Goal: Transaction & Acquisition: Purchase product/service

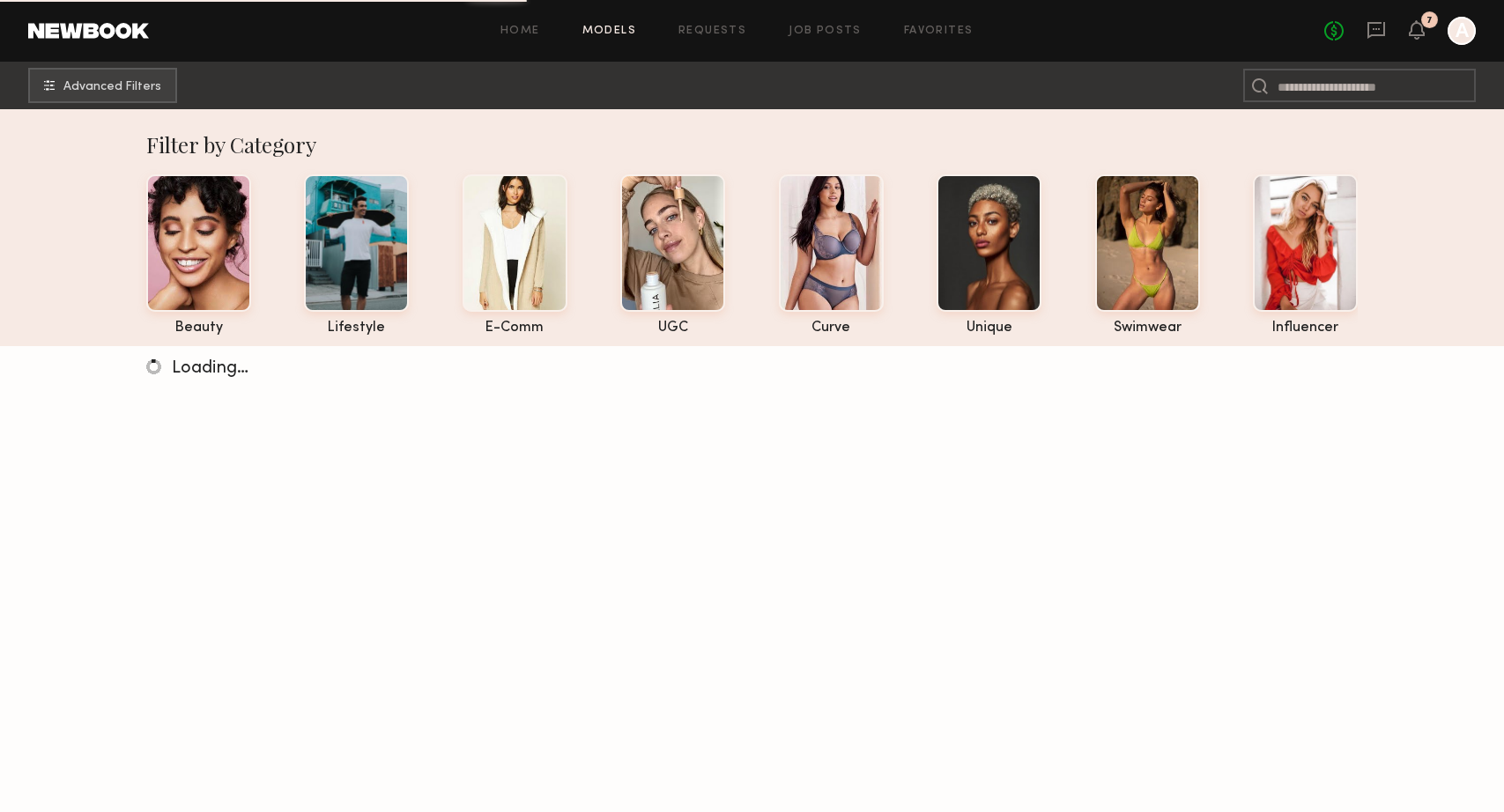
click at [1422, 25] on div "7" at bounding box center [1428, 19] width 16 height 16
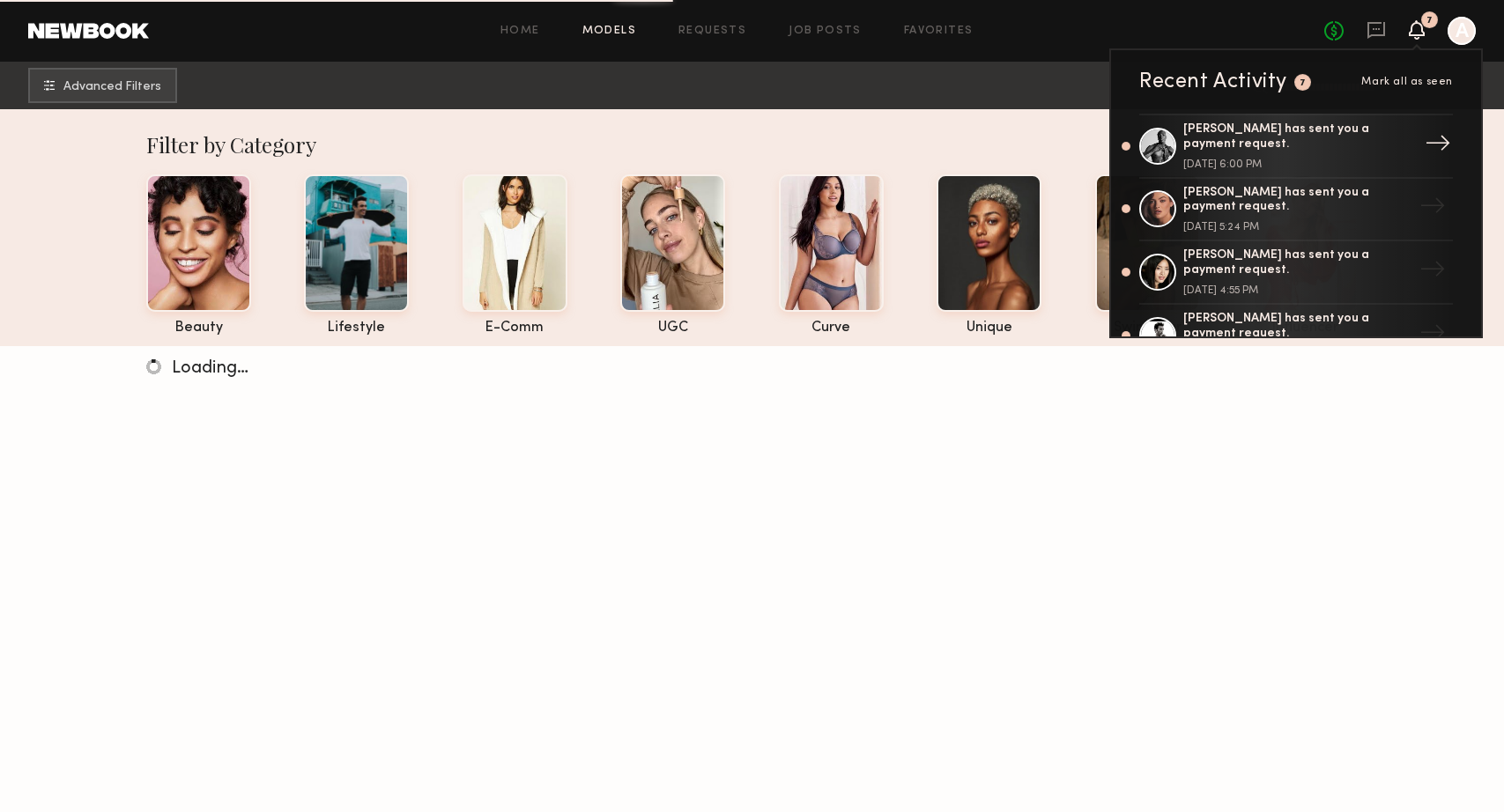
click at [1226, 126] on div "[PERSON_NAME] has sent you a payment request." at bounding box center [1297, 137] width 229 height 30
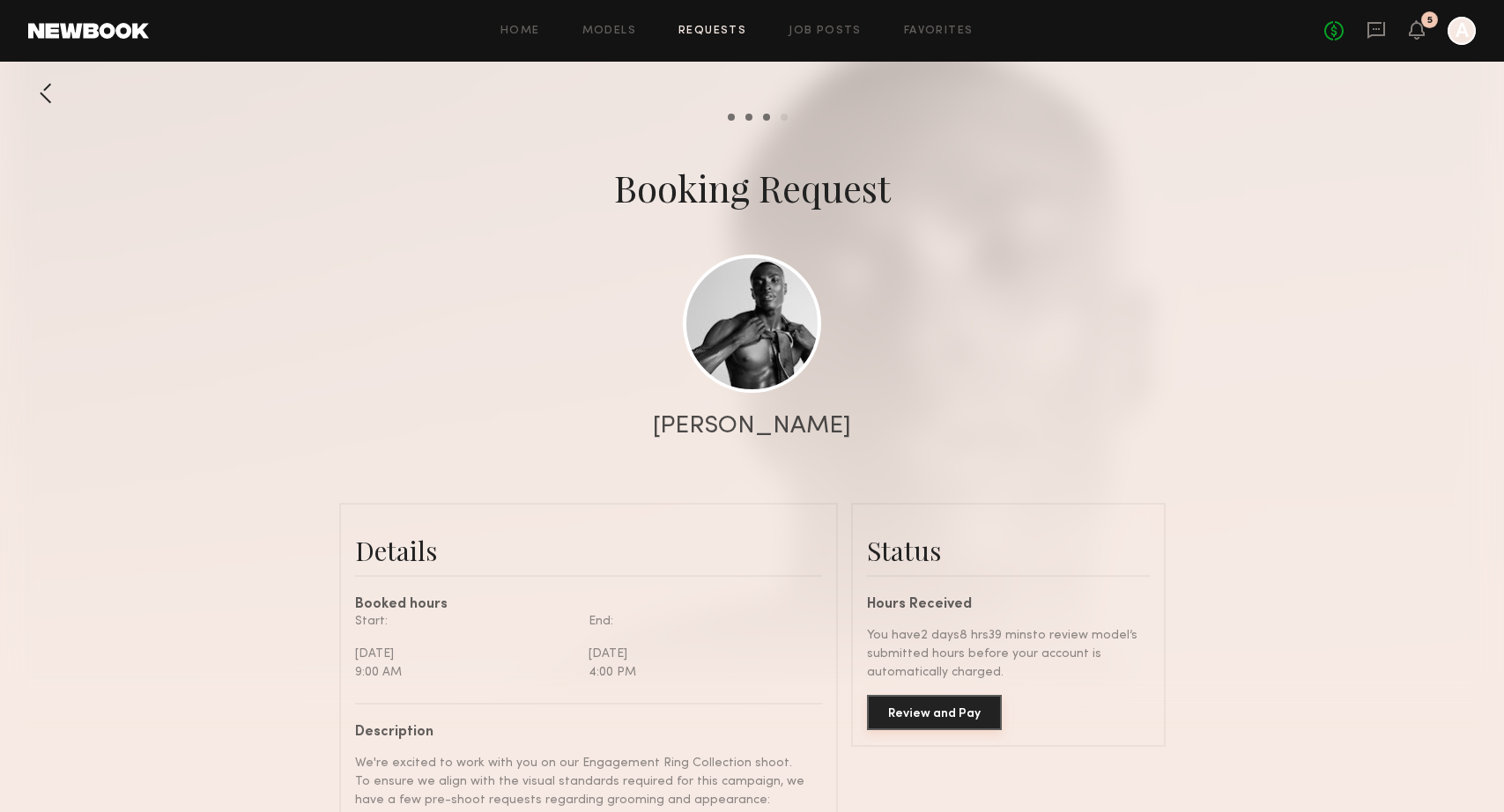
click at [935, 712] on button "Review and Pay" at bounding box center [934, 712] width 134 height 36
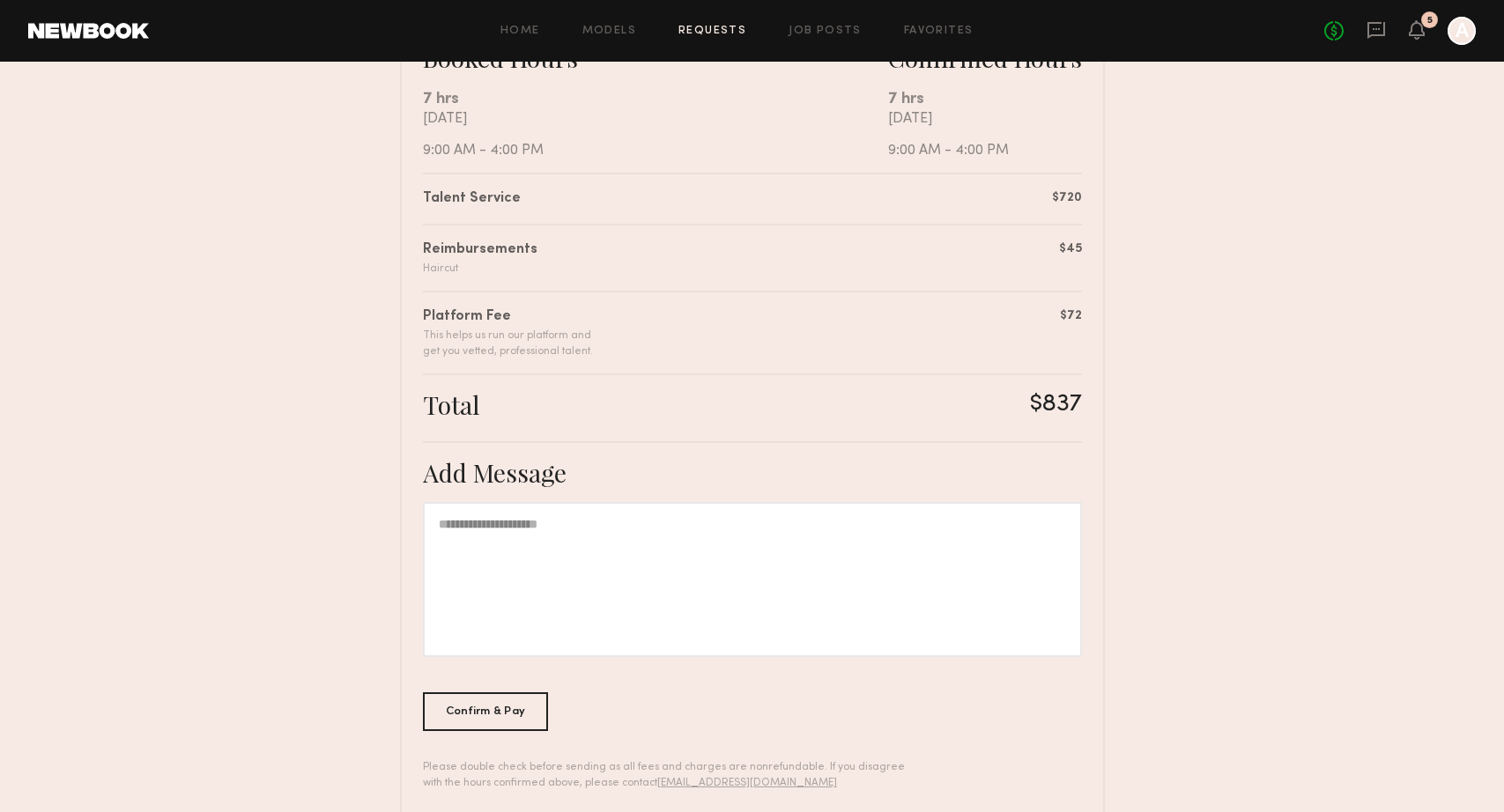
scroll to position [380, 0]
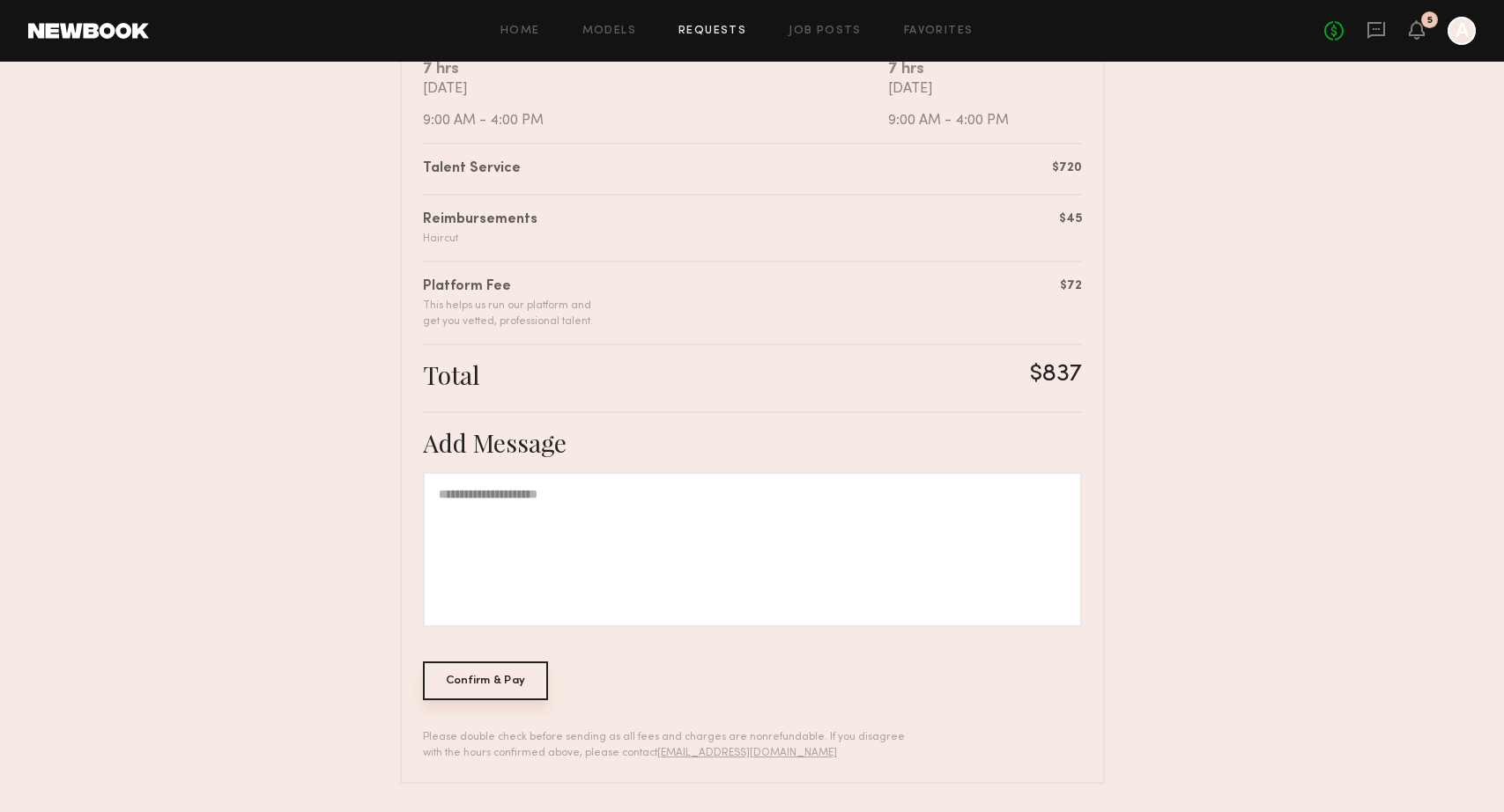
click at [487, 679] on div "Confirm & Pay" at bounding box center [485, 681] width 126 height 38
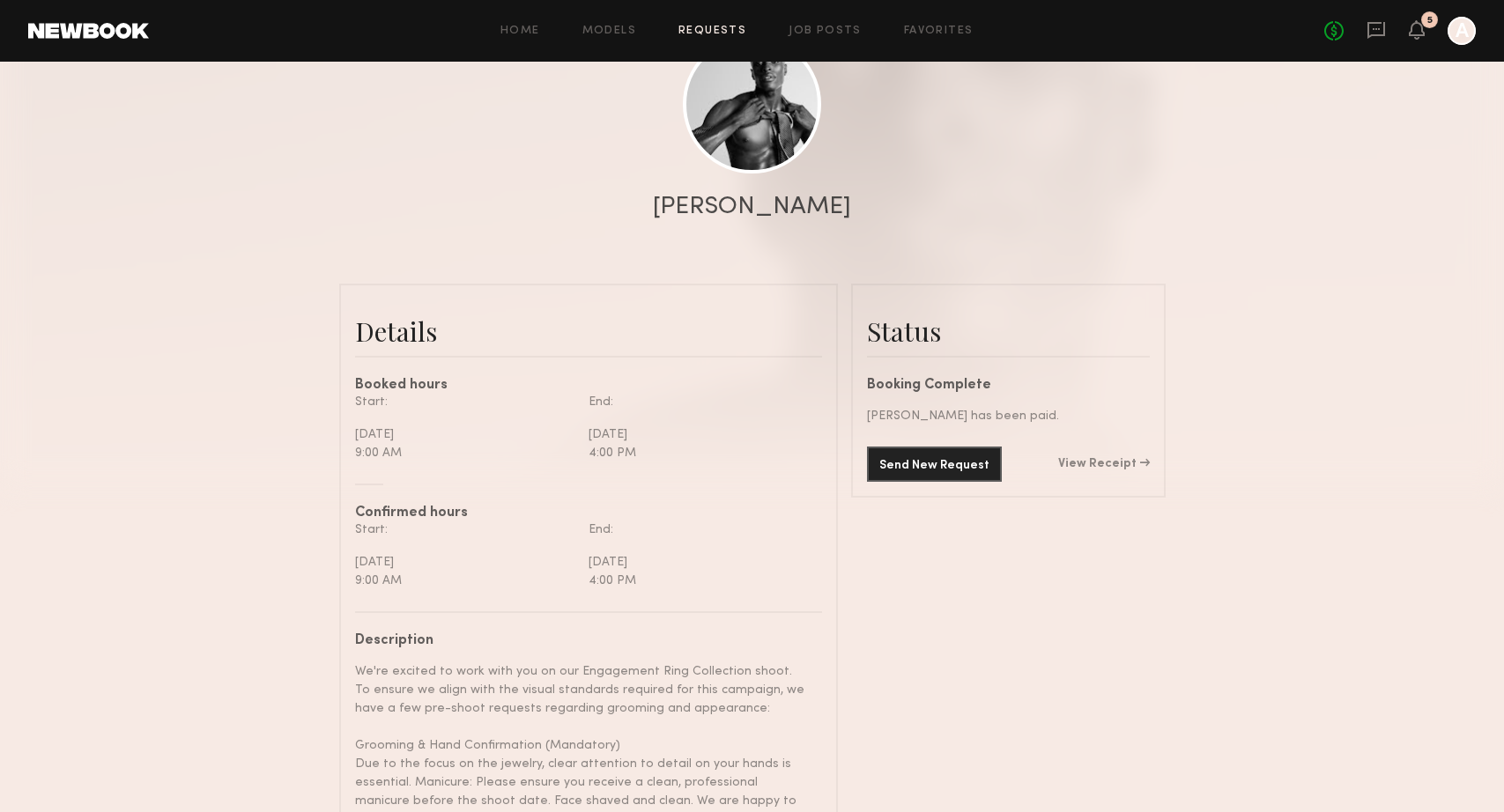
scroll to position [221, 0]
click at [1086, 466] on link "View Receipt" at bounding box center [1103, 462] width 91 height 12
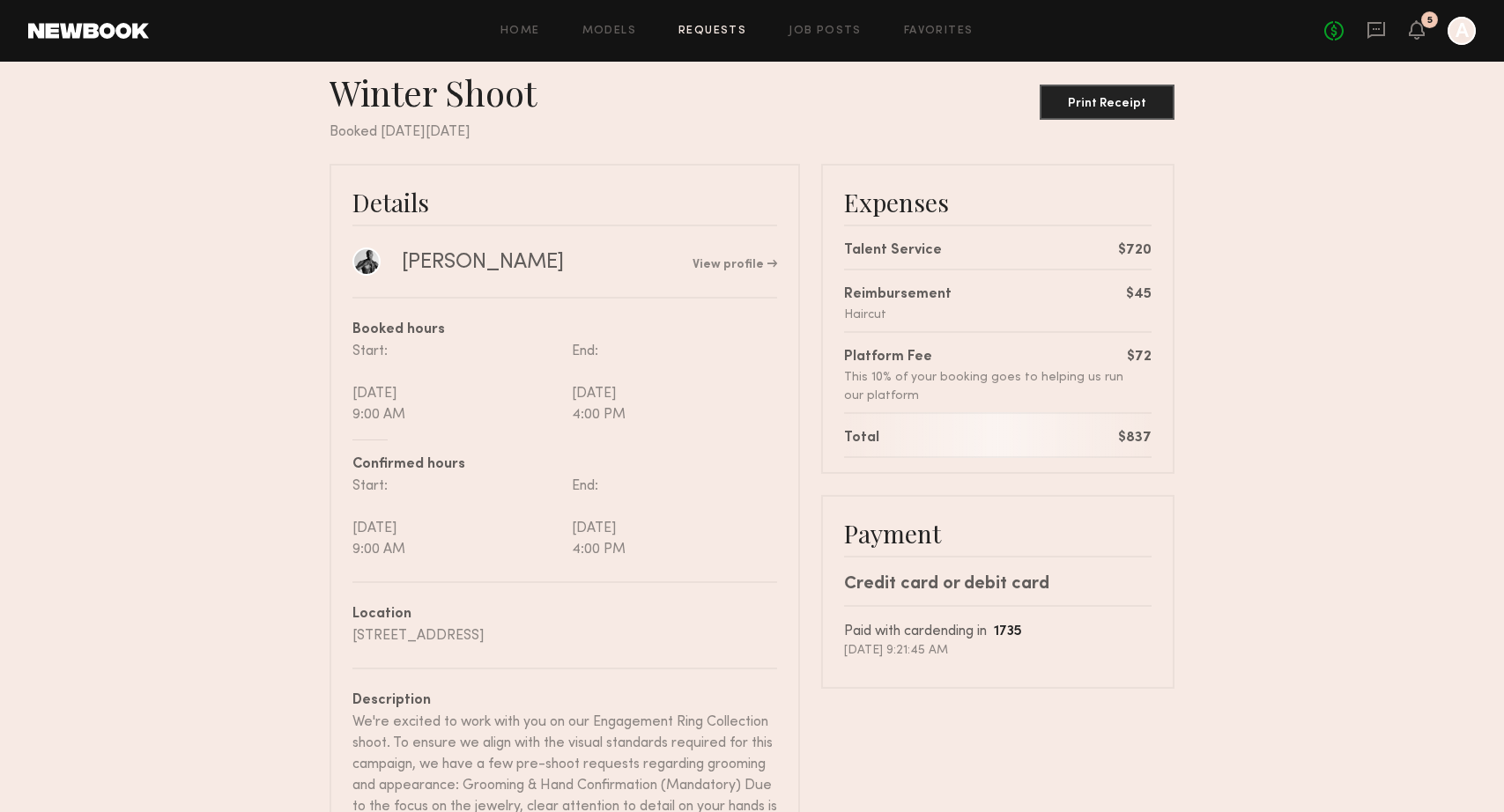
scroll to position [35, 0]
click at [1130, 109] on button "Print Receipt" at bounding box center [1107, 100] width 134 height 36
click at [1415, 35] on icon at bounding box center [1416, 29] width 14 height 12
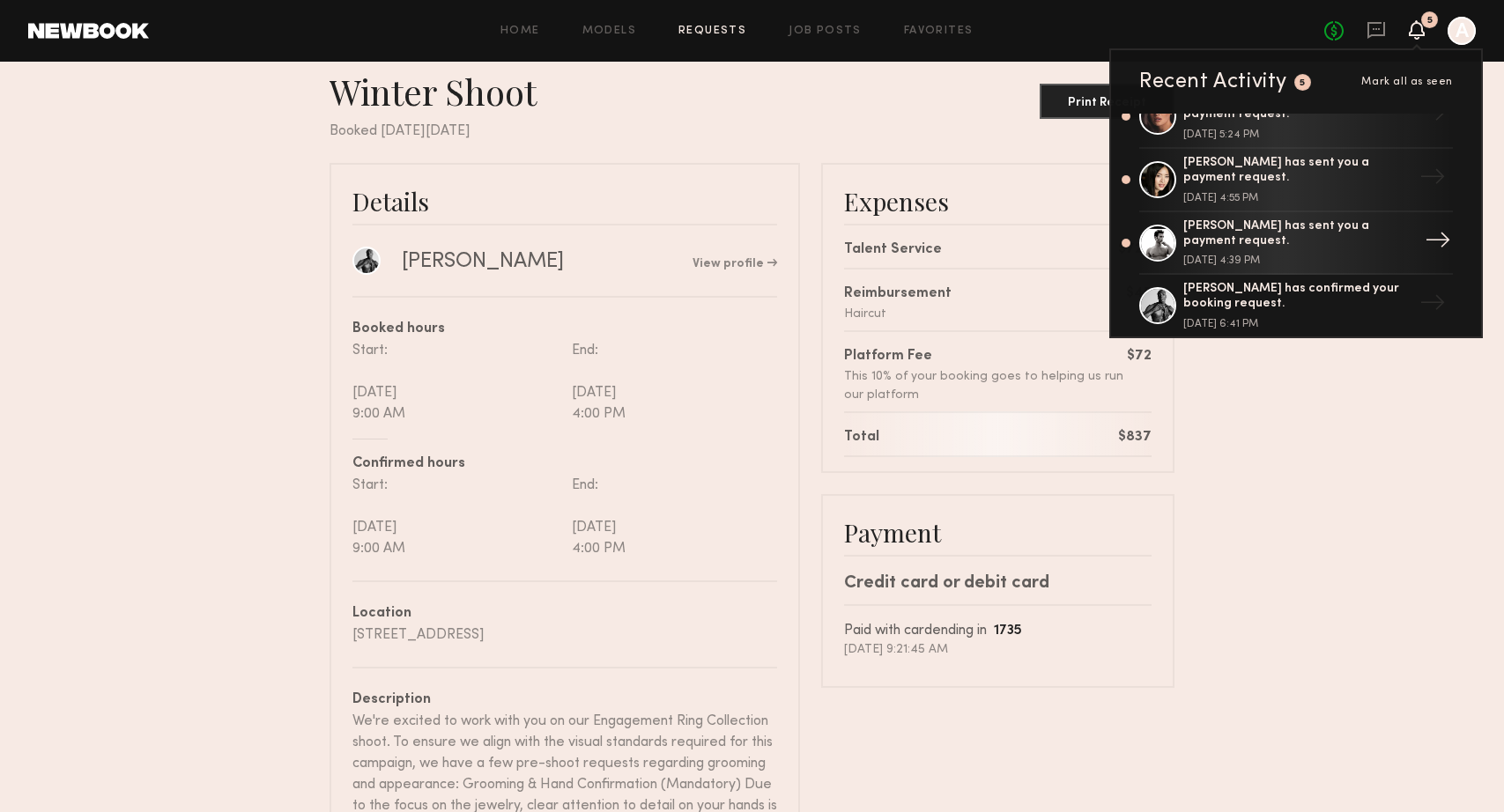
scroll to position [98, 0]
click at [1232, 222] on div "[PERSON_NAME] has sent you a payment request." at bounding box center [1297, 228] width 229 height 30
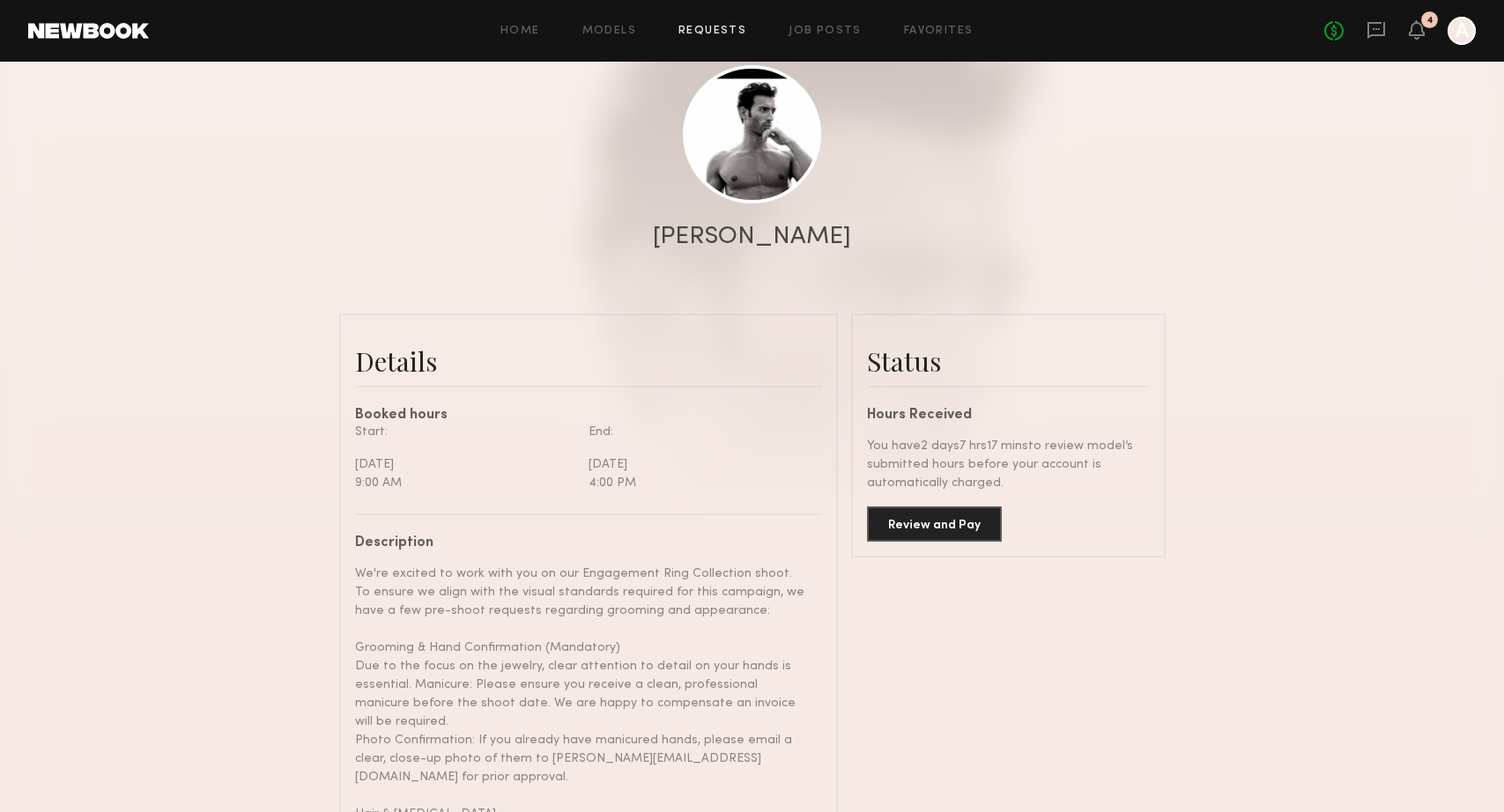
scroll to position [192, 0]
click at [920, 524] on button "Review and Pay" at bounding box center [934, 520] width 134 height 36
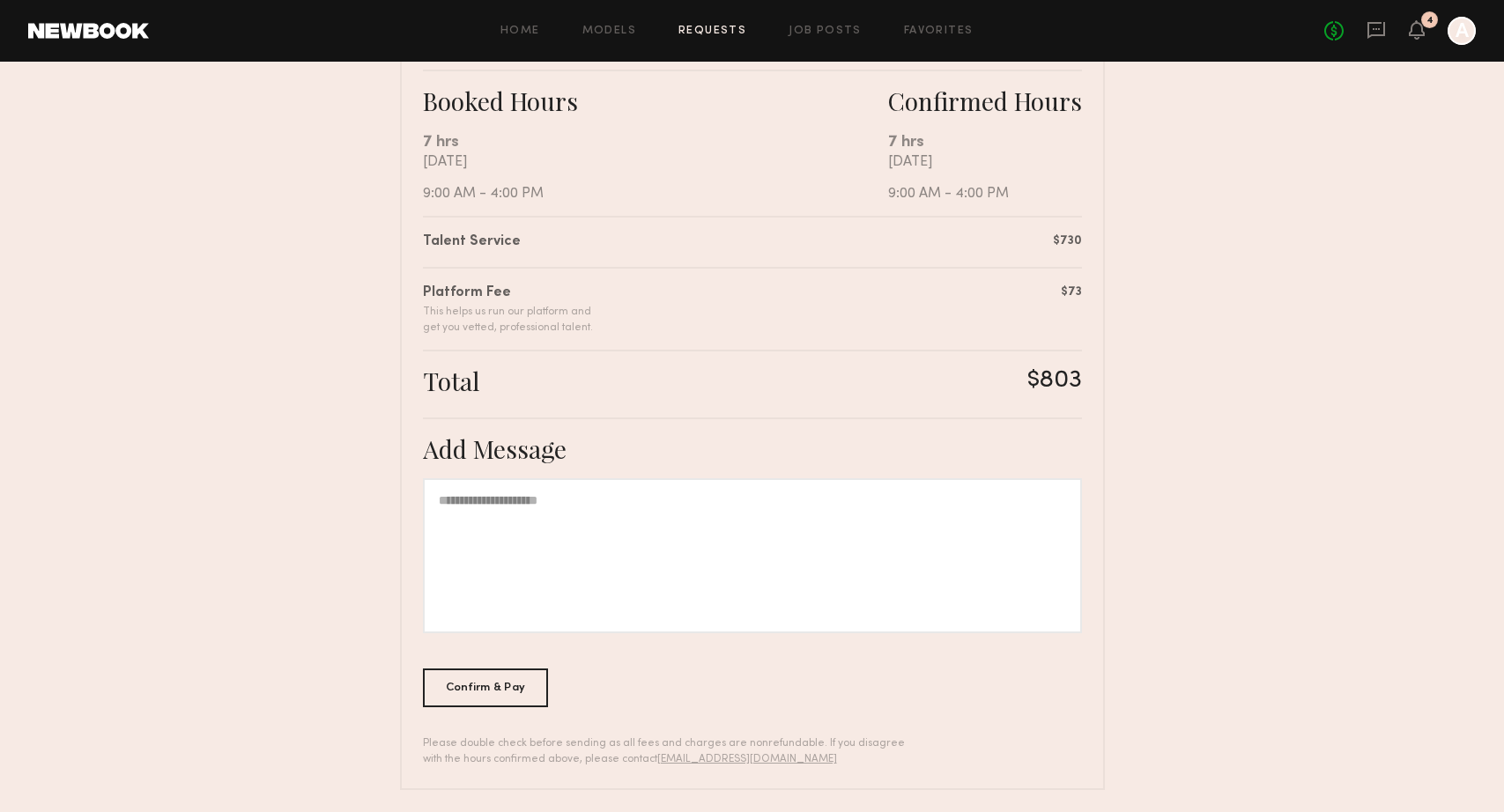
scroll to position [314, 0]
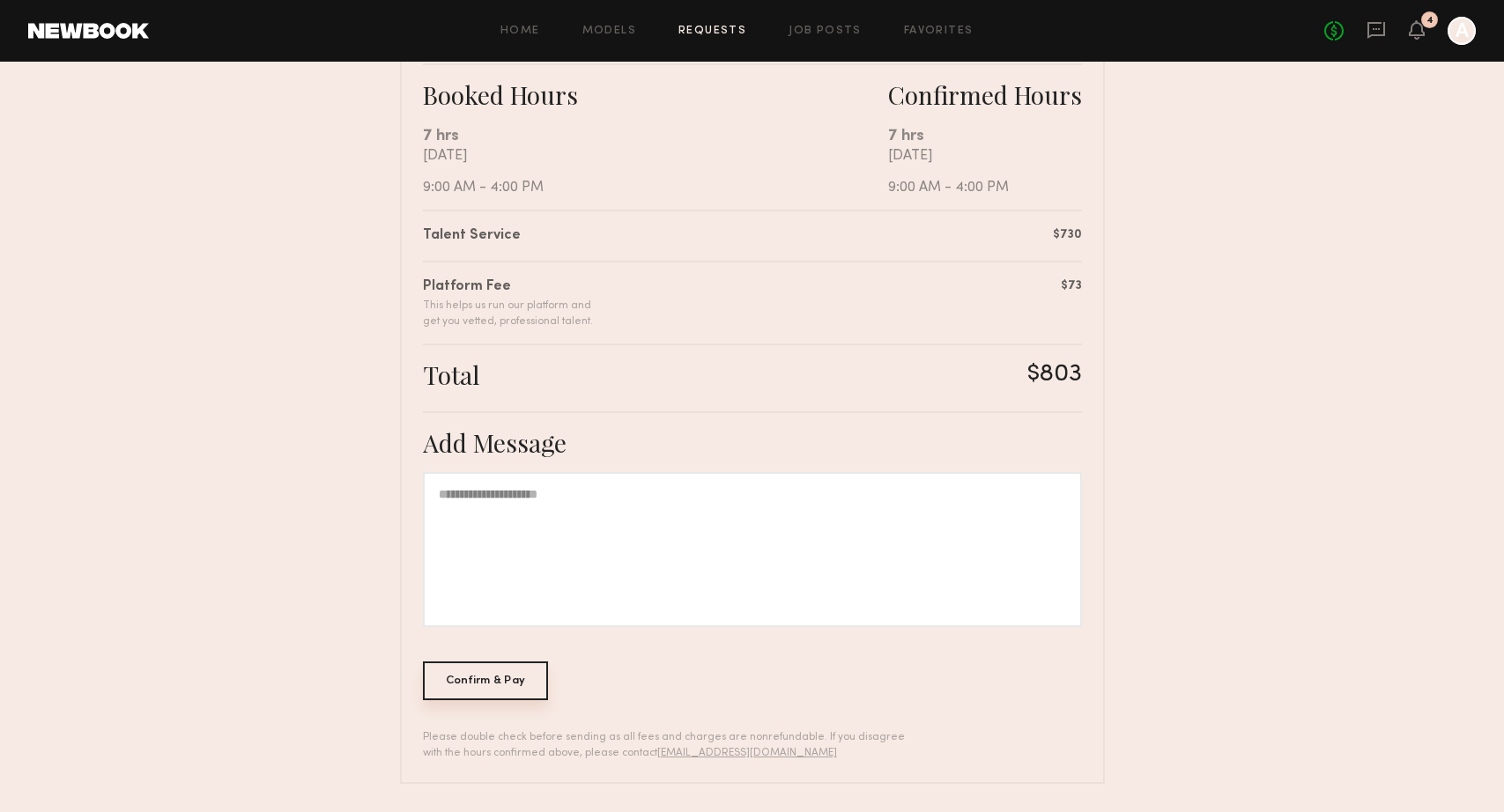
click at [478, 681] on div "Confirm & Pay" at bounding box center [485, 681] width 126 height 38
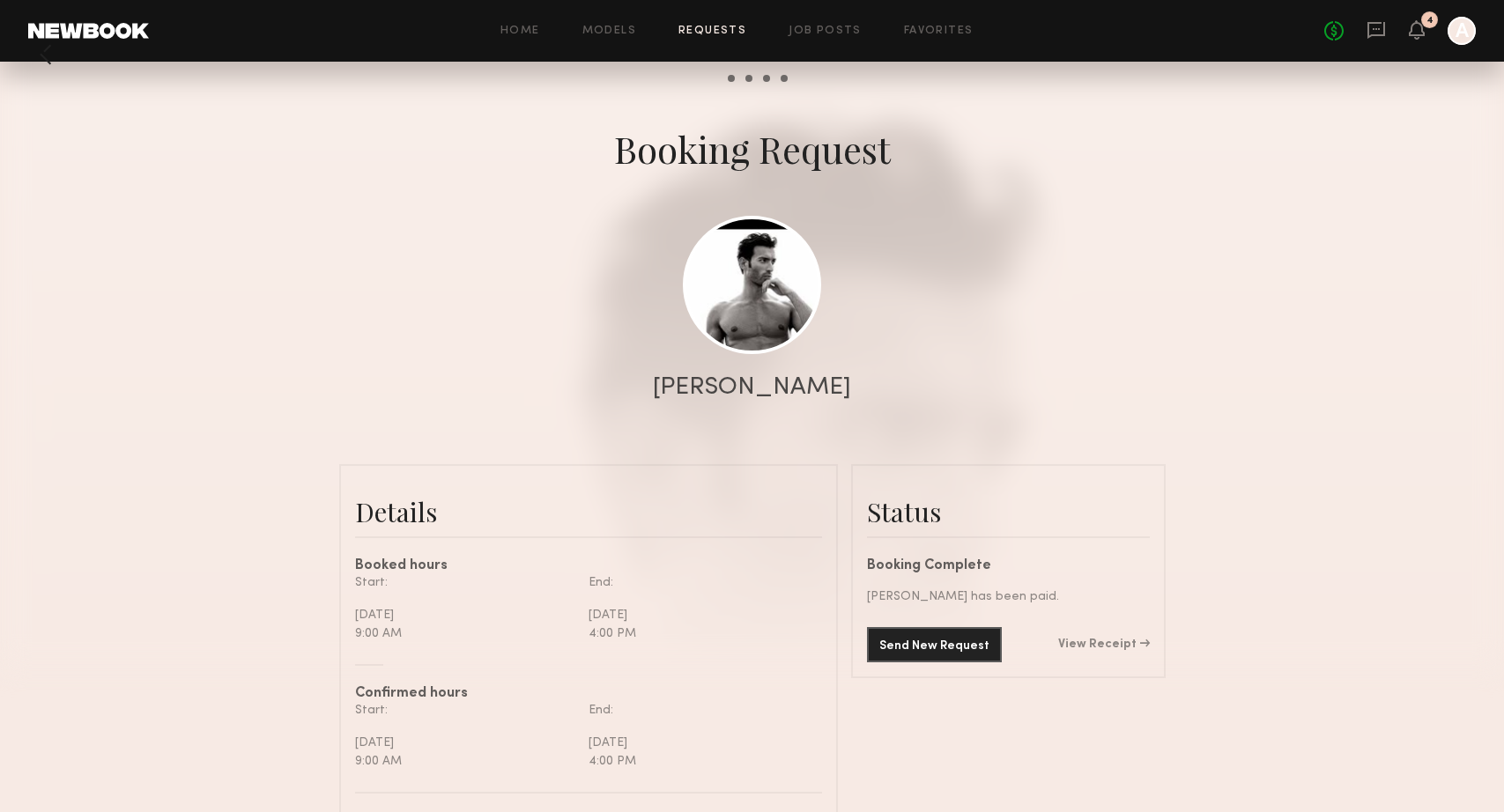
scroll to position [67, 0]
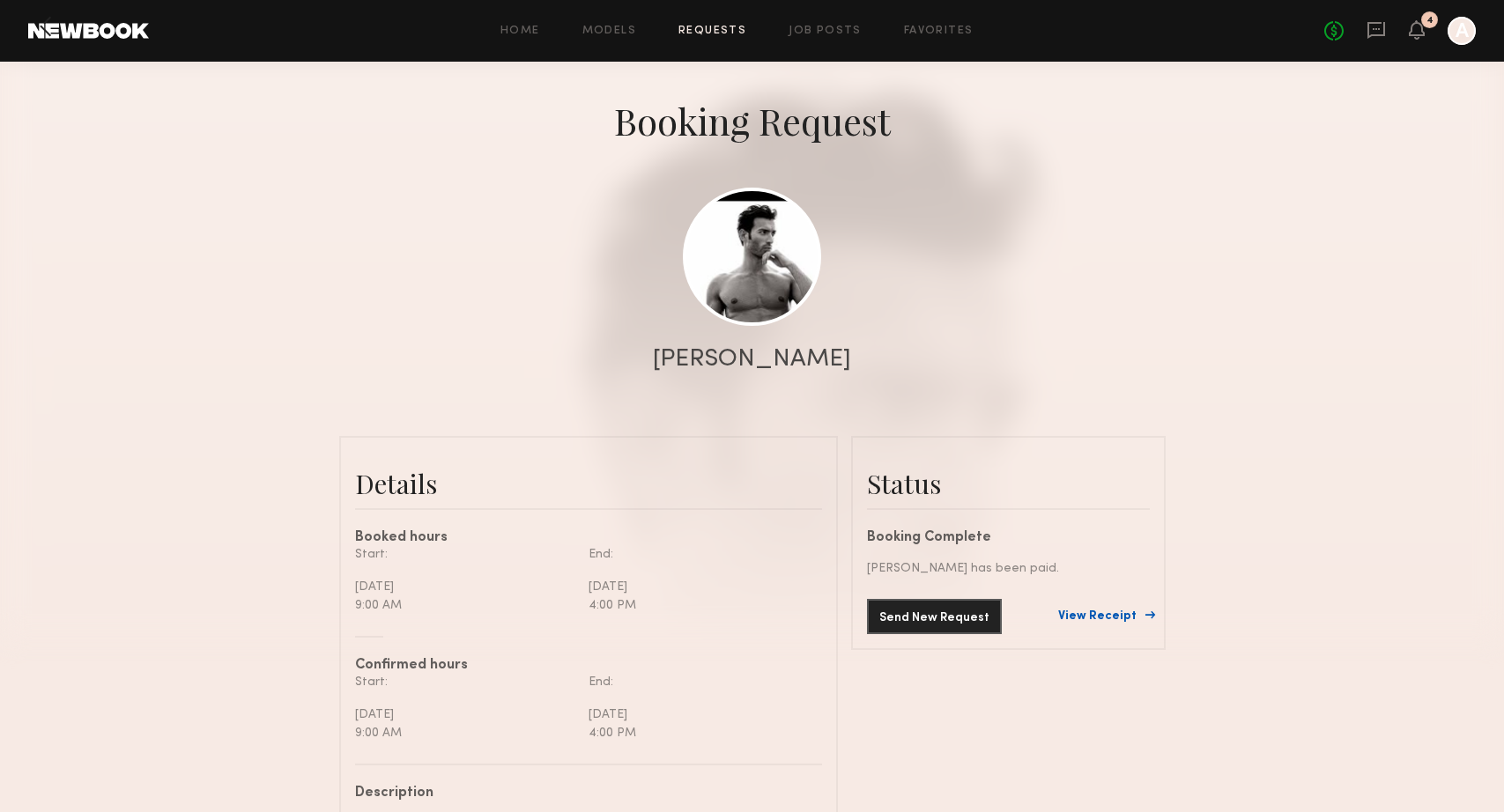
click at [1100, 612] on link "View Receipt" at bounding box center [1103, 616] width 91 height 12
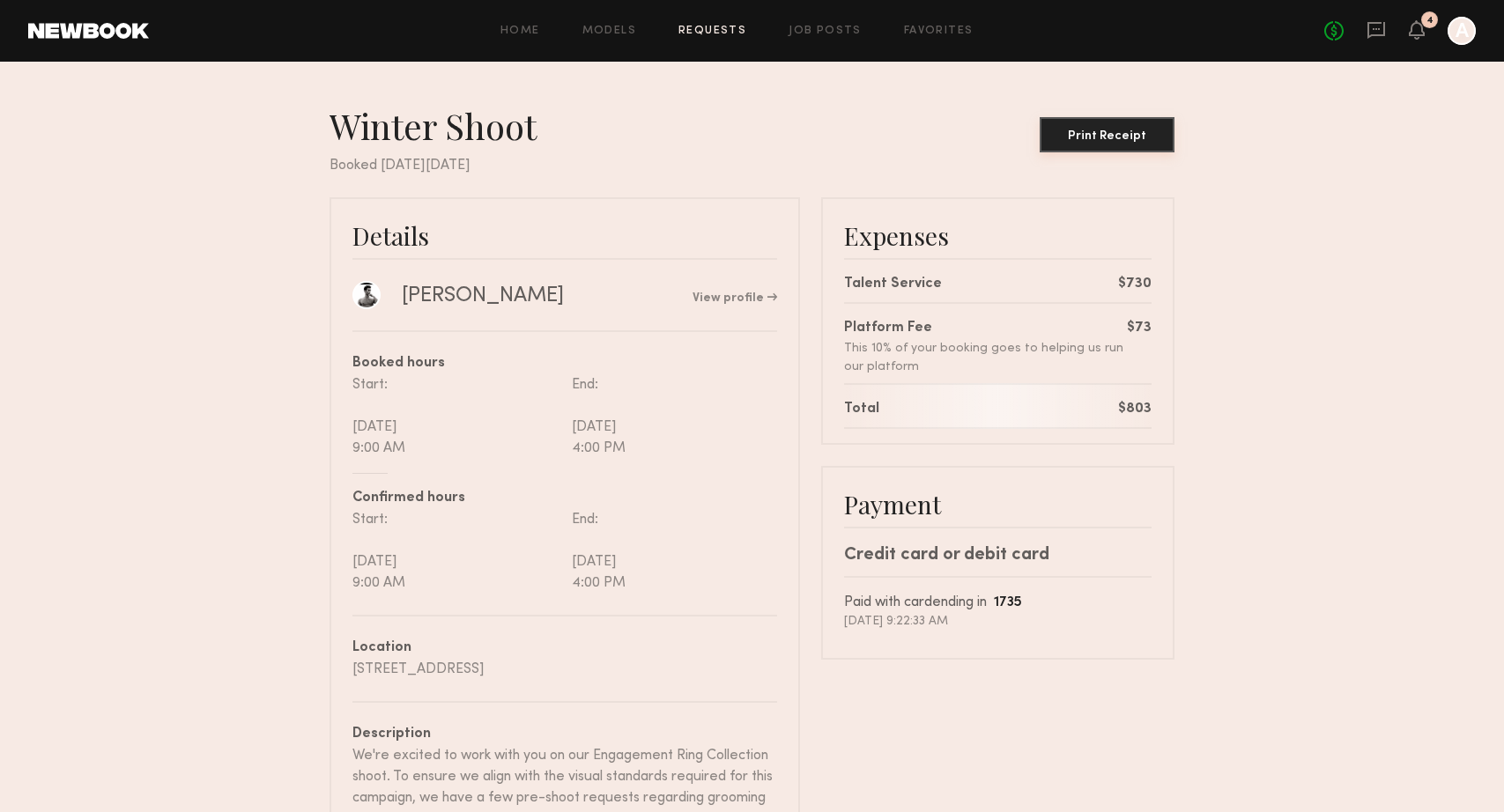
click at [1123, 133] on div "Print Receipt" at bounding box center [1107, 136] width 121 height 12
click at [1412, 34] on icon at bounding box center [1416, 29] width 14 height 12
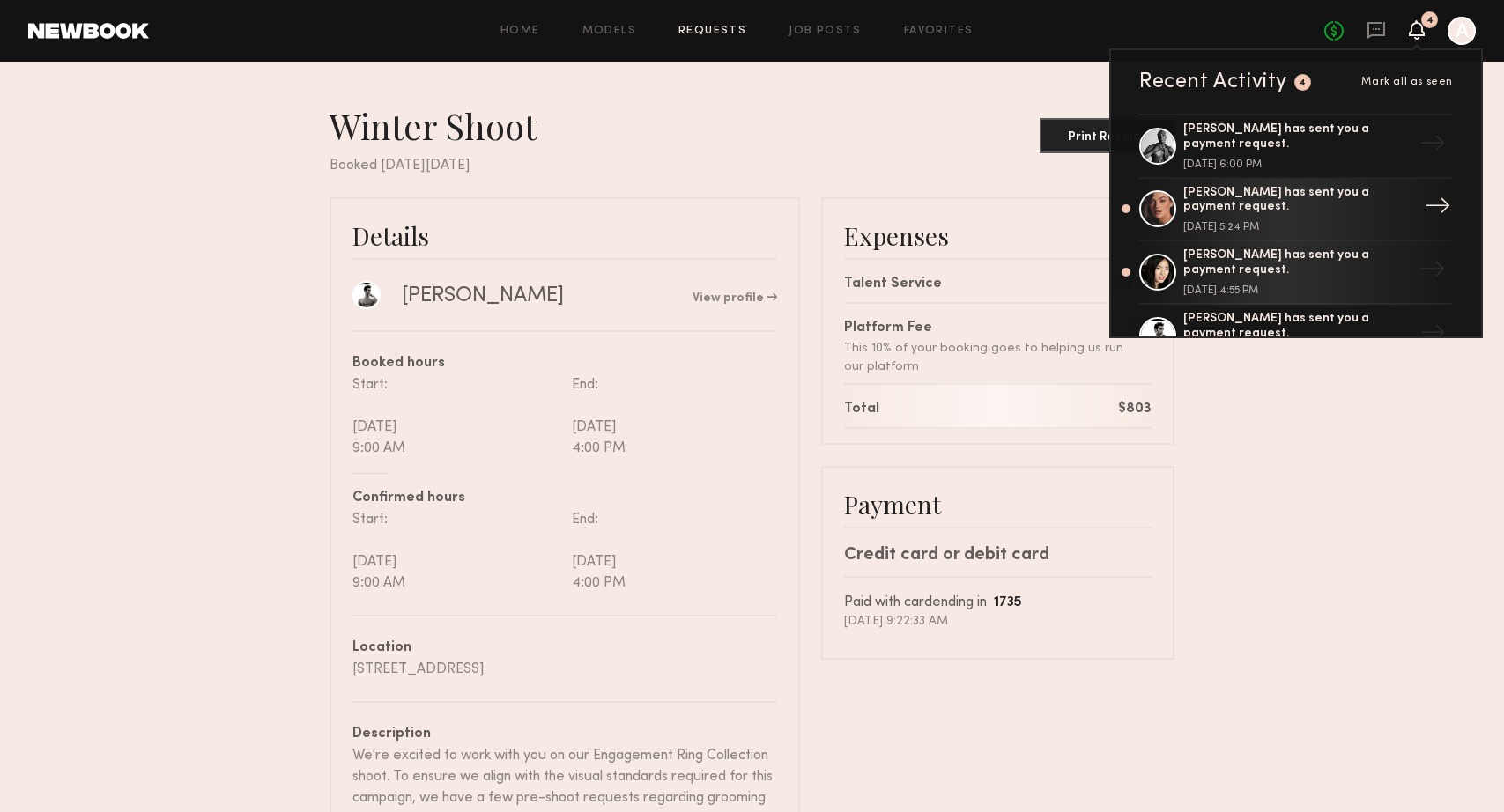
click at [1250, 196] on div "[PERSON_NAME] has sent you a payment request." at bounding box center [1297, 201] width 229 height 30
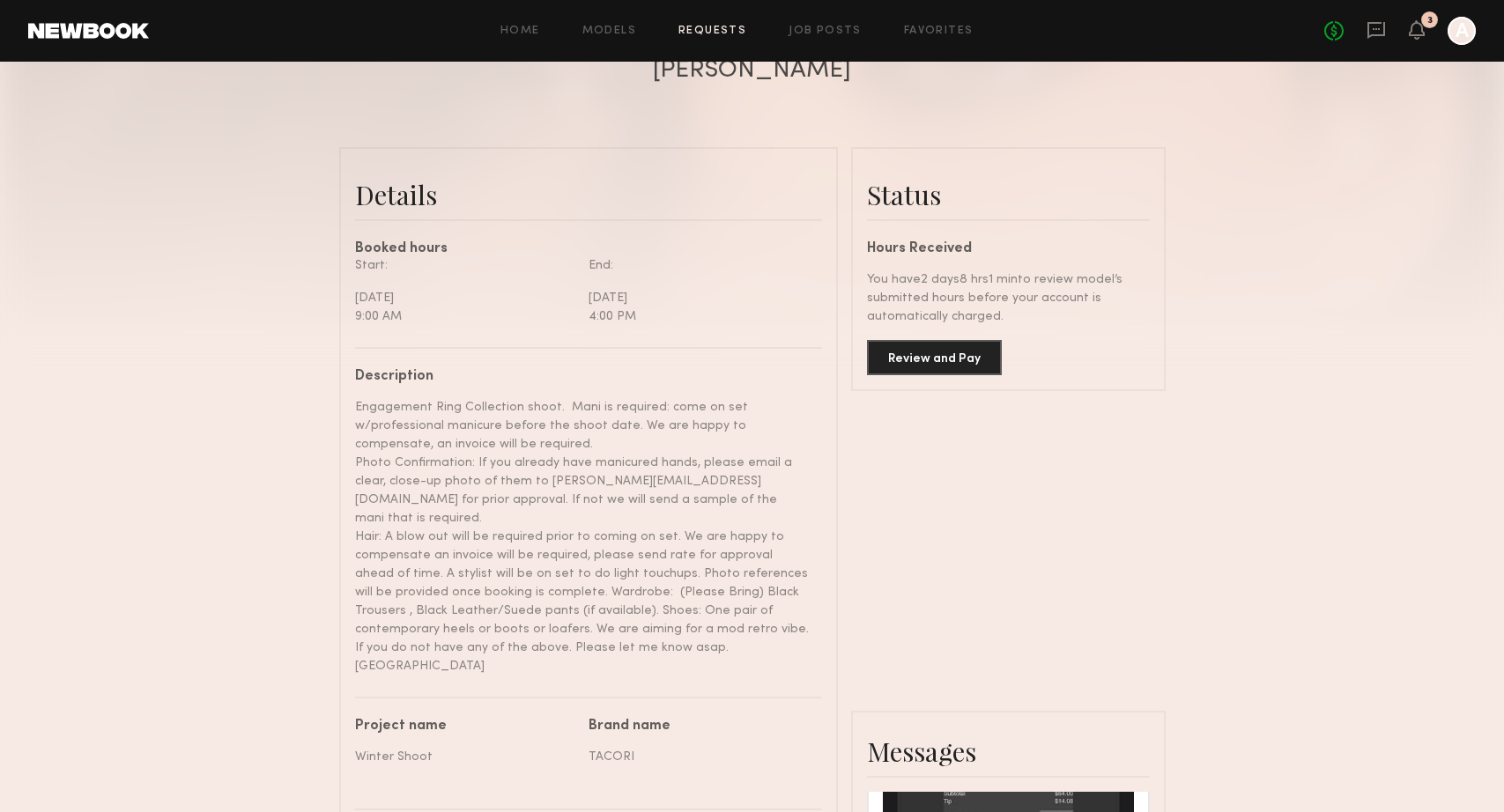
scroll to position [343, 0]
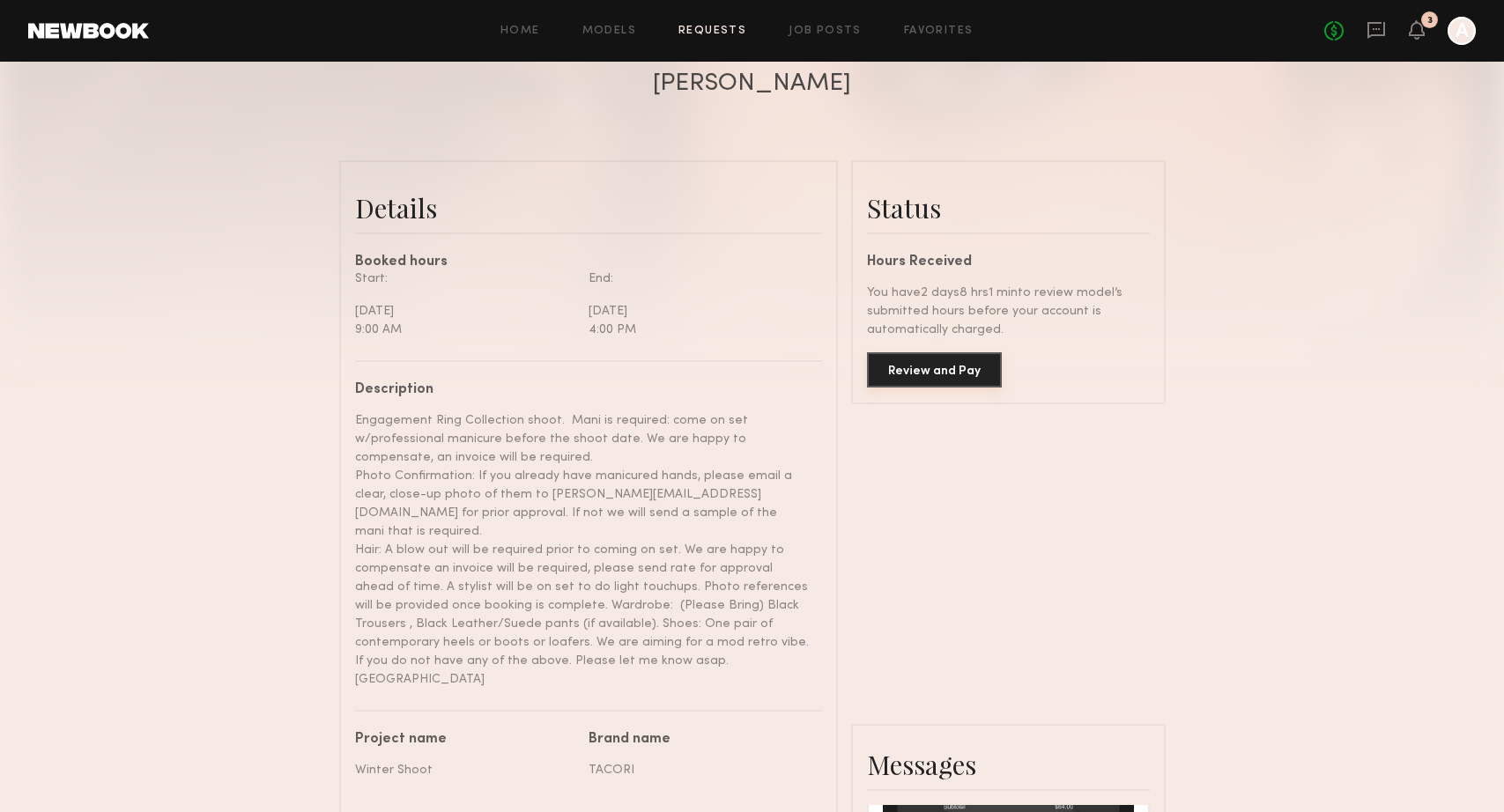
click at [929, 372] on button "Review and Pay" at bounding box center [934, 370] width 134 height 36
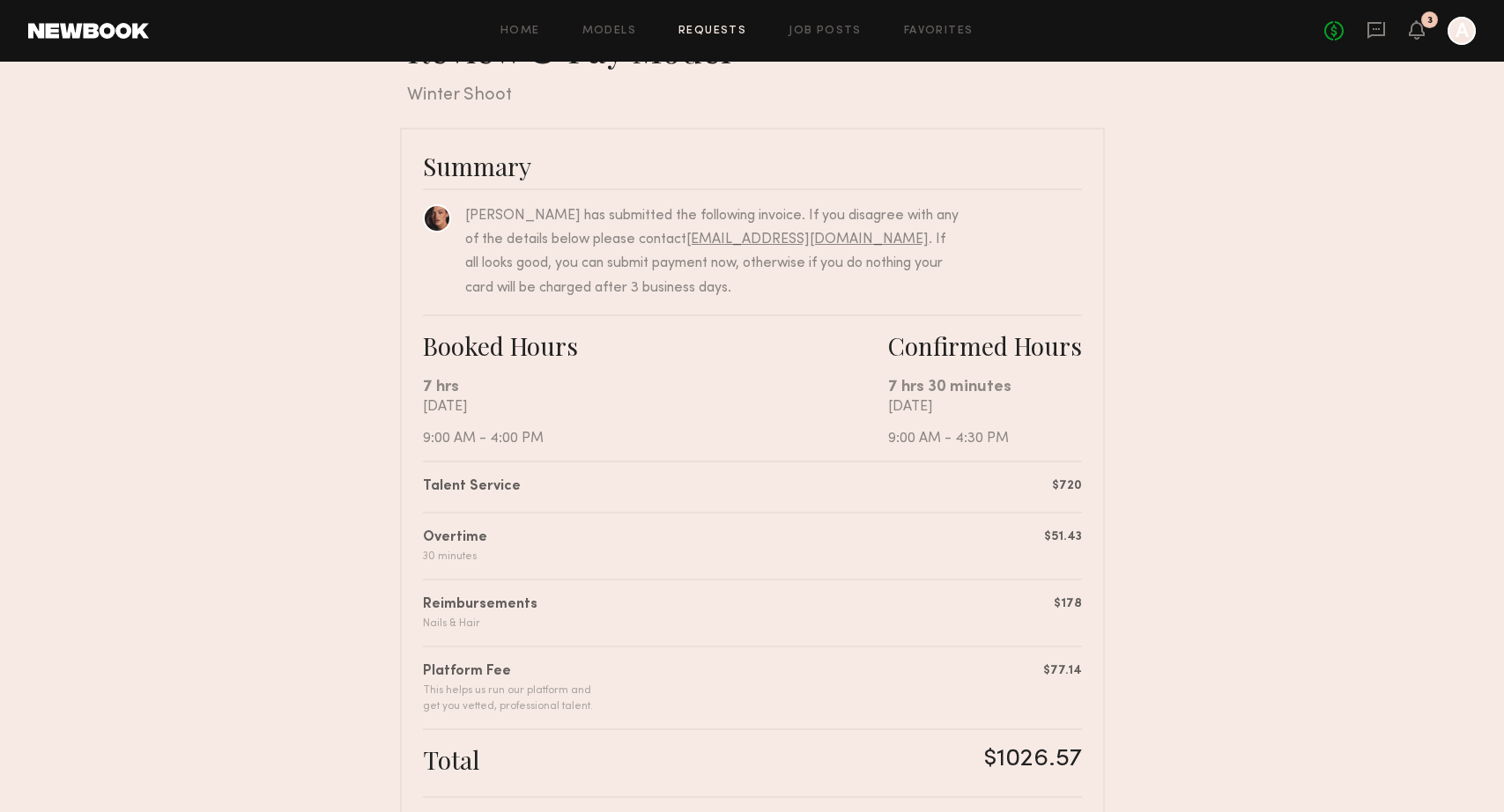
scroll to position [67, 0]
drag, startPoint x: 444, startPoint y: 535, endPoint x: 484, endPoint y: 535, distance: 40.0
click at [484, 535] on div "Overtime 30 minutes $51.43" at bounding box center [752, 534] width 658 height 53
click at [590, 551] on div "Overtime 30 minutes $51.43" at bounding box center [752, 534] width 658 height 53
drag, startPoint x: 891, startPoint y: 434, endPoint x: 947, endPoint y: 445, distance: 57.1
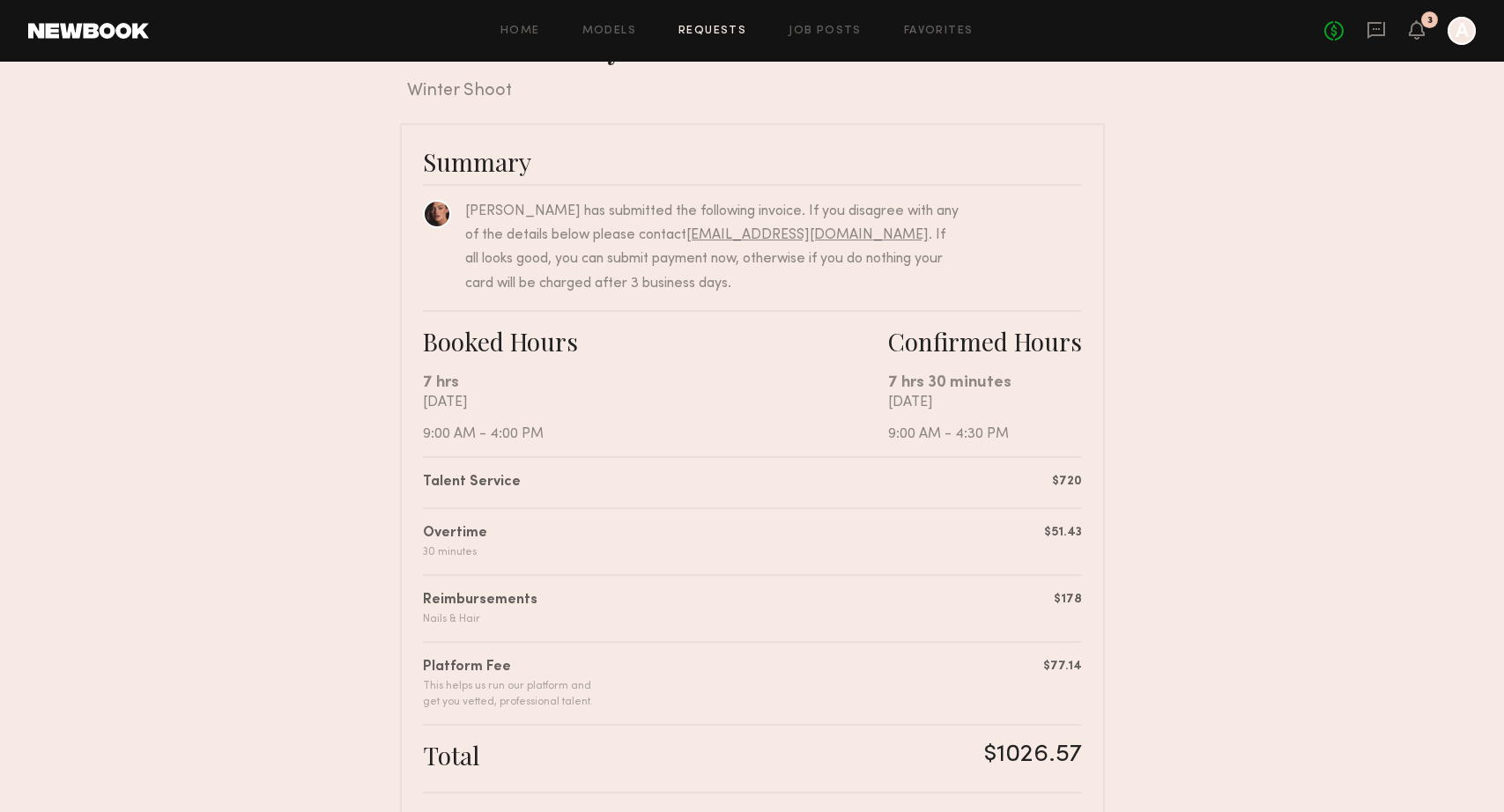
click at [947, 445] on div "Booked Hours 7 hrs Tuesday, October 14 9:00 AM - 4:00 PM Confirmed Hours 7 hrs …" at bounding box center [752, 383] width 658 height 146
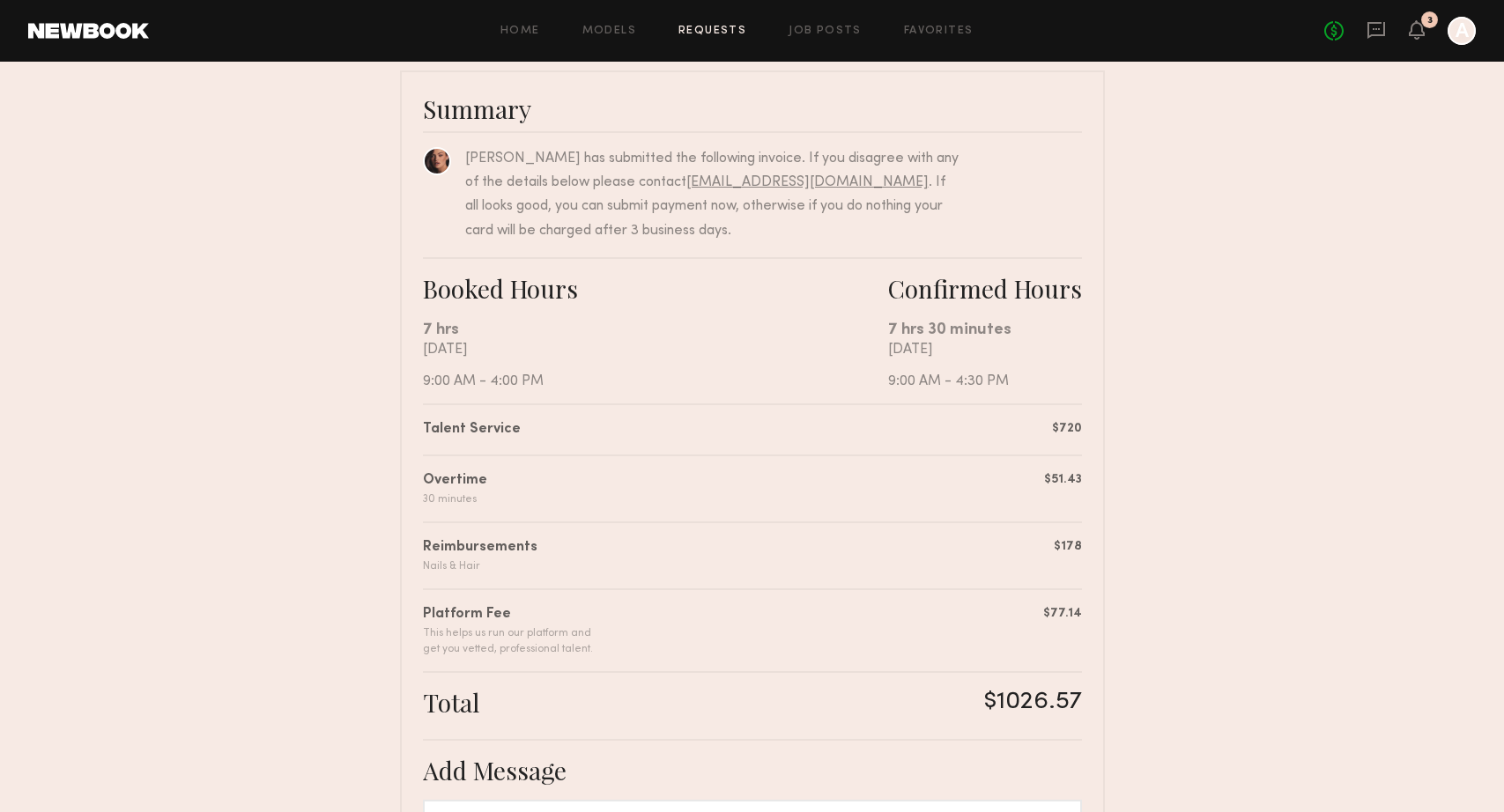
scroll to position [122, 0]
drag, startPoint x: 430, startPoint y: 478, endPoint x: 502, endPoint y: 496, distance: 74.2
click at [502, 496] on div "Overtime 30 minutes $51.43" at bounding box center [752, 479] width 658 height 53
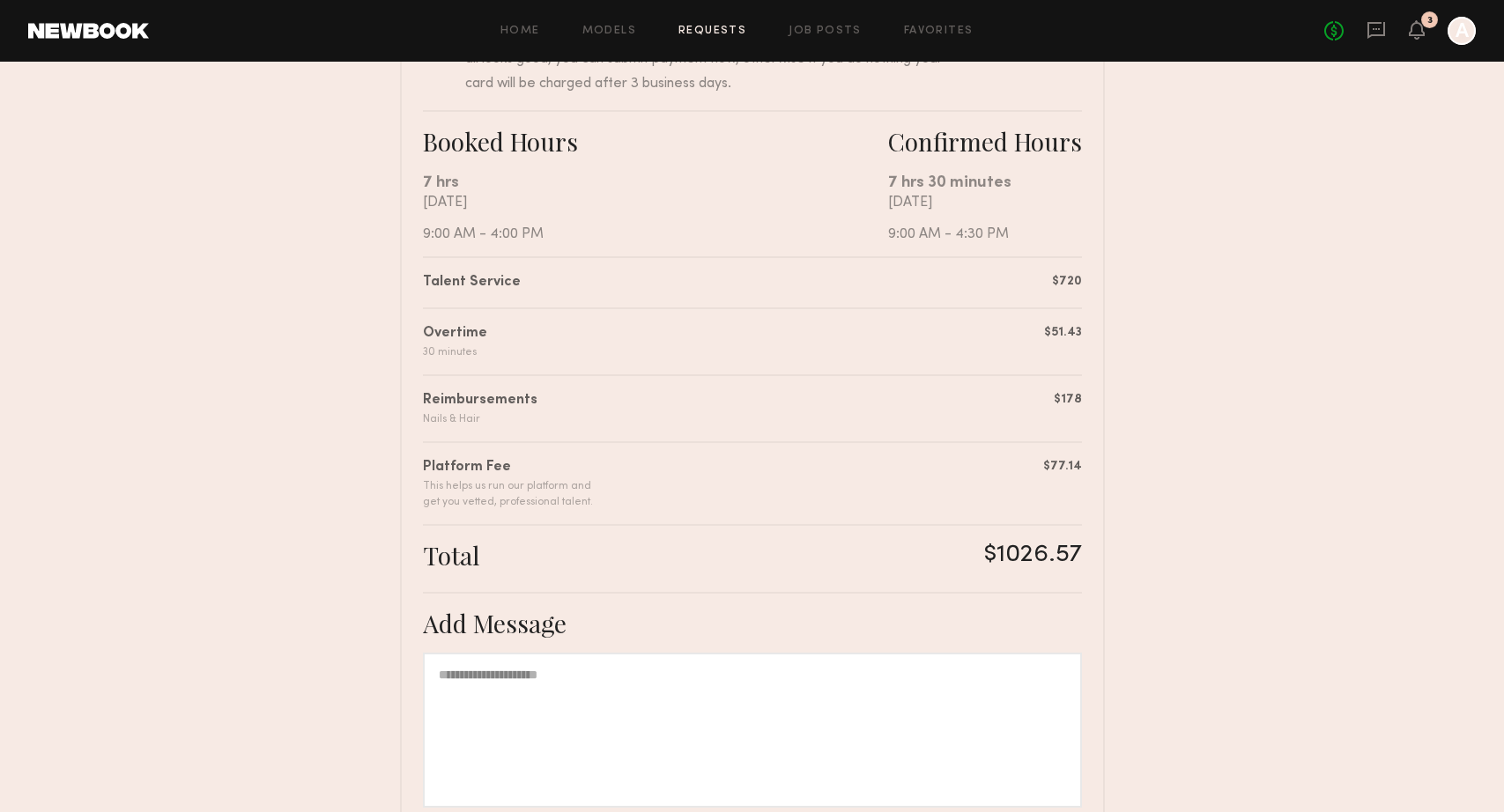
scroll to position [275, 0]
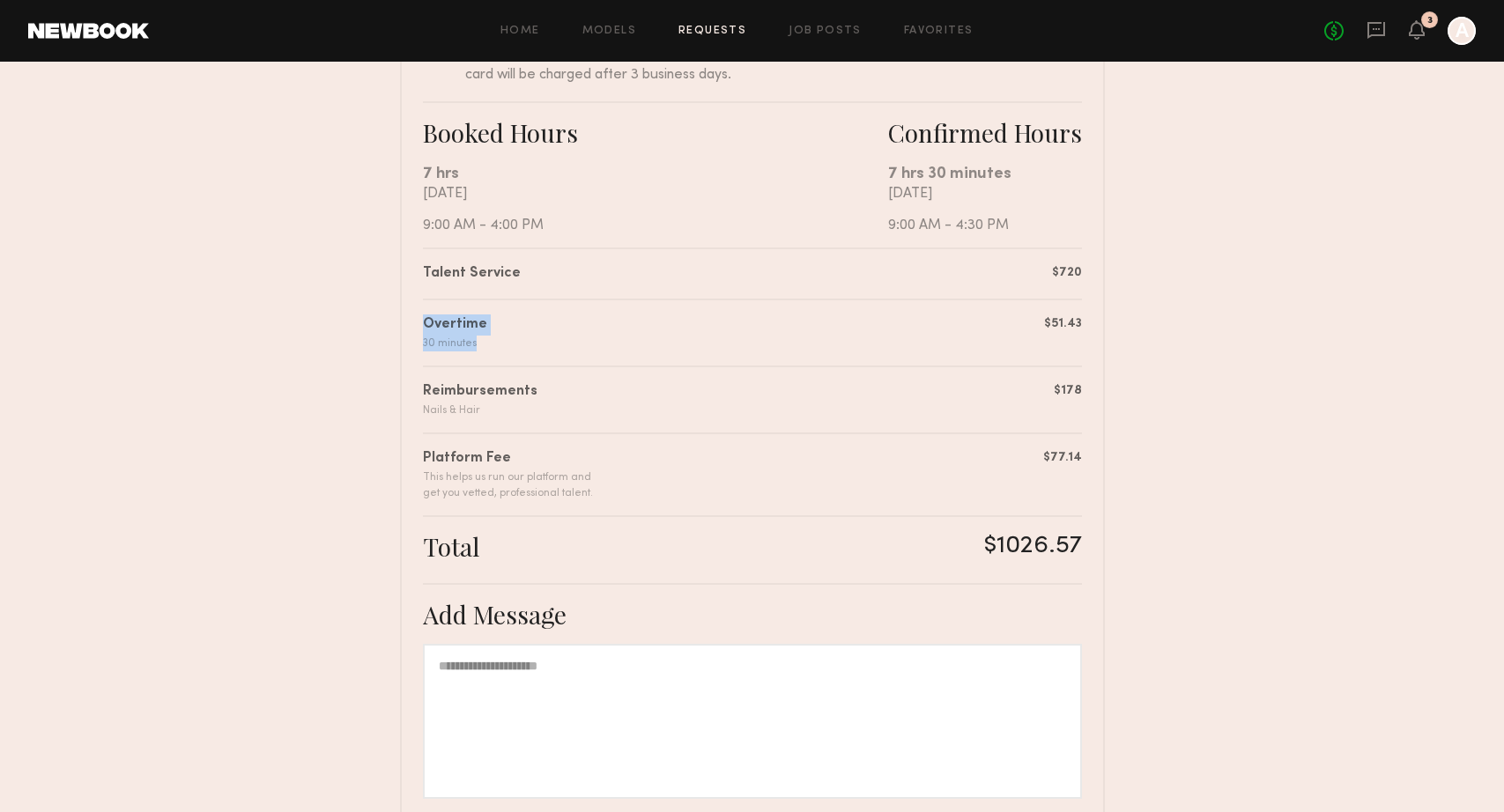
drag, startPoint x: 424, startPoint y: 325, endPoint x: 484, endPoint y: 342, distance: 62.4
click at [484, 342] on div "Overtime 30 minutes $51.43" at bounding box center [752, 324] width 658 height 53
drag, startPoint x: 422, startPoint y: 325, endPoint x: 506, endPoint y: 347, distance: 86.8
click at [506, 347] on div "Overtime 30 minutes $51.43" at bounding box center [752, 324] width 658 height 53
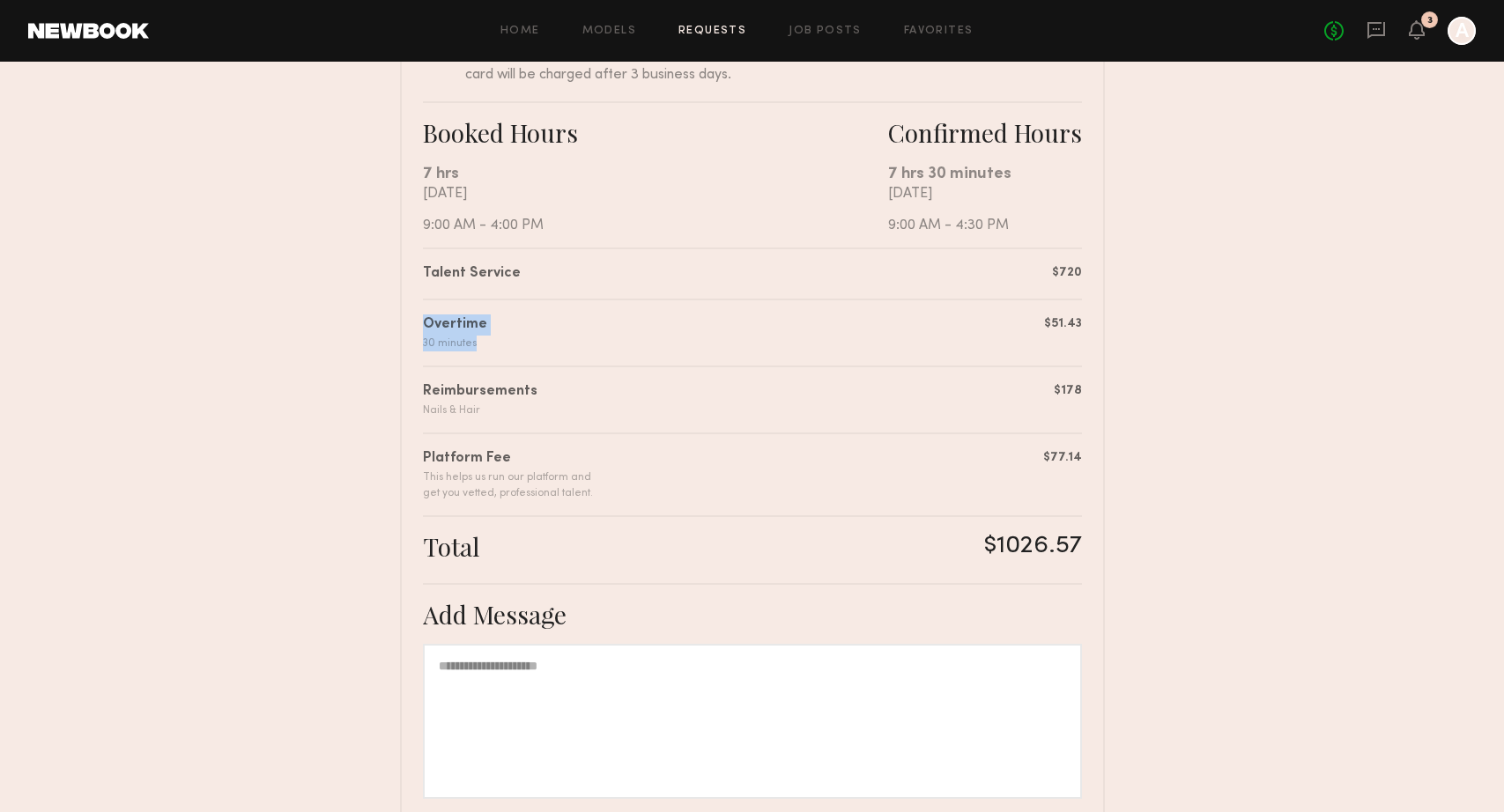
click at [506, 347] on div "Overtime 30 minutes $51.43" at bounding box center [752, 324] width 658 height 53
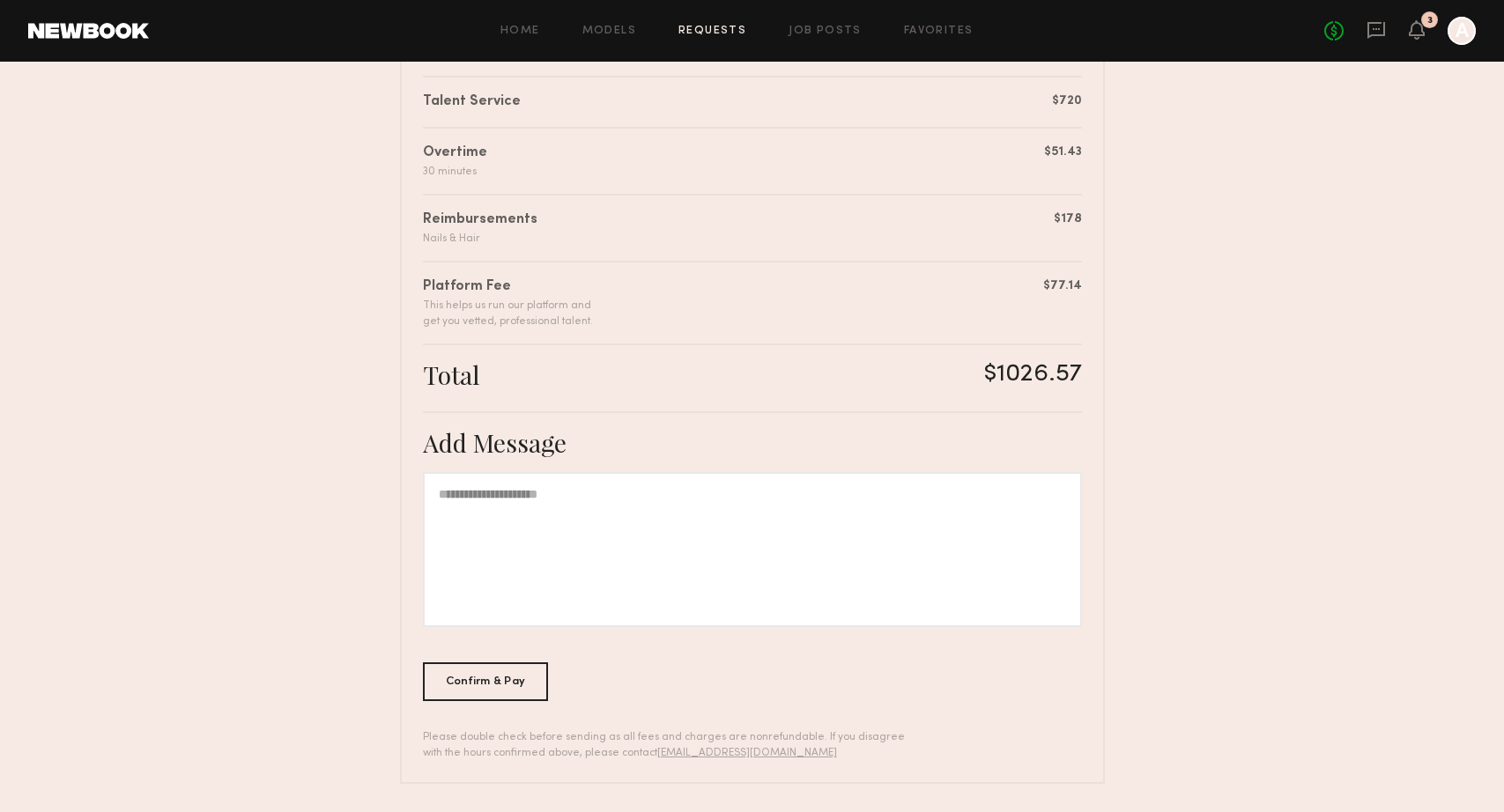
click at [565, 530] on div at bounding box center [752, 550] width 658 height 155
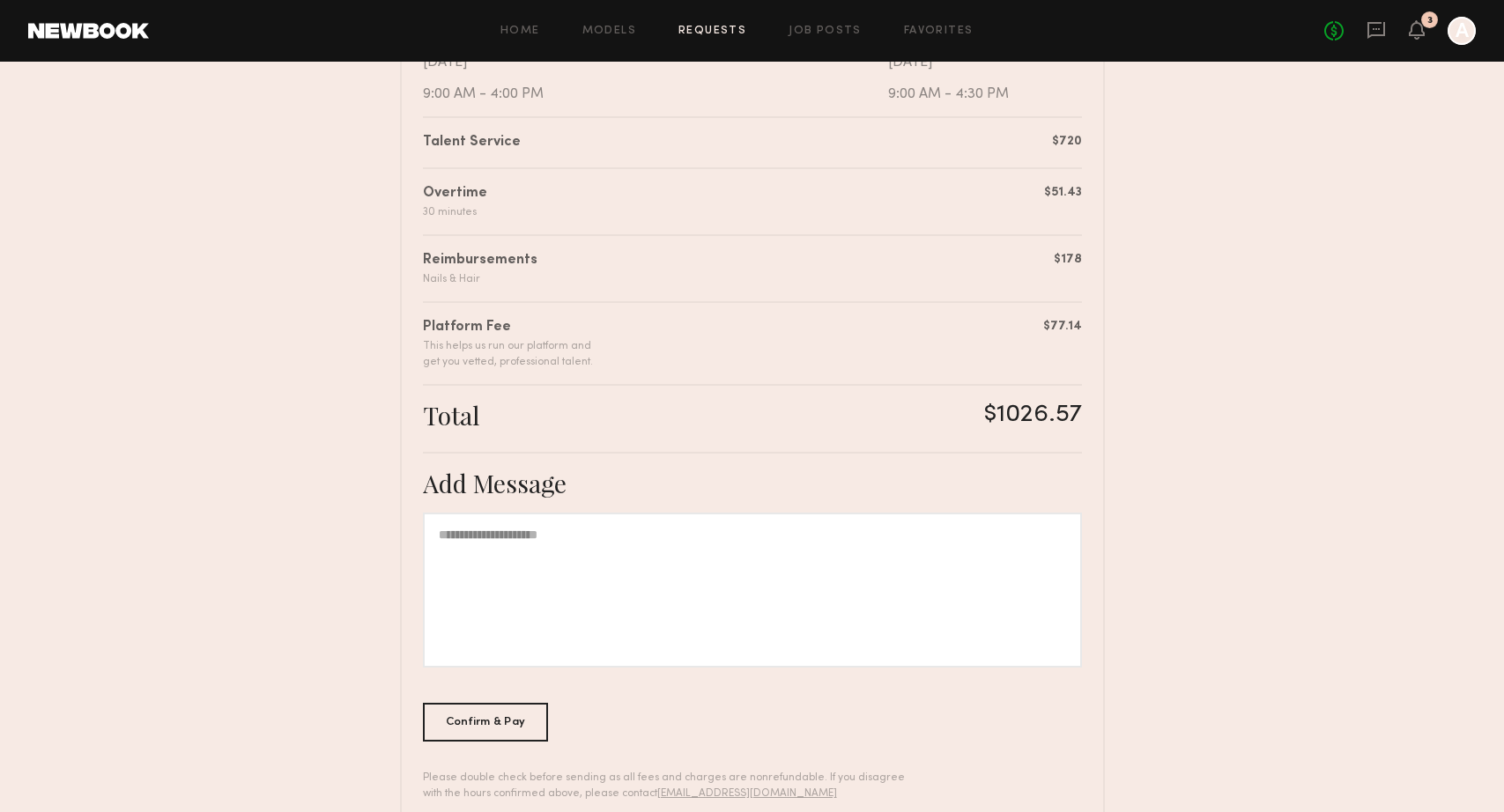
scroll to position [410, 0]
click at [492, 542] on div at bounding box center [752, 587] width 658 height 155
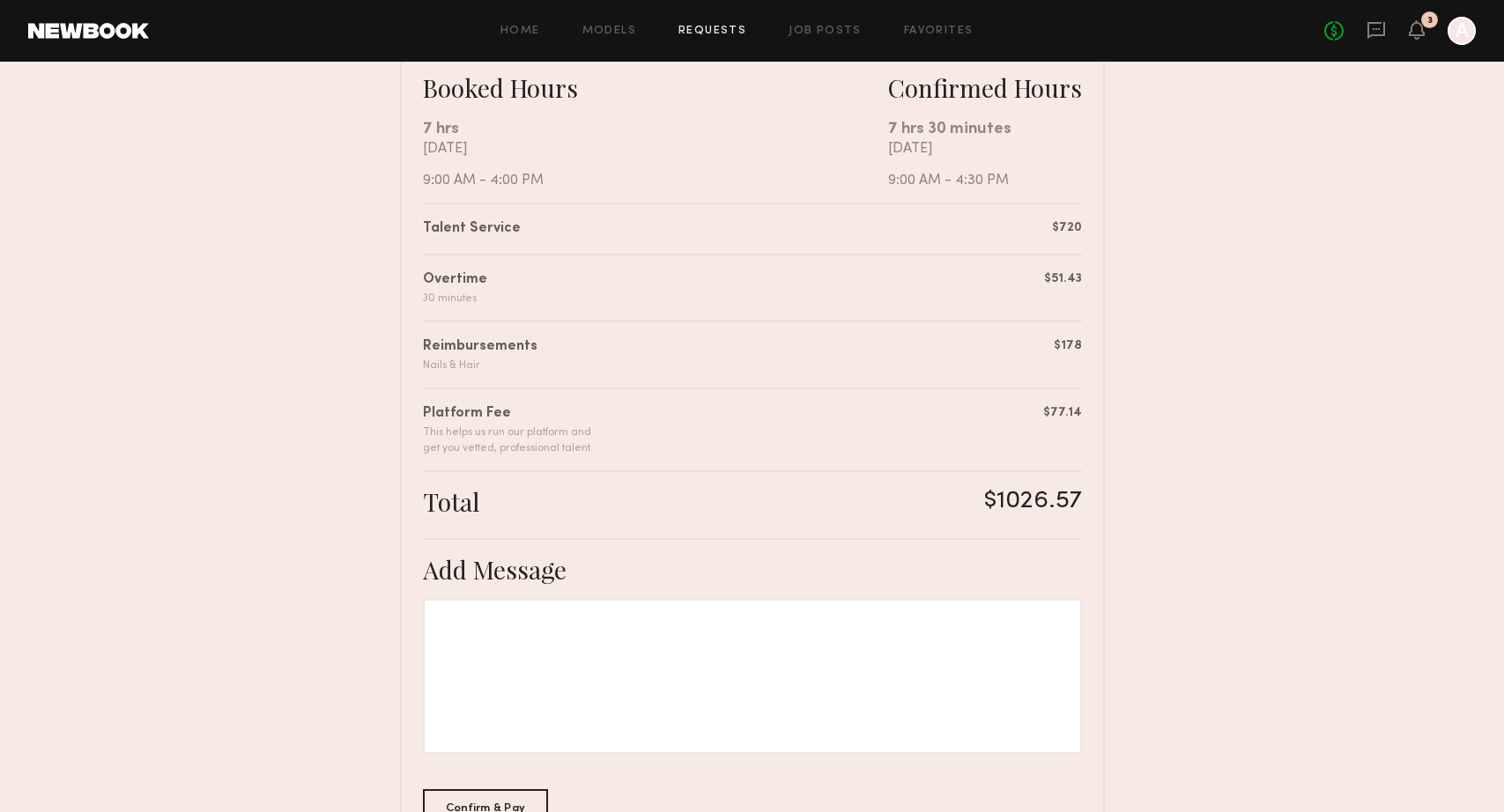
scroll to position [447, 0]
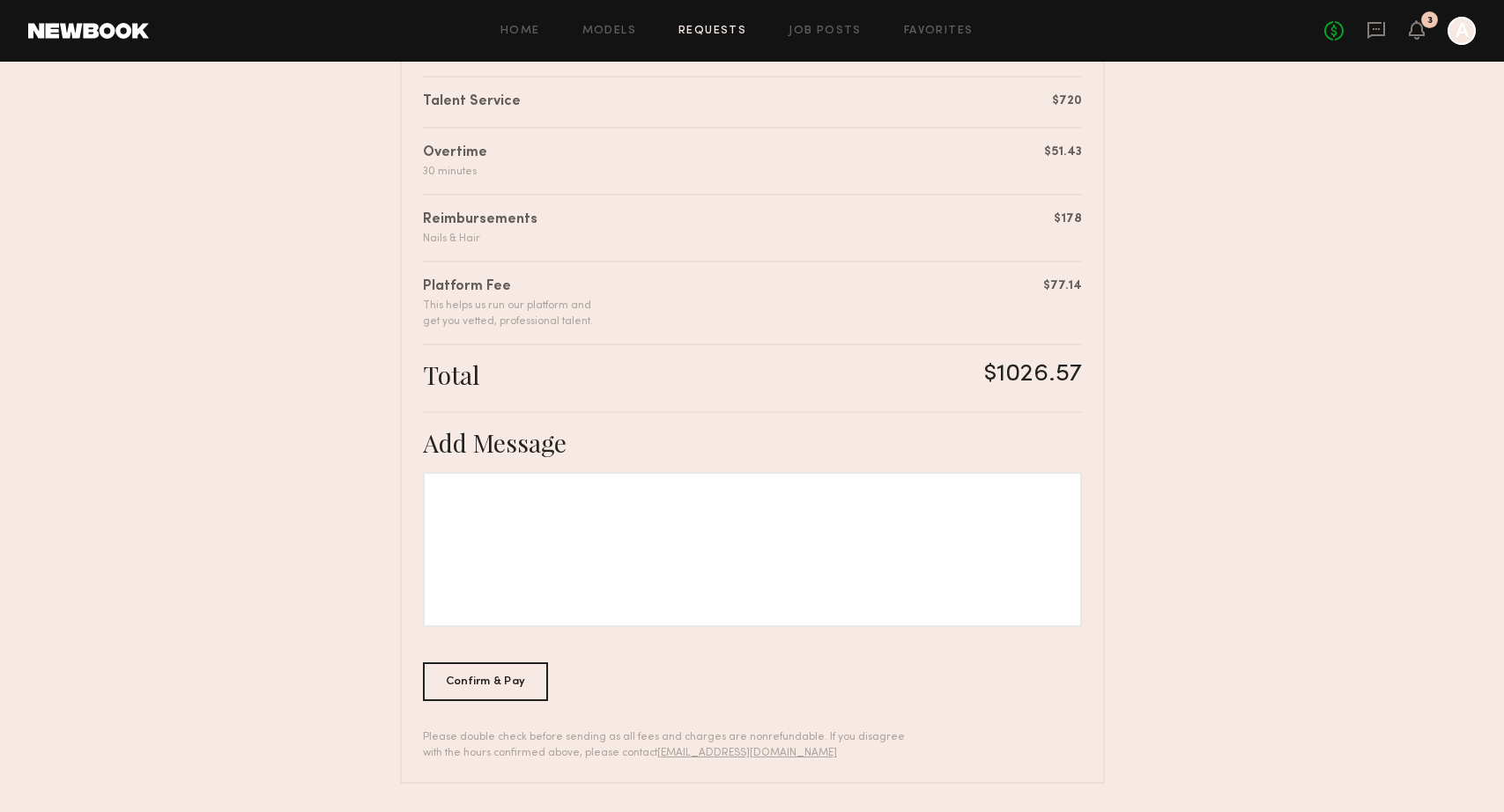
click at [322, 530] on nb-booking-payment "Review & Pay Model Review & Pay Model Winter Shoot Summary Jazlyn S. has submit…" at bounding box center [752, 212] width 1504 height 1141
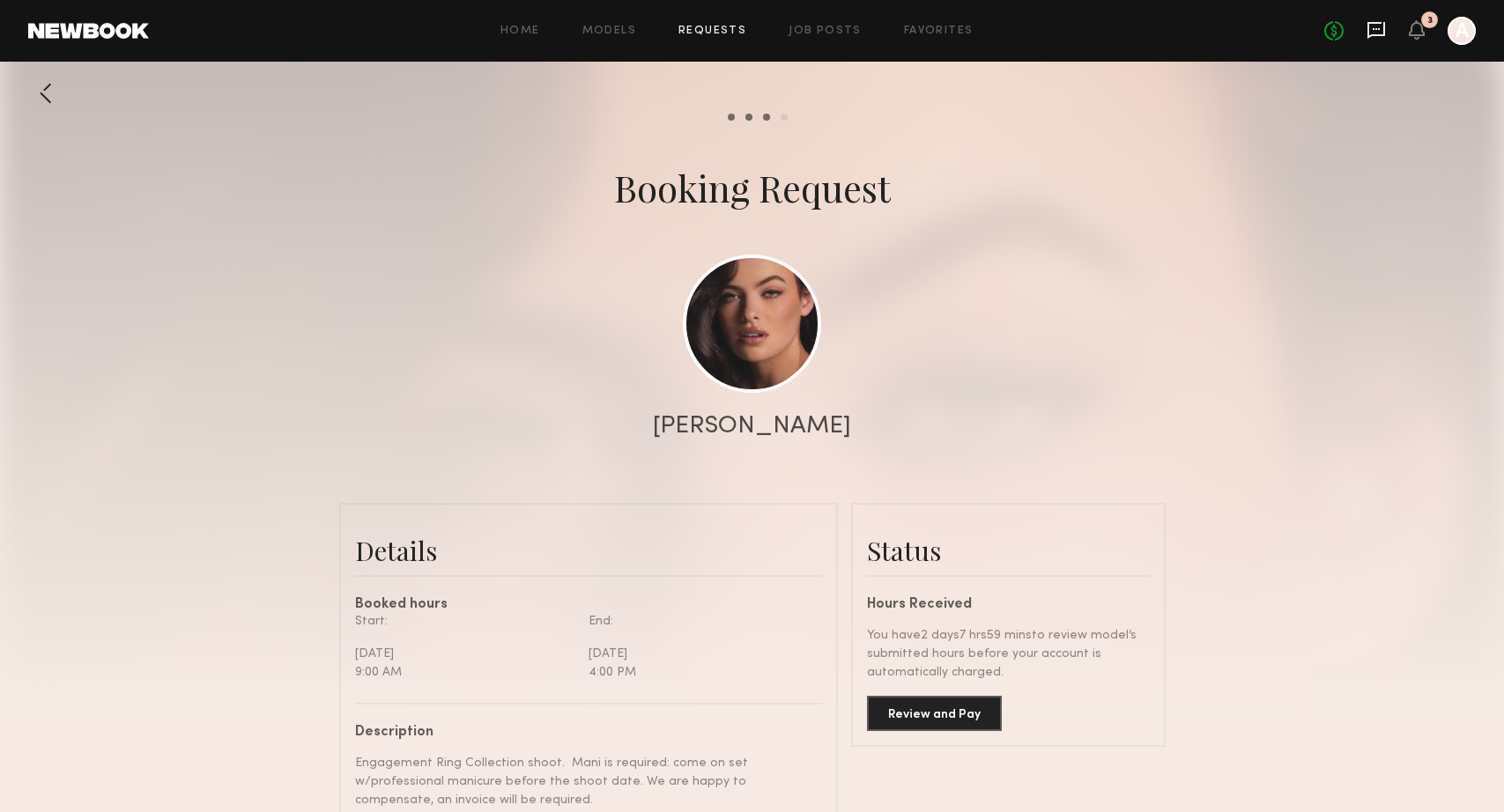
click at [1378, 28] on icon at bounding box center [1375, 29] width 7 height 2
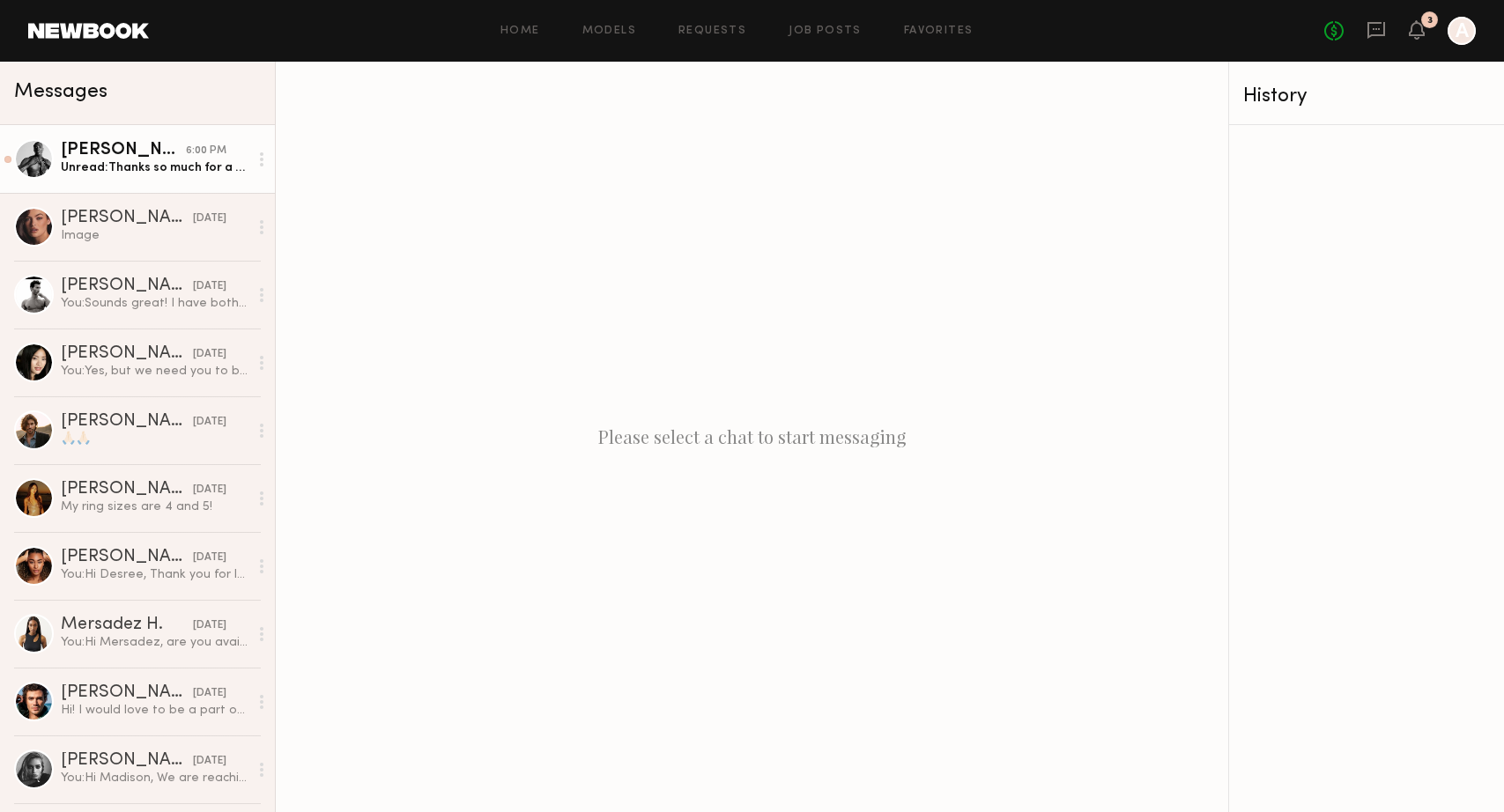
click at [102, 178] on link "Jonathan A. 6:00 PM Unread: Thanks so much for a fun day of shooting!" at bounding box center [137, 158] width 275 height 68
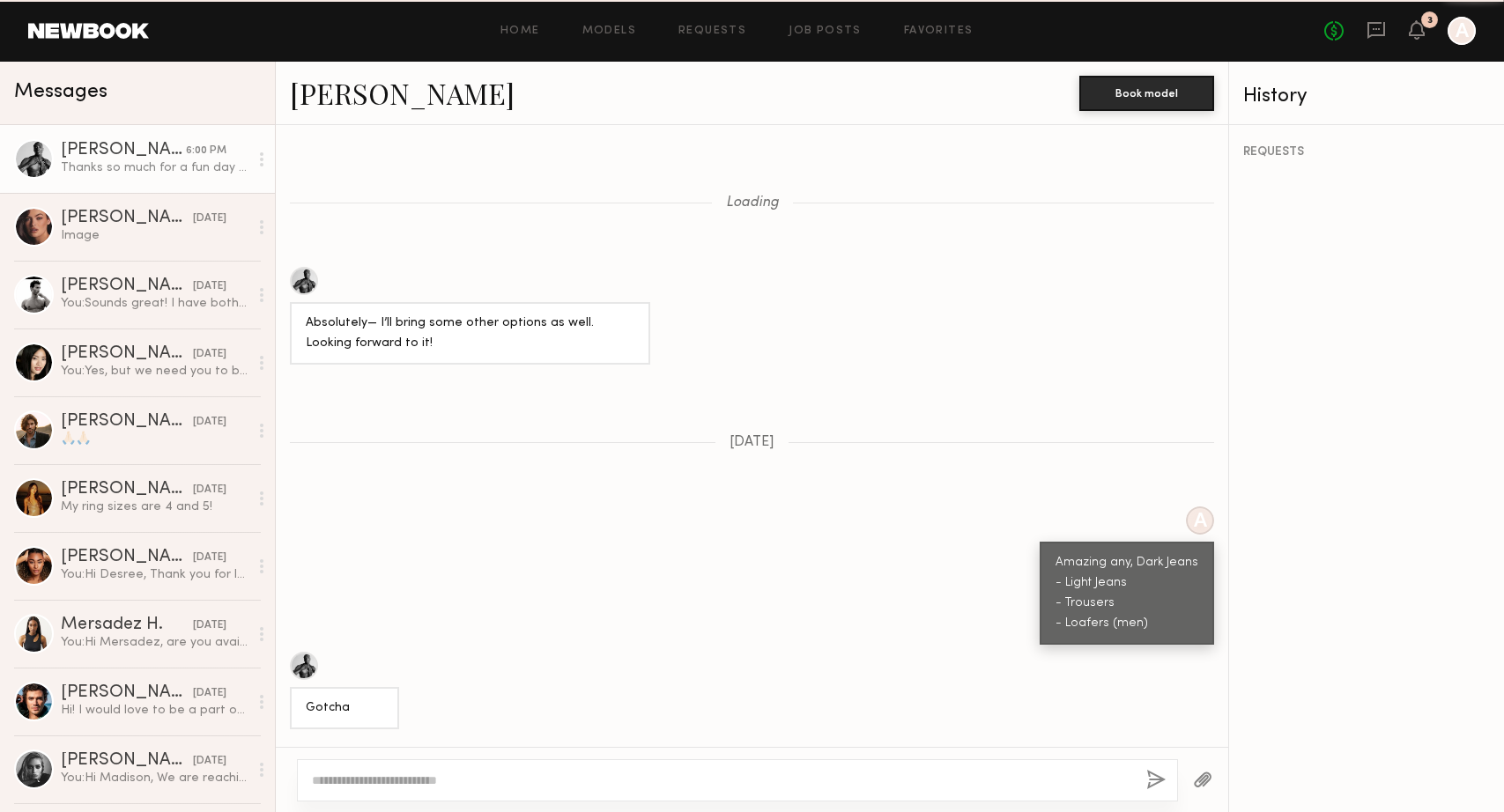
scroll to position [1020, 0]
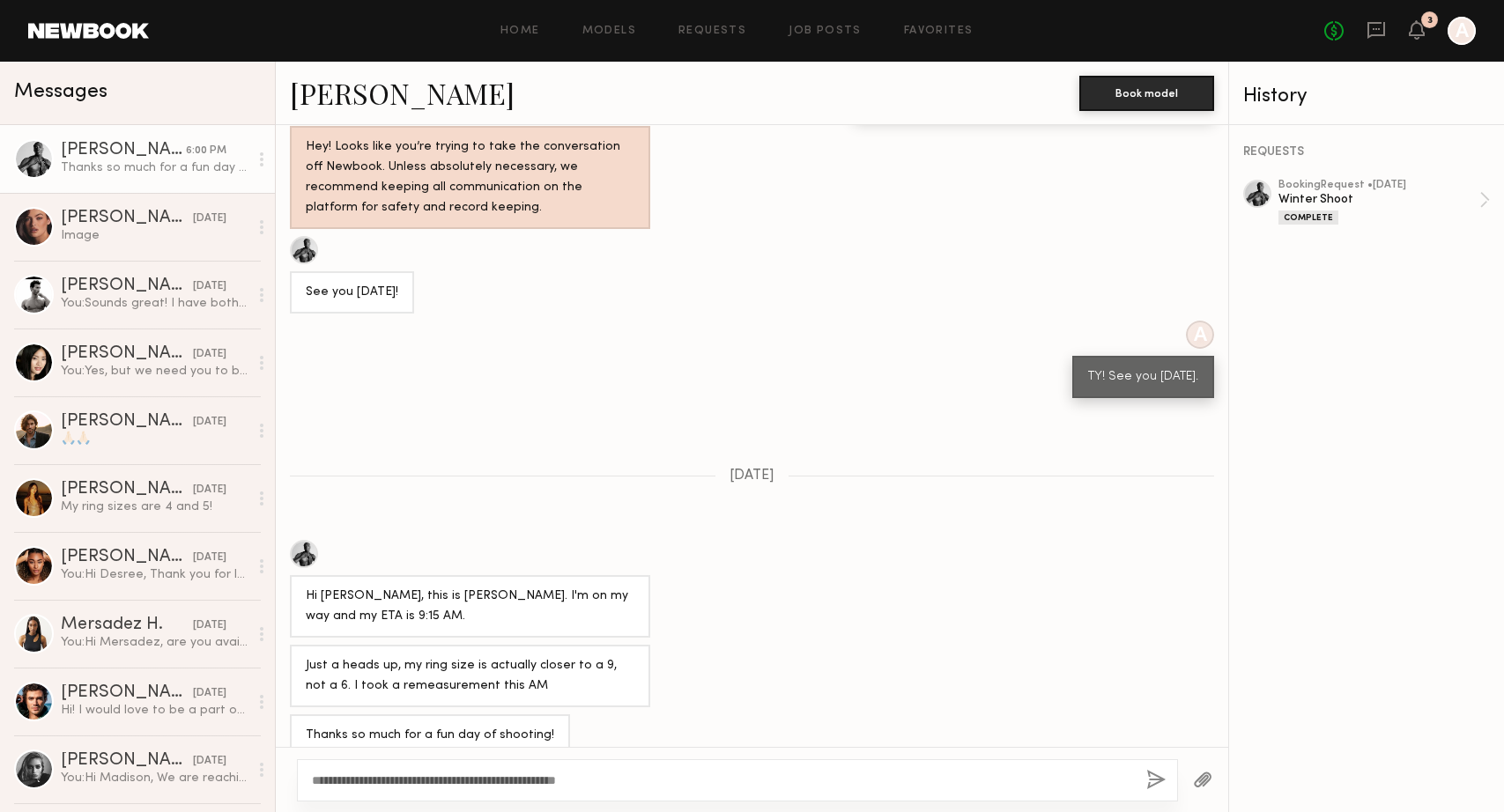
type textarea "**********"
click at [1158, 781] on button "button" at bounding box center [1156, 780] width 19 height 22
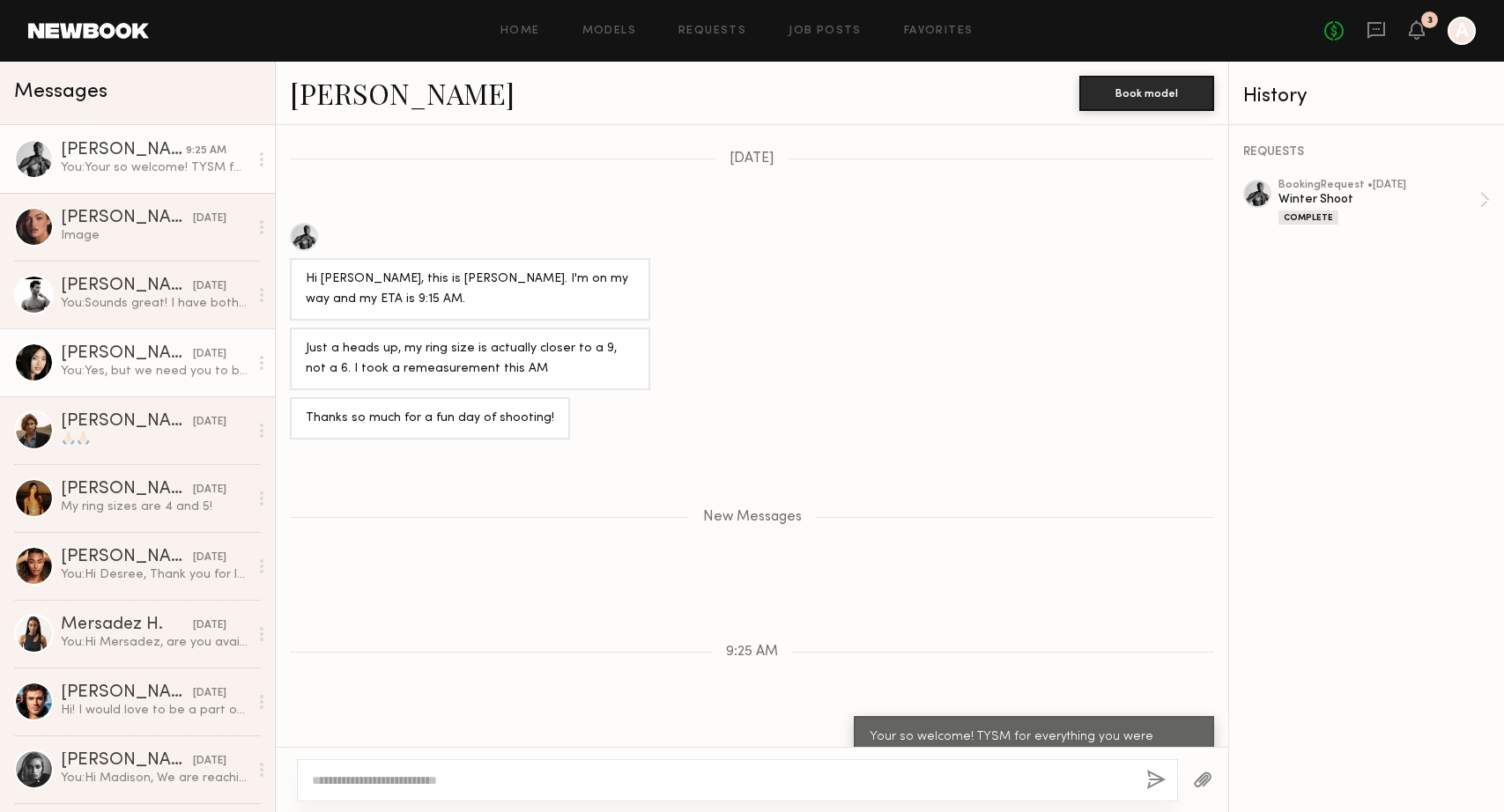
click at [109, 348] on div "Jennifer L." at bounding box center [127, 354] width 132 height 17
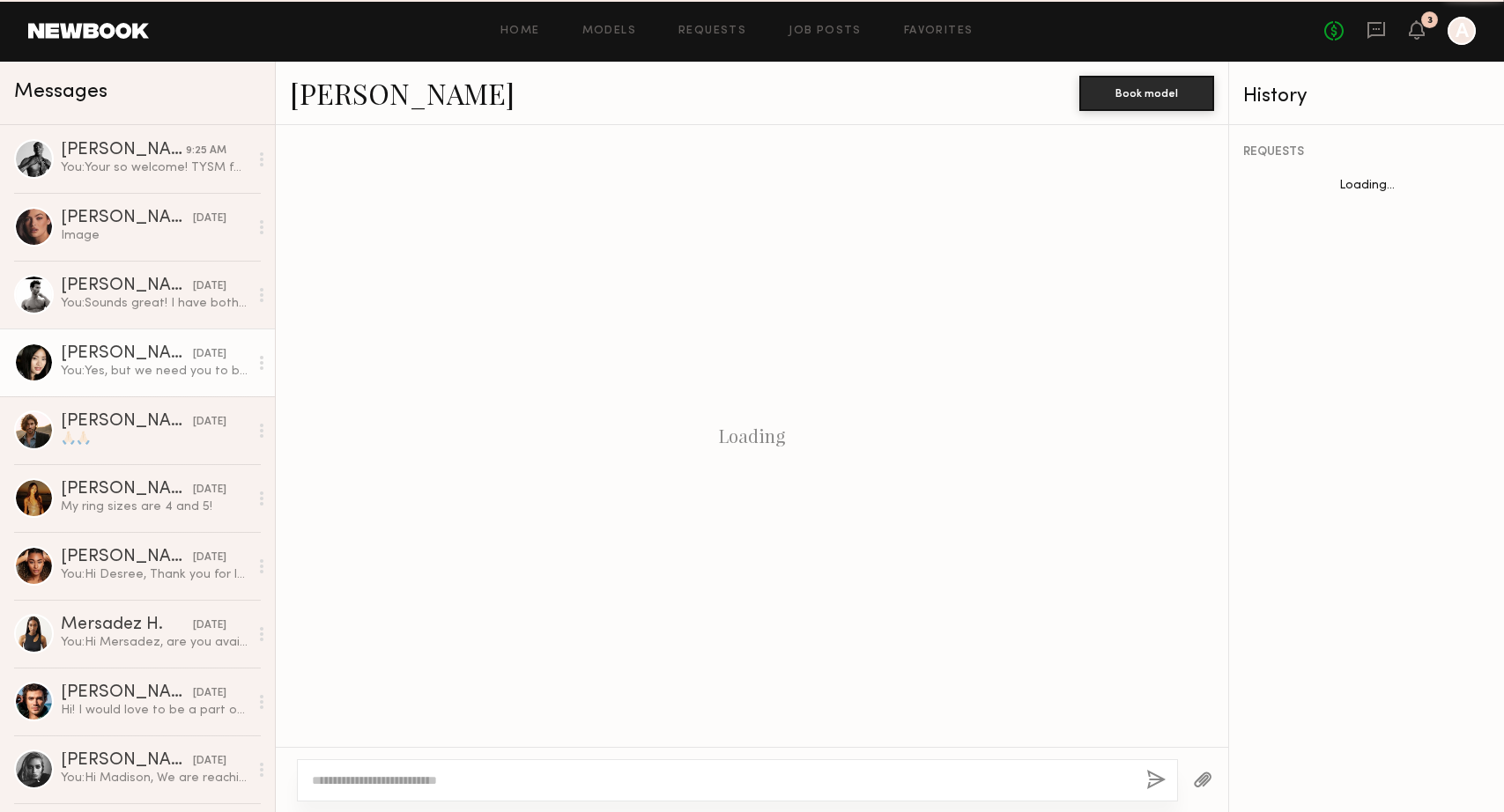
scroll to position [1193, 0]
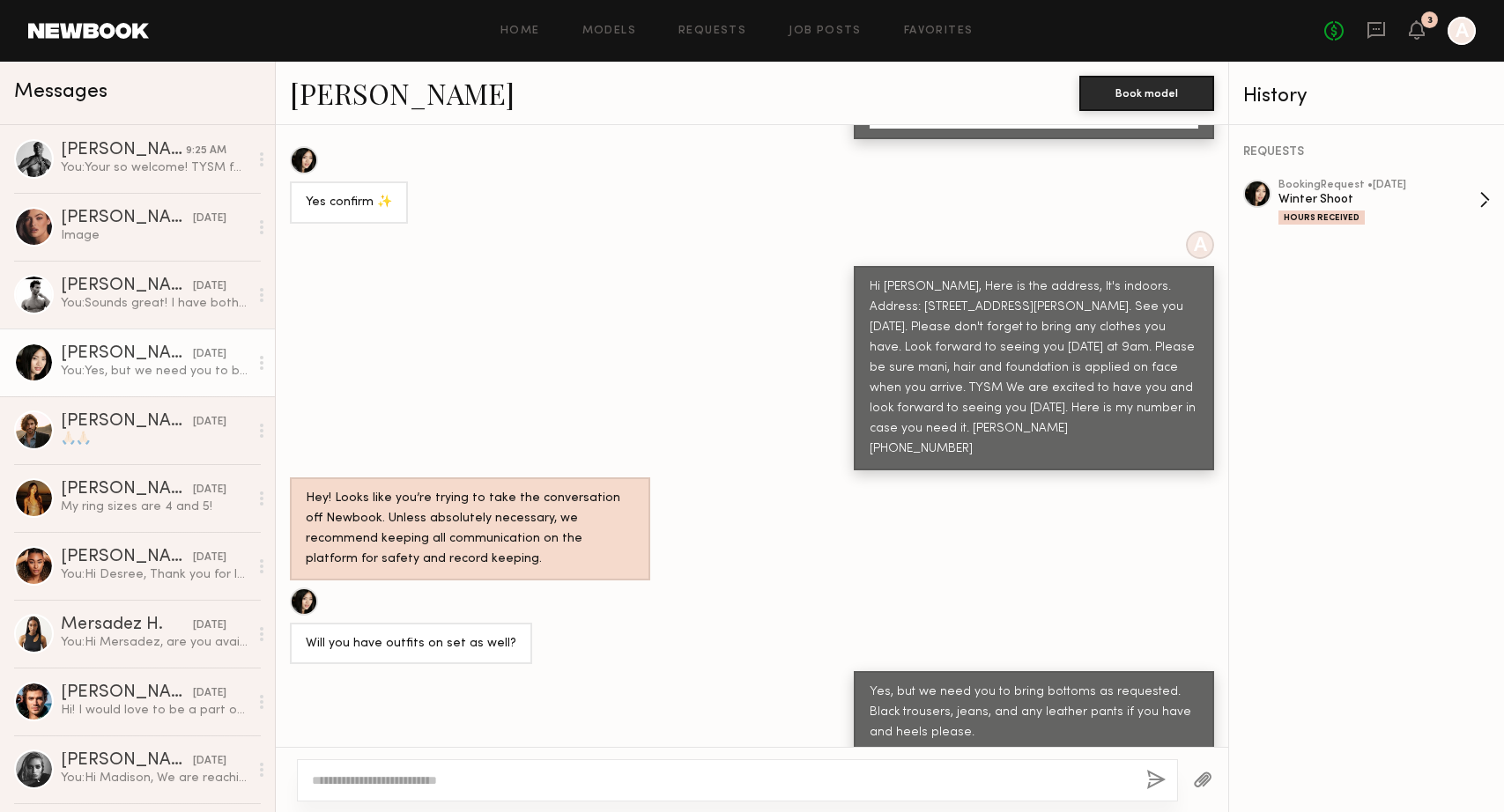
click at [1309, 191] on div "Winter Shoot" at bounding box center [1378, 199] width 201 height 16
click at [104, 145] on div "Jonathan A." at bounding box center [123, 151] width 125 height 17
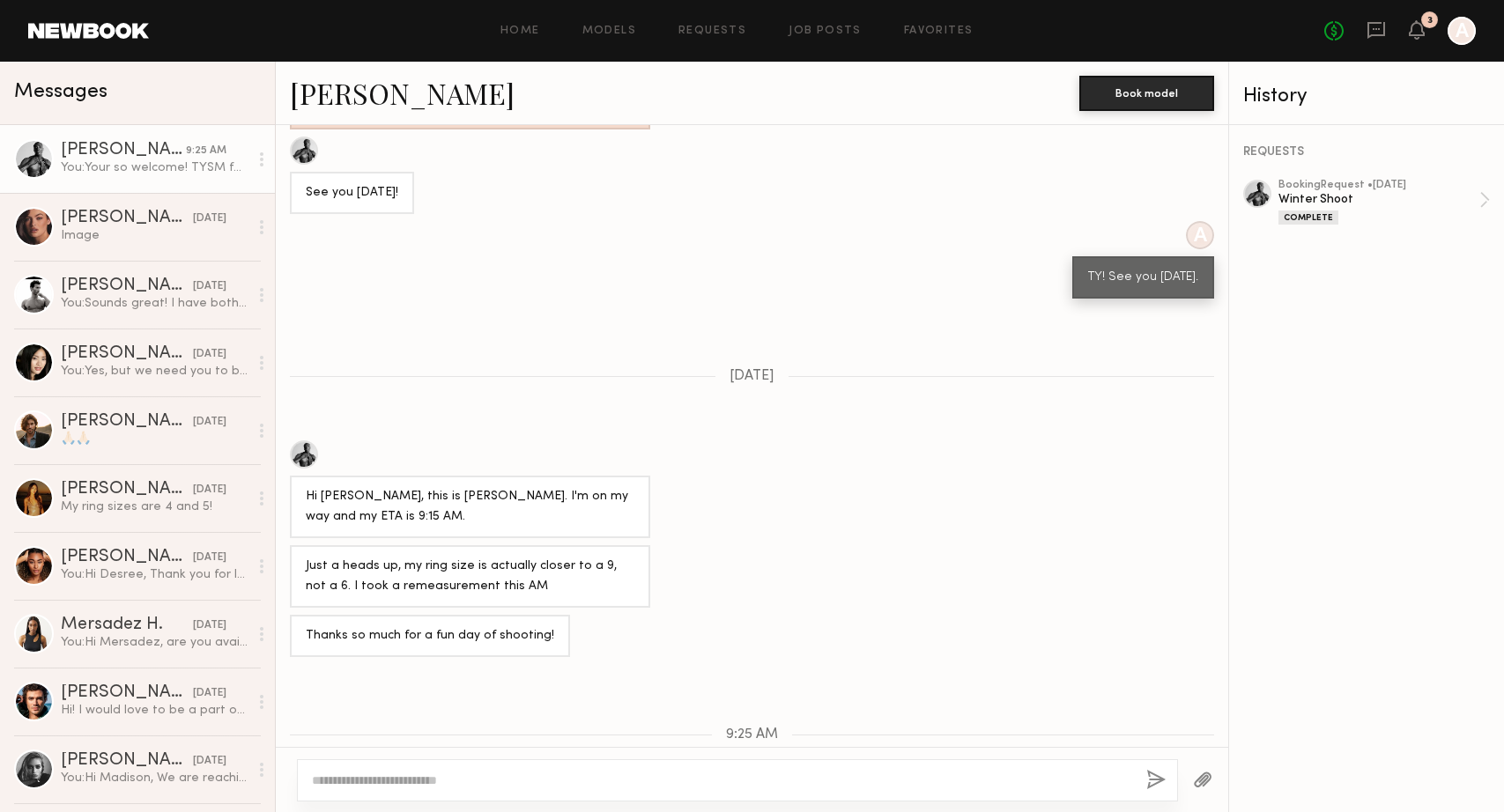
scroll to position [1204, 0]
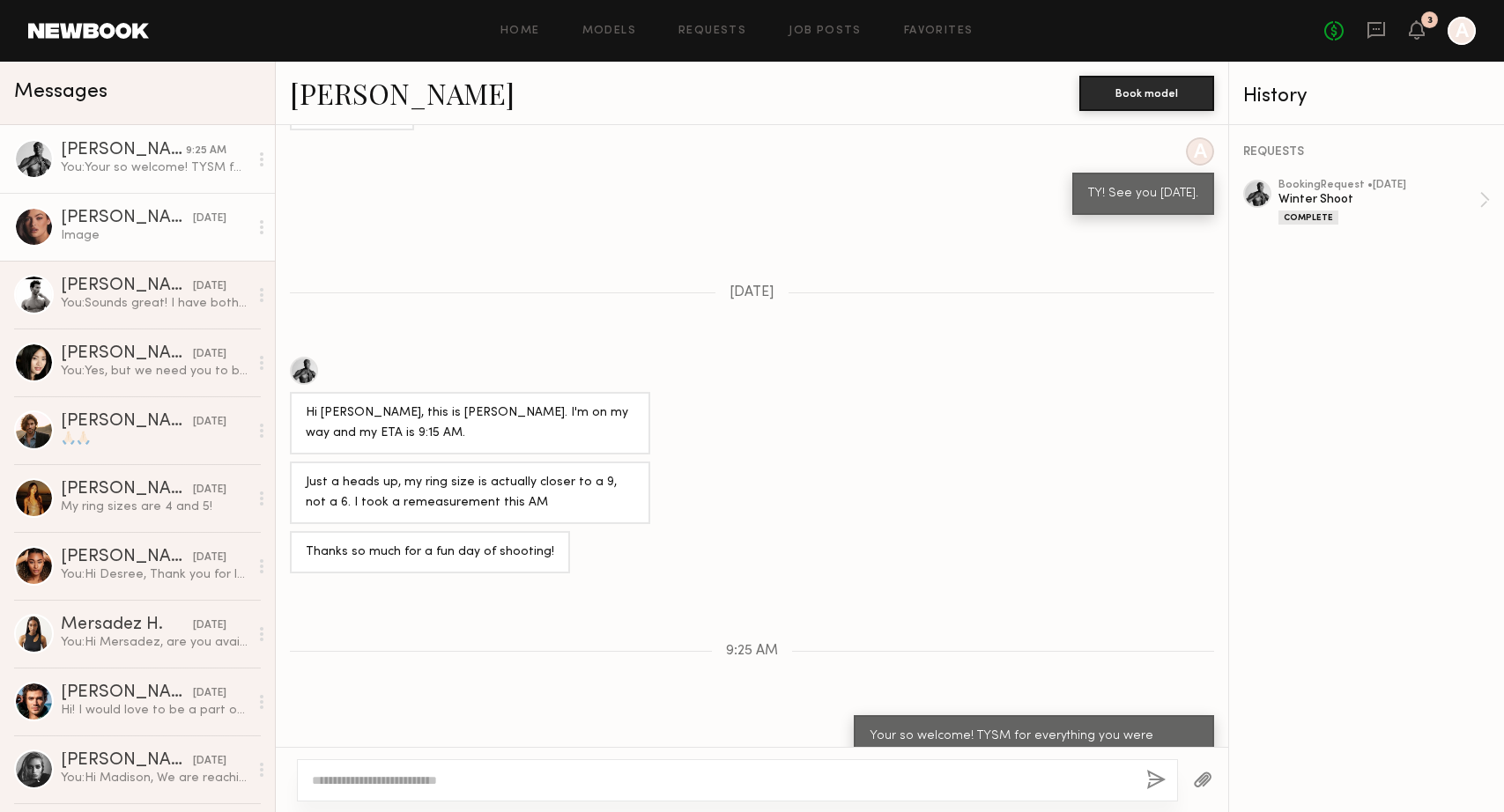
click at [81, 210] on div "Jazlyn S." at bounding box center [127, 218] width 132 height 17
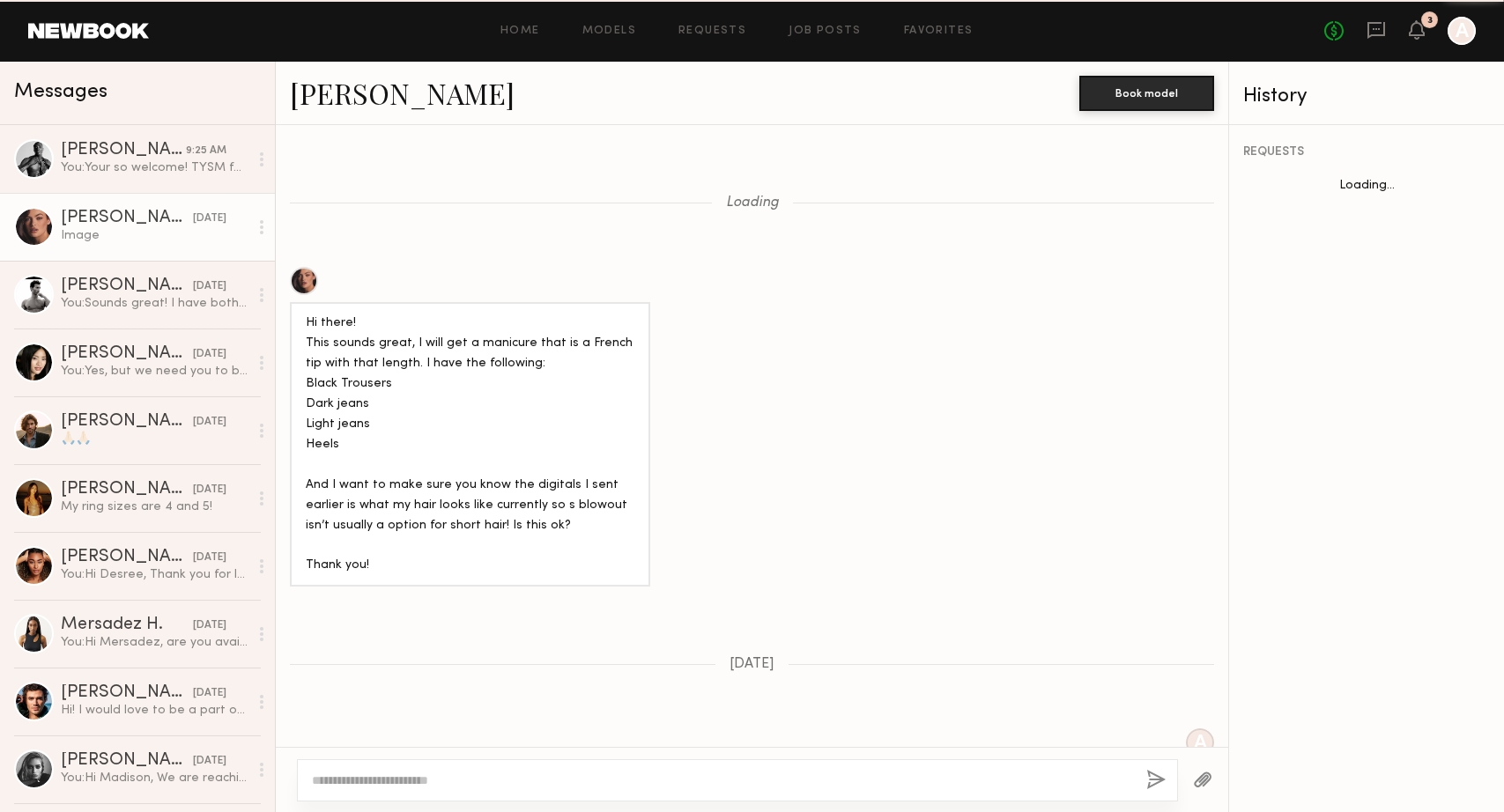
scroll to position [2483, 0]
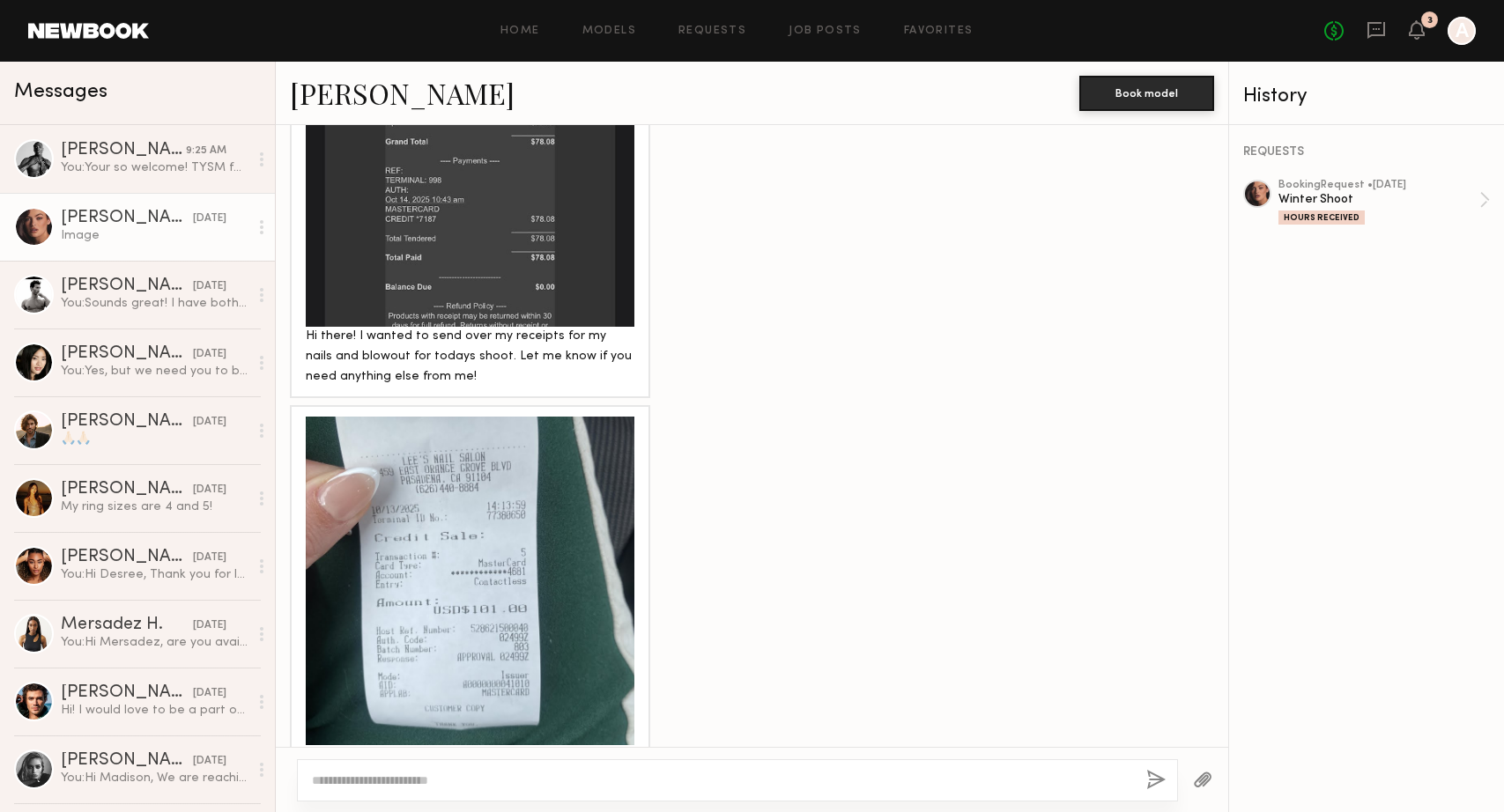
click at [419, 772] on textarea at bounding box center [722, 780] width 820 height 17
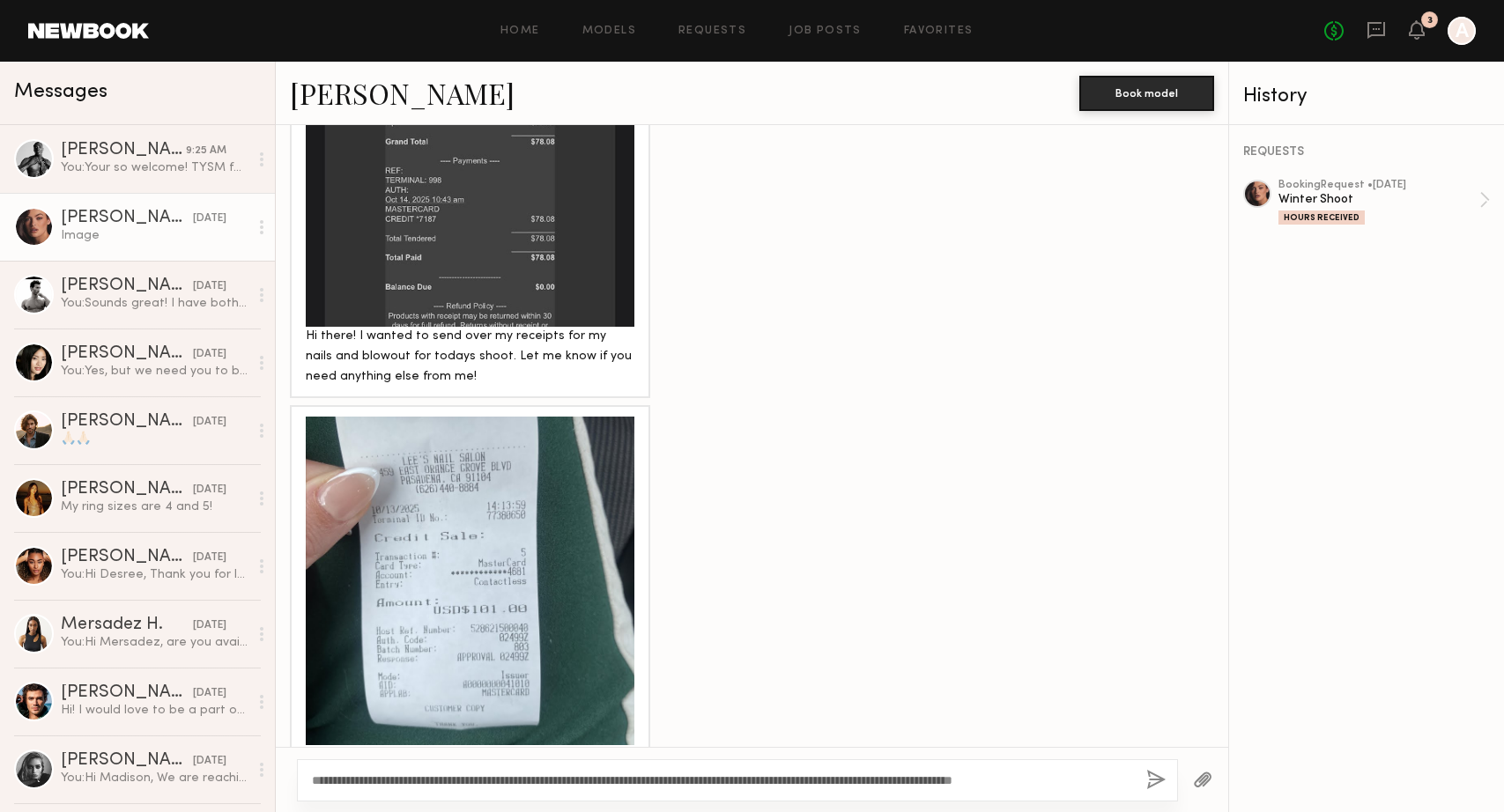
type textarea "**********"
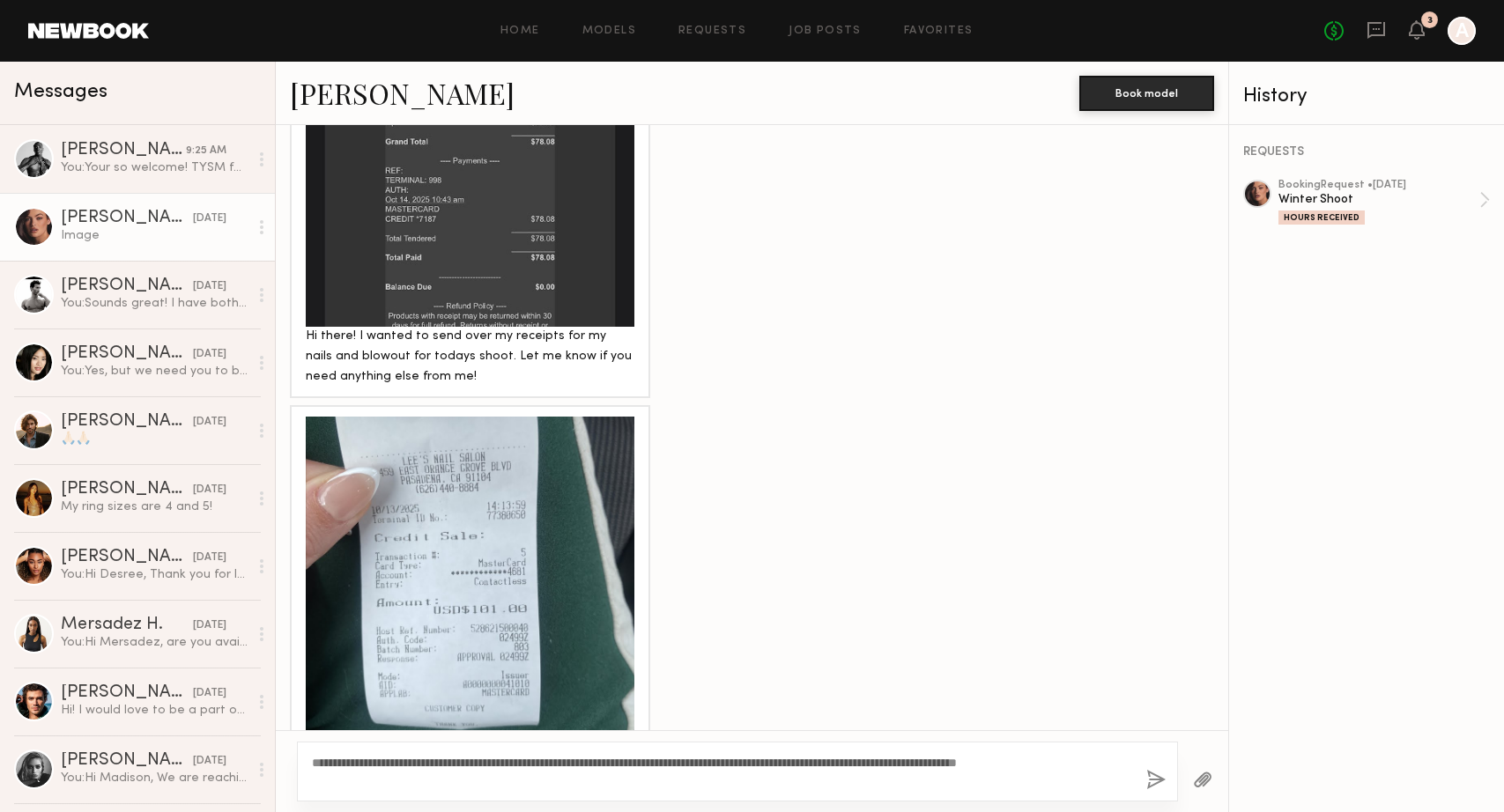
click at [466, 761] on textarea "**********" at bounding box center [722, 772] width 820 height 36
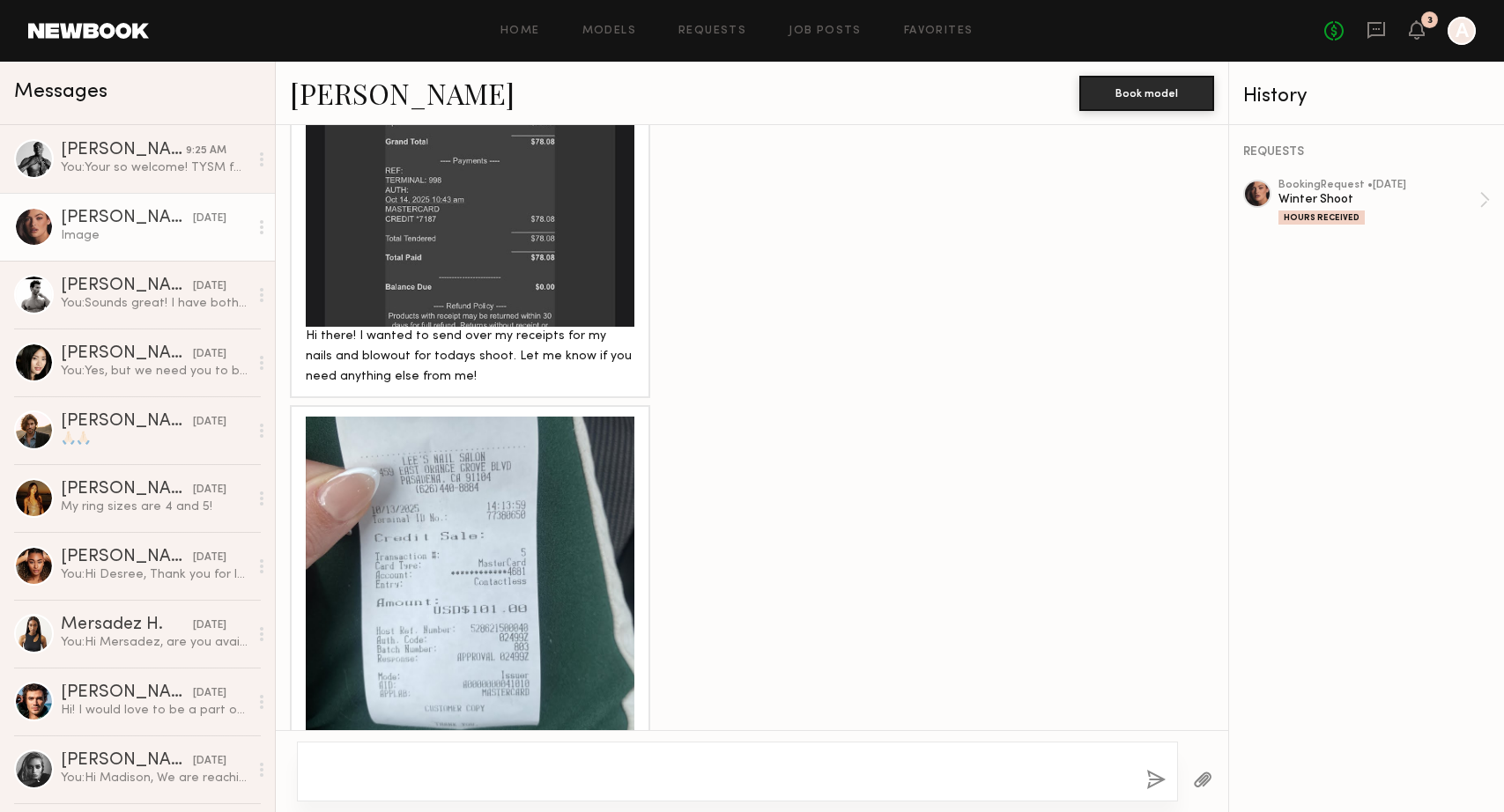
scroll to position [2499, 0]
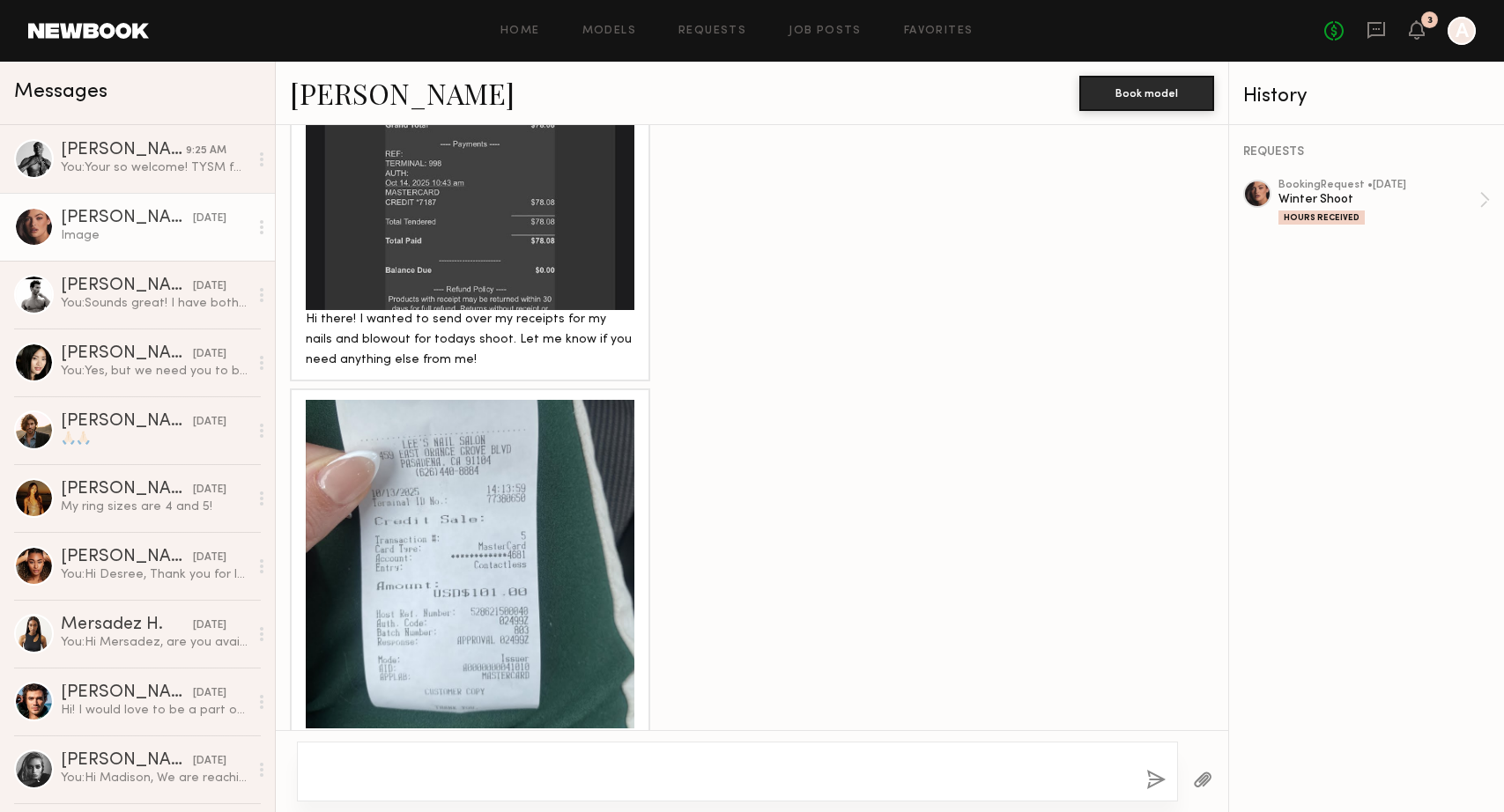
click at [614, 735] on div at bounding box center [752, 771] width 952 height 82
click at [576, 756] on textarea at bounding box center [722, 772] width 820 height 36
paste textarea "**********"
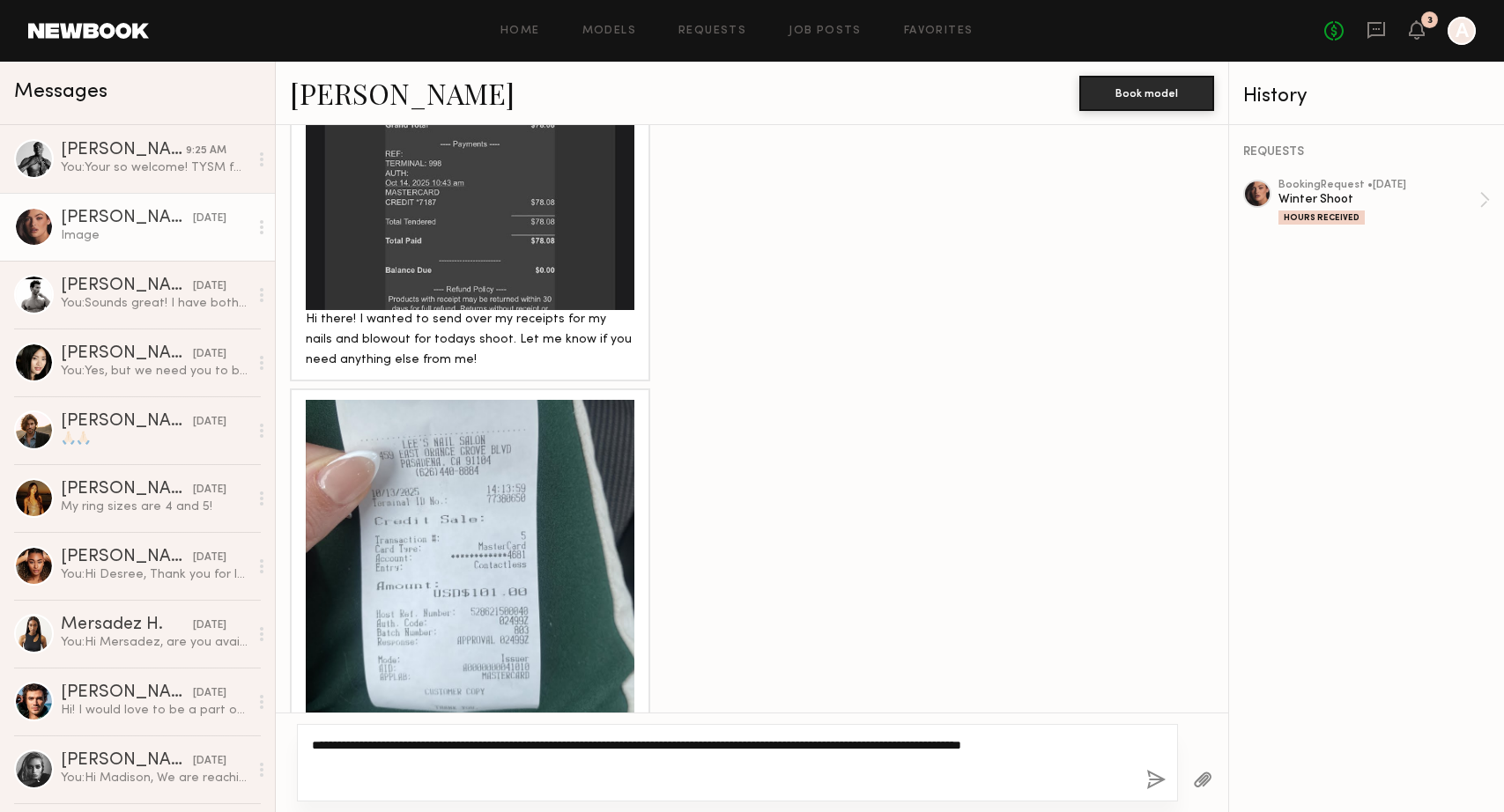
type textarea "**********"
click at [1151, 776] on button "button" at bounding box center [1156, 780] width 19 height 22
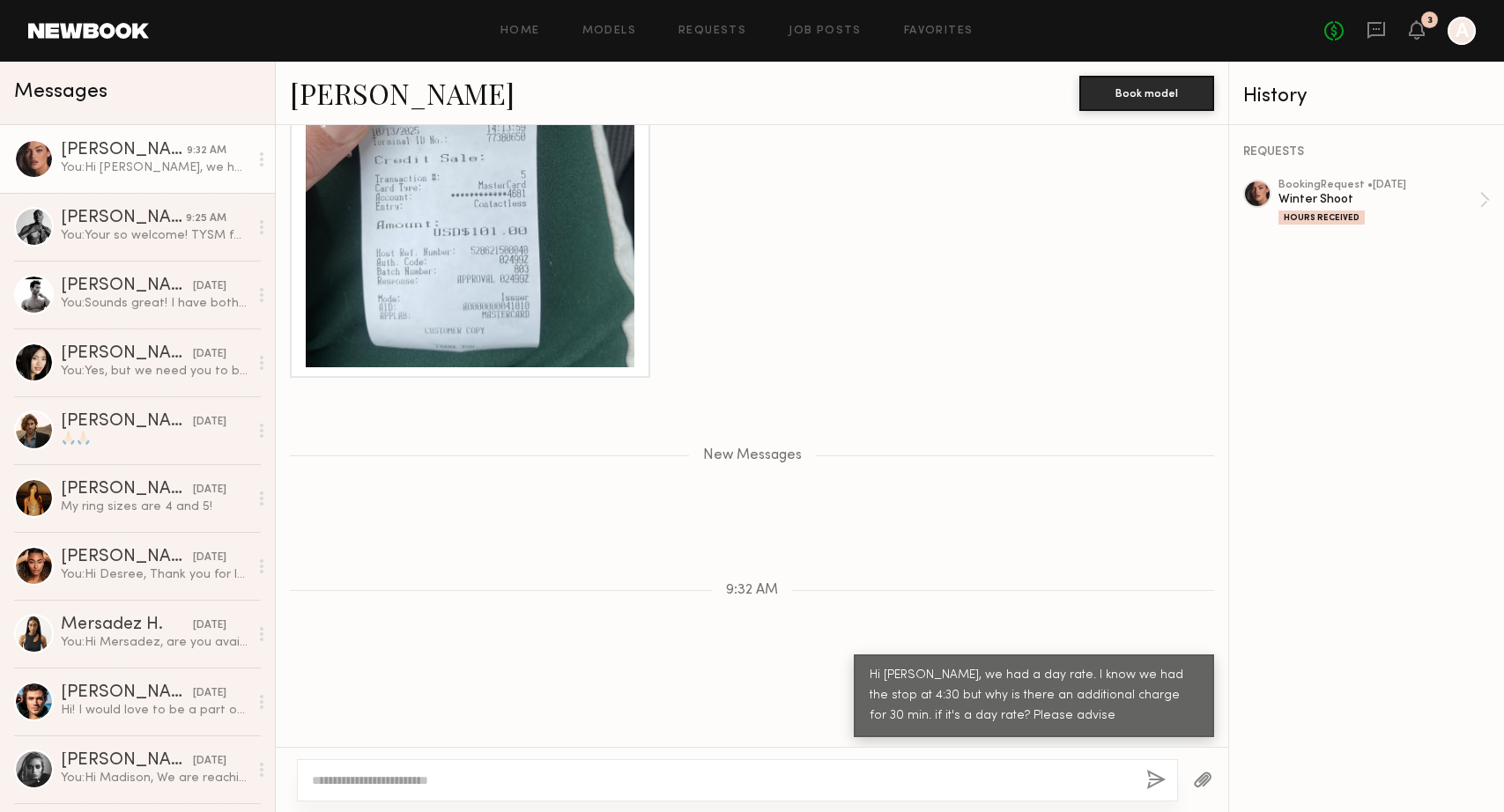
scroll to position [2841, 0]
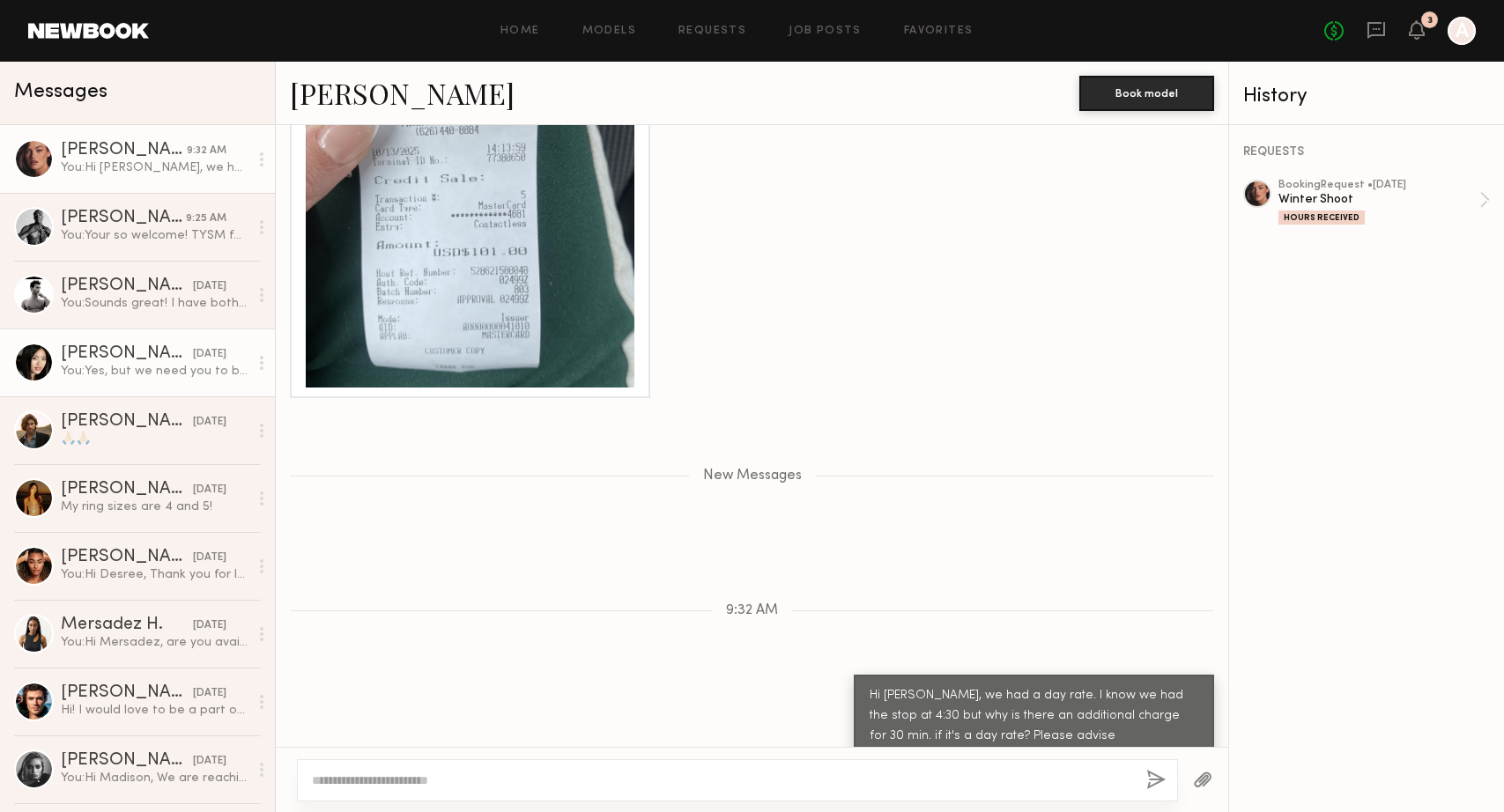
click at [96, 370] on div "You: Yes, but we need you to bring bottoms as requested. Black trousers, jeans,…" at bounding box center [154, 370] width 187 height 16
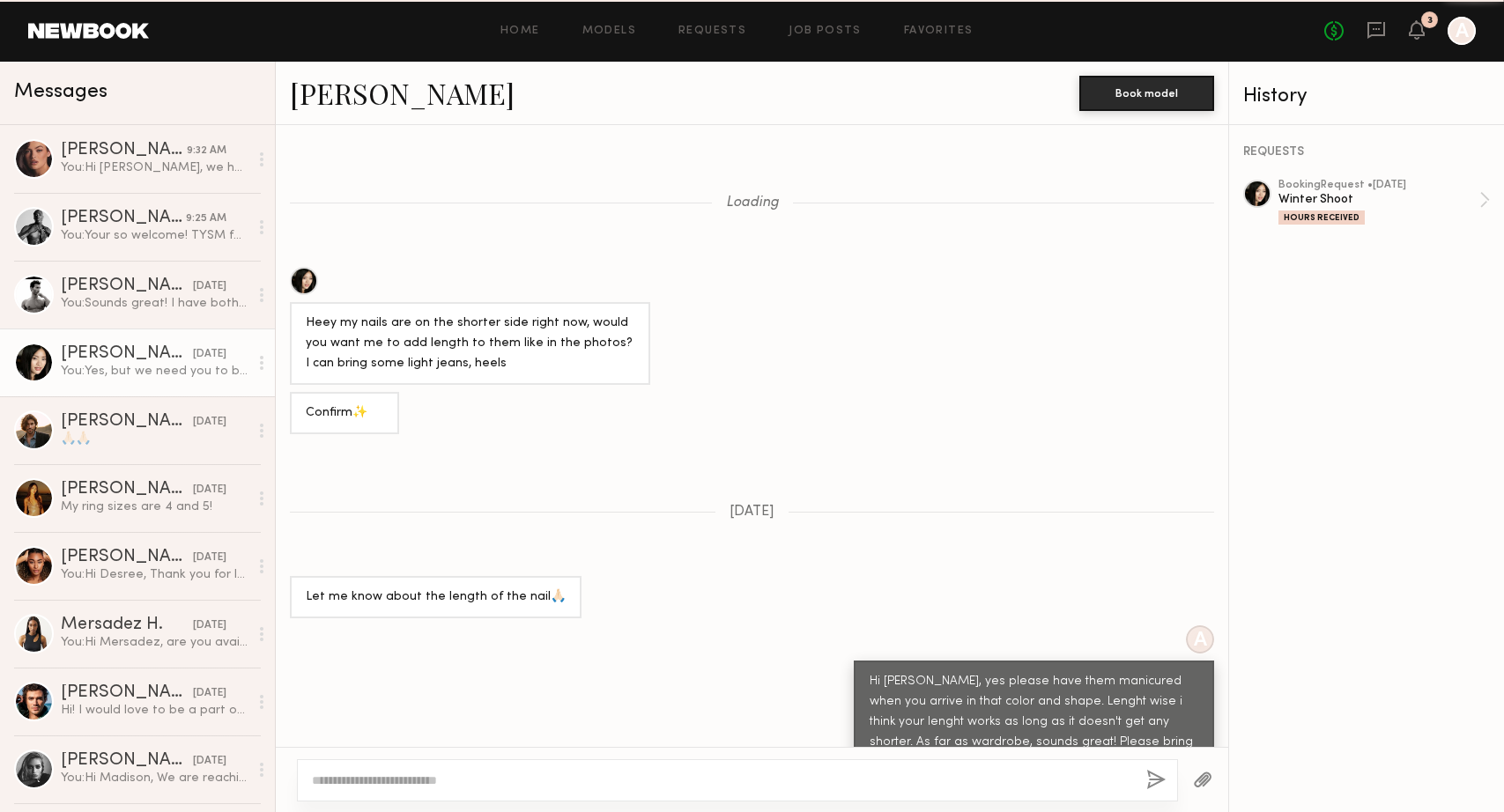
scroll to position [1193, 0]
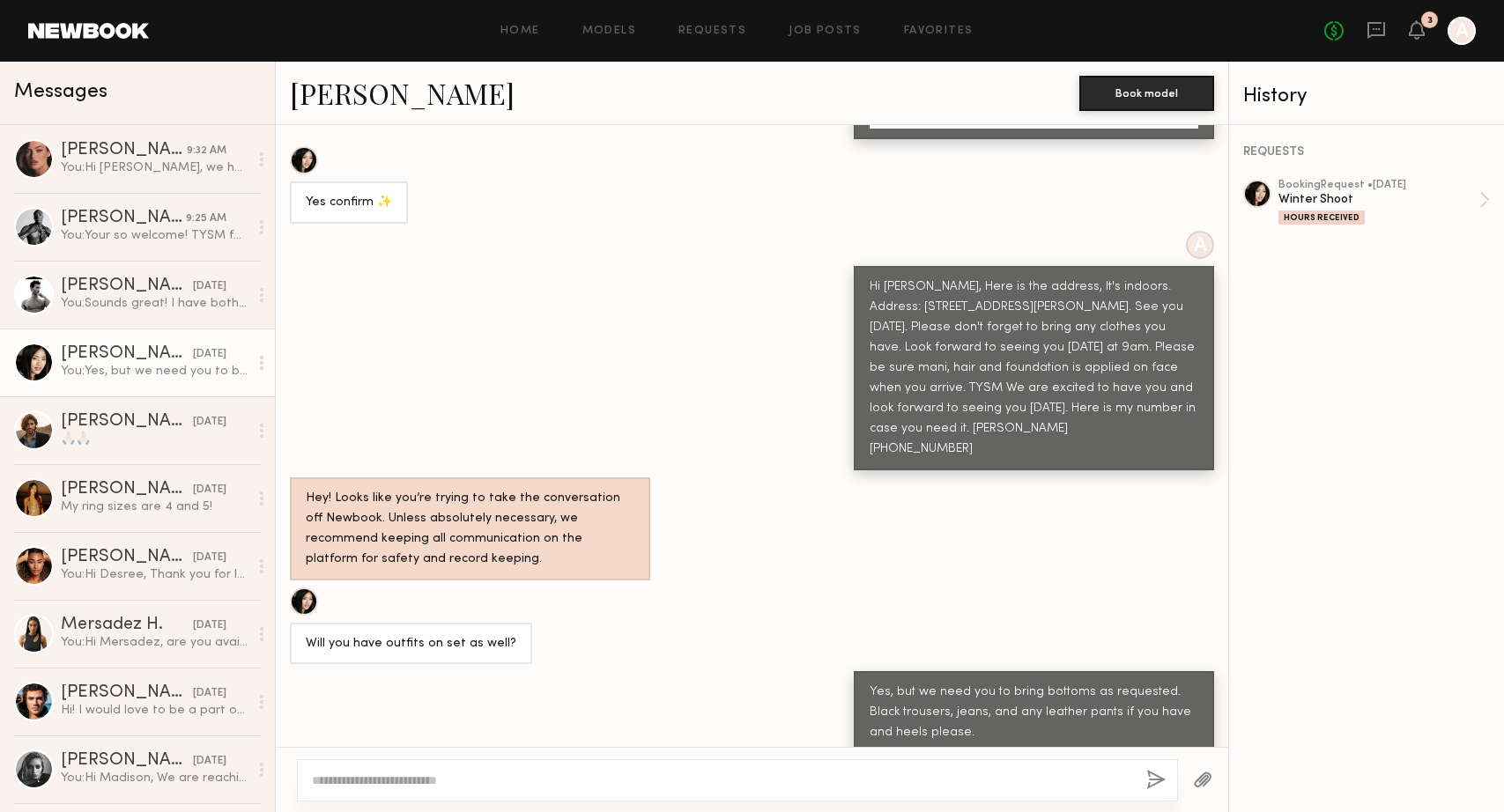
click at [468, 766] on div at bounding box center [737, 780] width 881 height 42
click at [465, 781] on textarea at bounding box center [722, 780] width 820 height 17
paste textarea "**********"
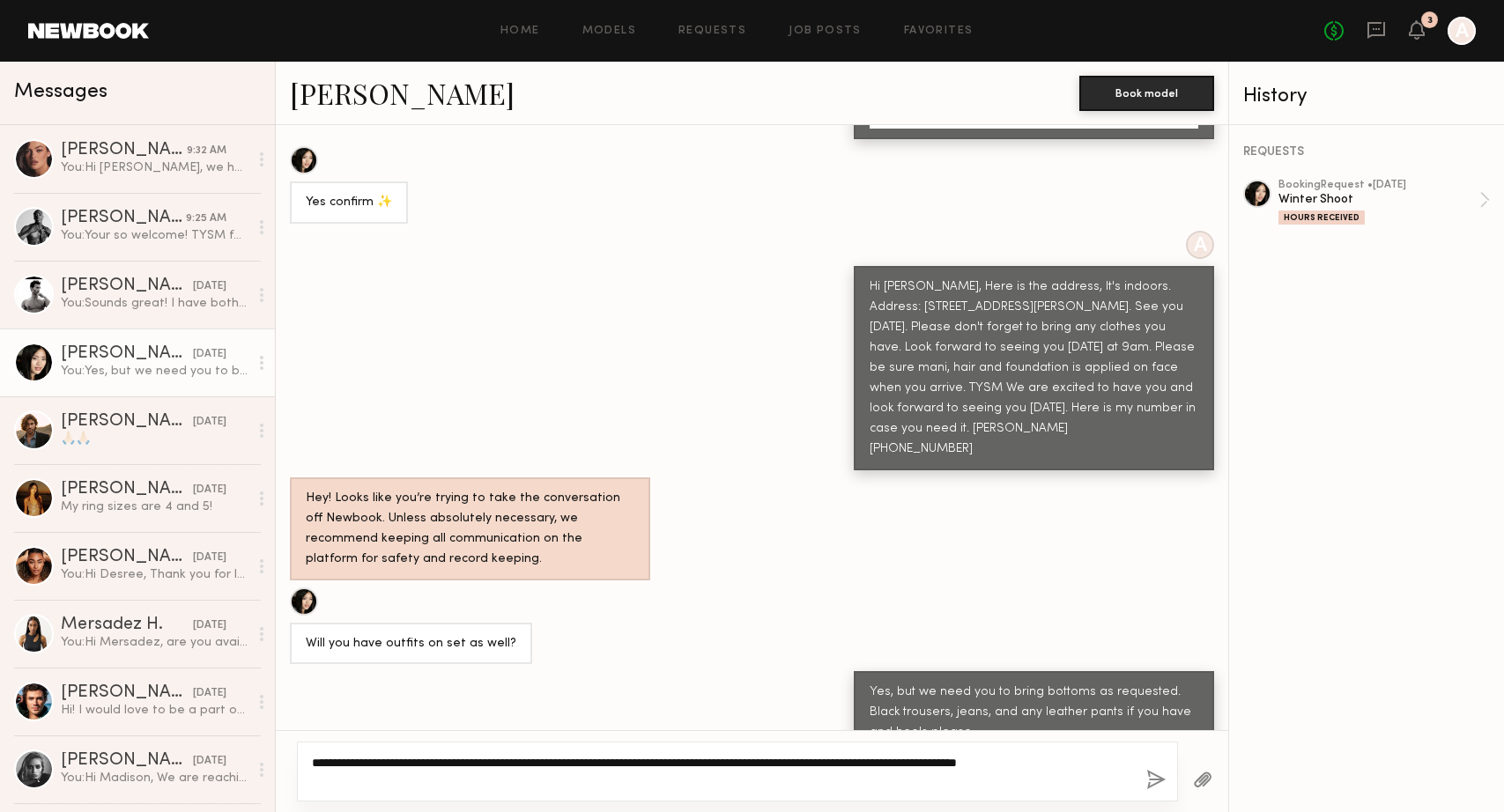
drag, startPoint x: 333, startPoint y: 764, endPoint x: 359, endPoint y: 764, distance: 26.0
click at [359, 764] on textarea "**********" at bounding box center [722, 772] width 820 height 36
type textarea "**********"
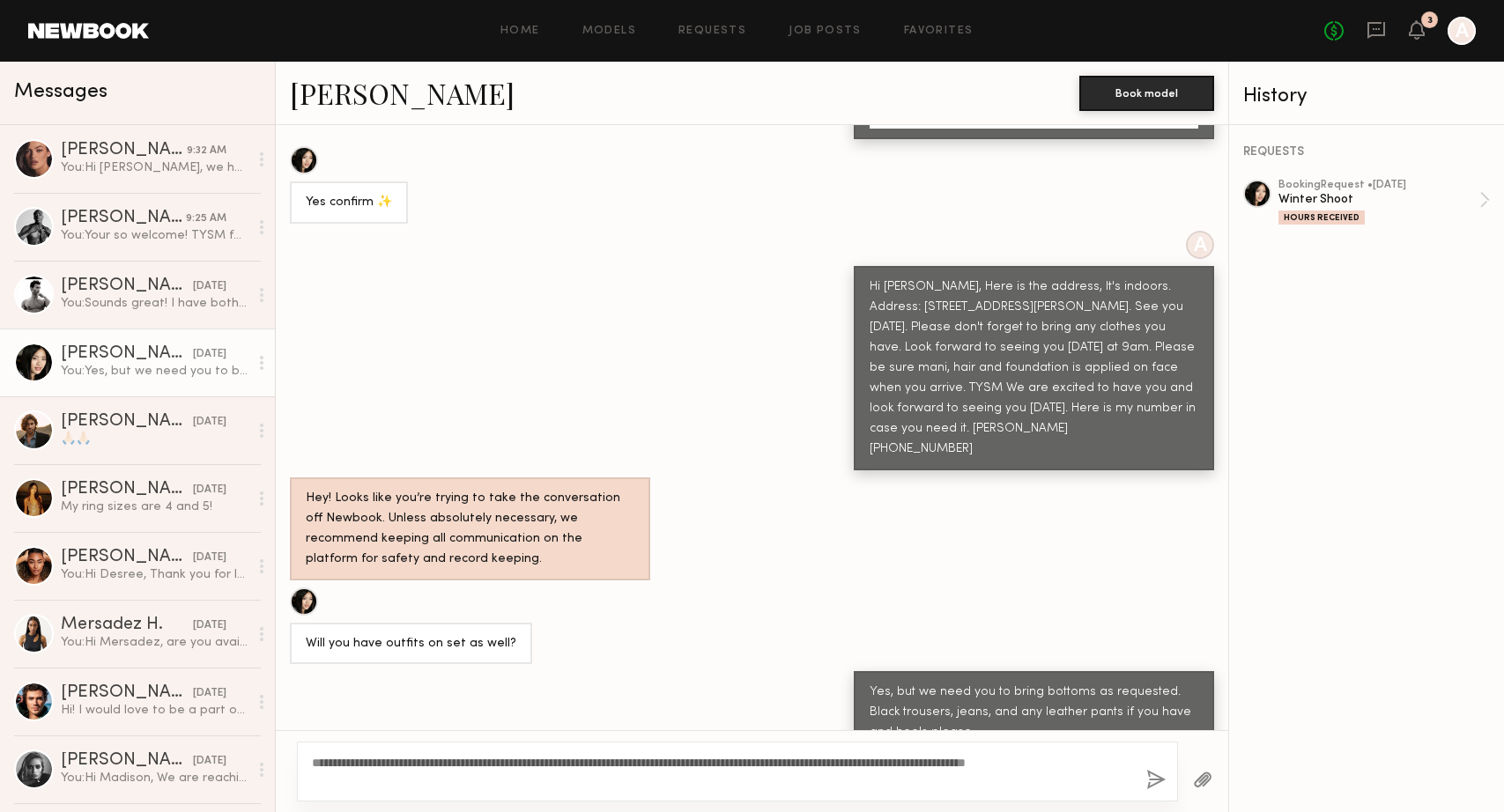
click at [1158, 780] on button "button" at bounding box center [1156, 780] width 19 height 22
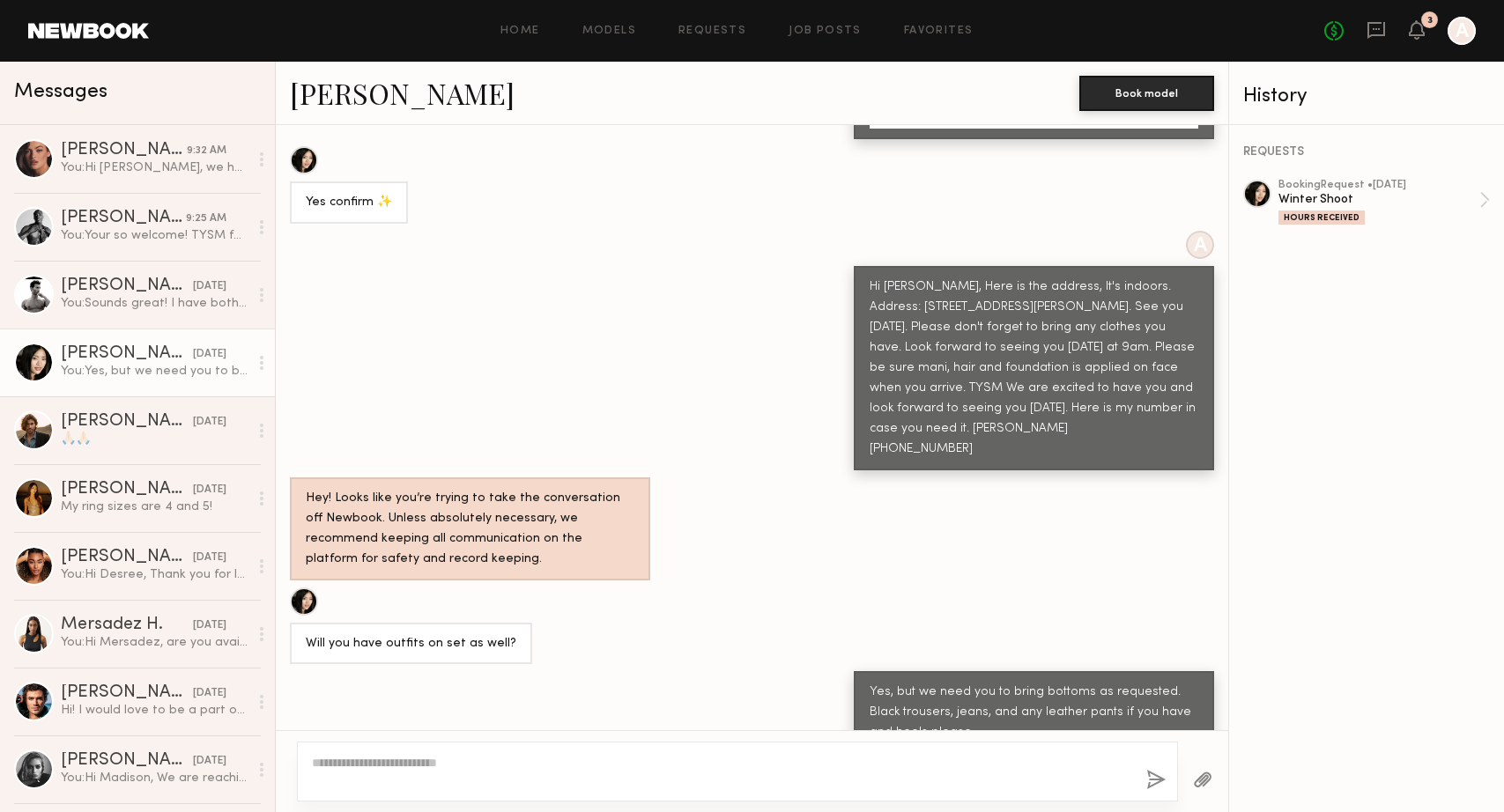
scroll to position [1585, 0]
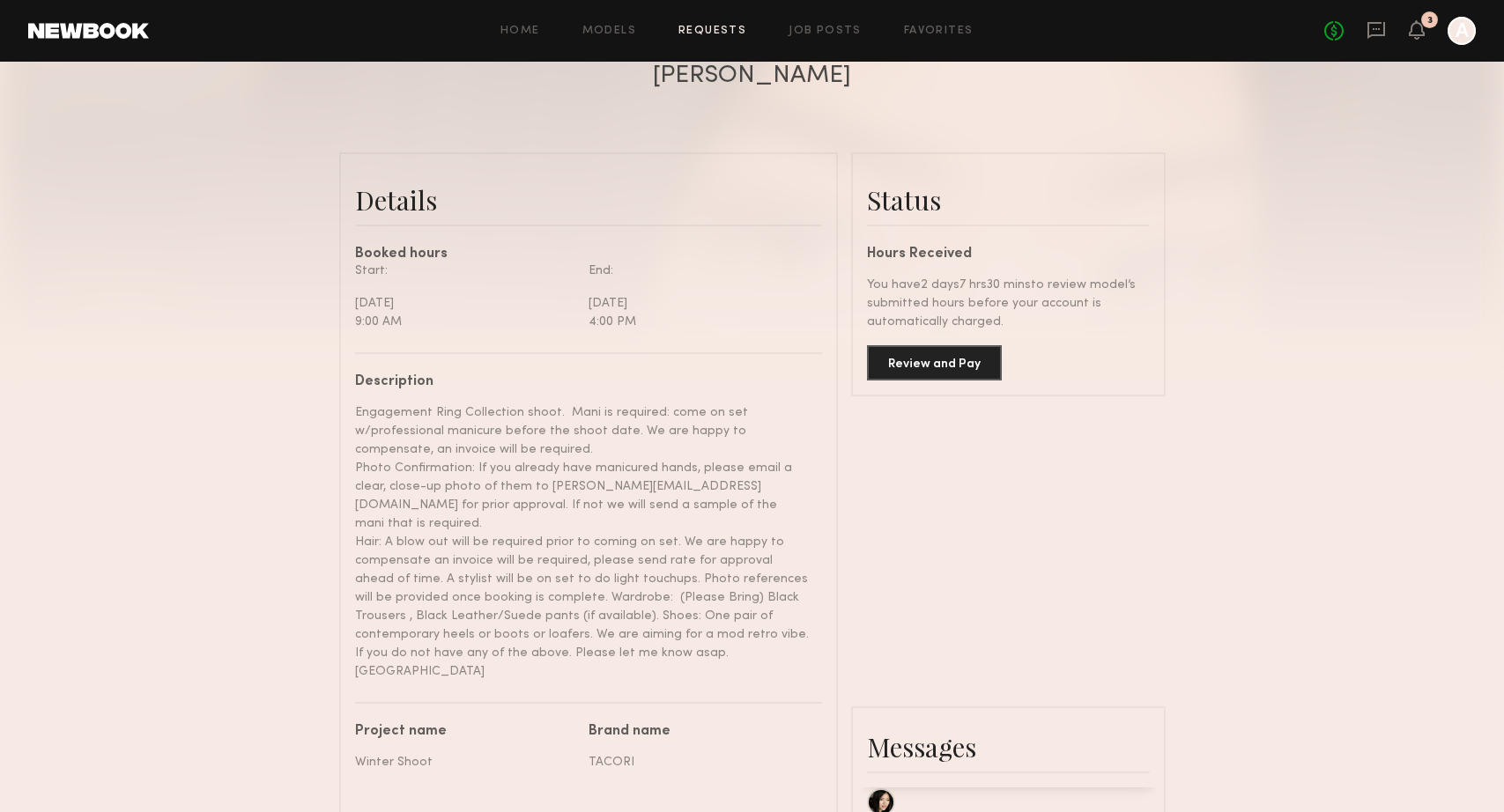
scroll to position [247, 0]
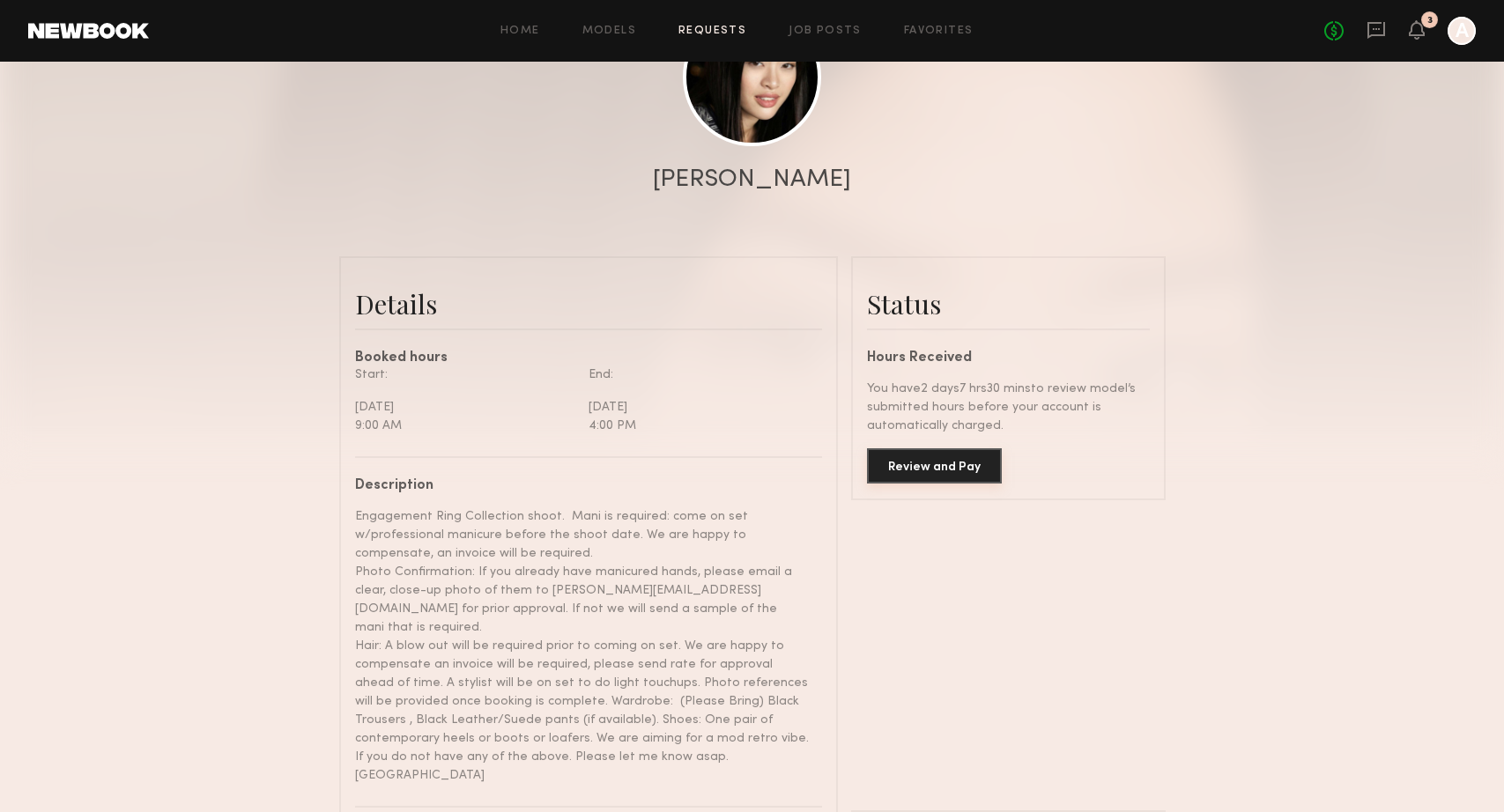
click at [964, 465] on button "Review and Pay" at bounding box center [934, 466] width 134 height 36
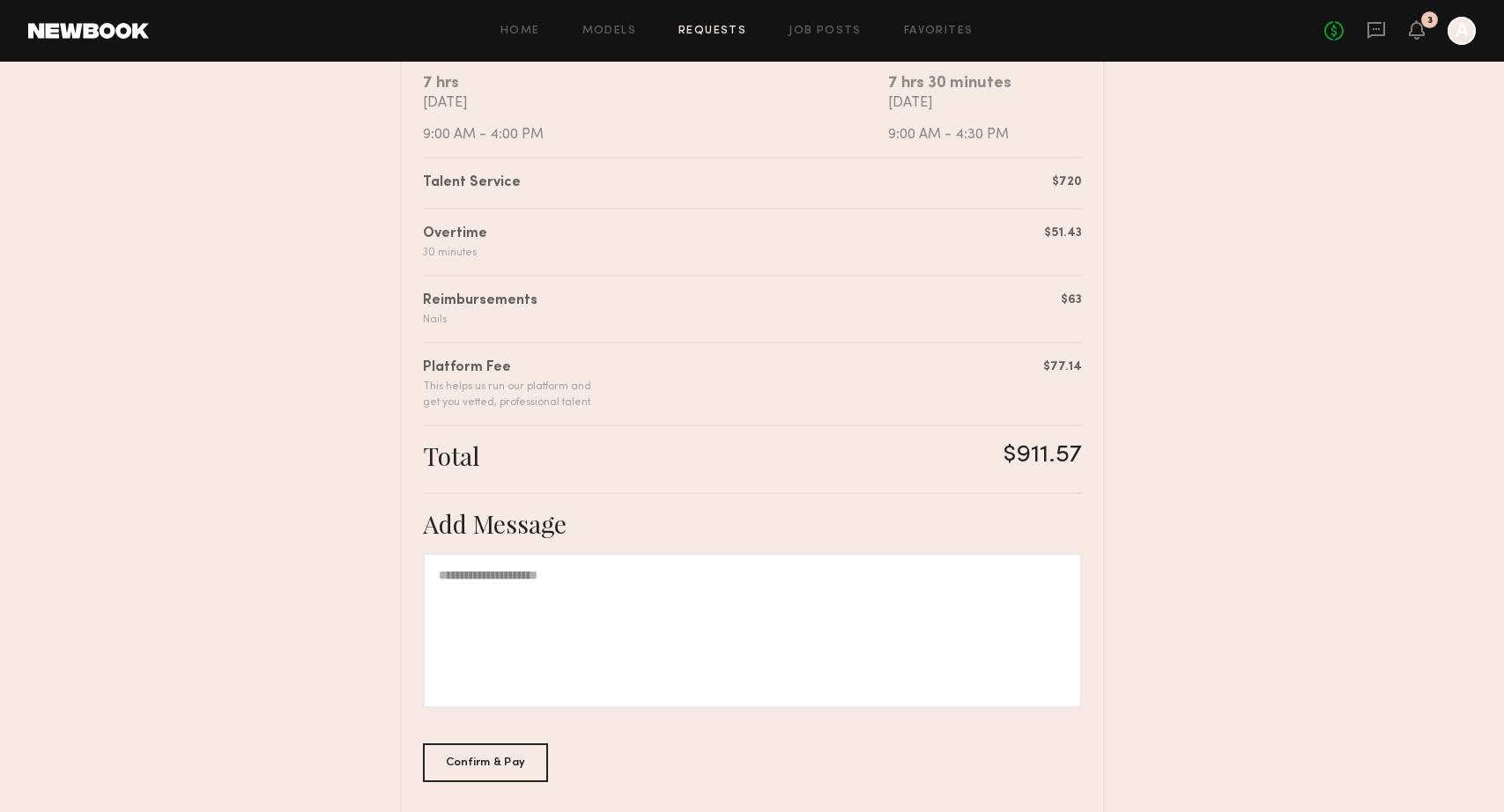
scroll to position [368, 0]
click at [487, 770] on div "Confirm & Pay" at bounding box center [485, 761] width 126 height 38
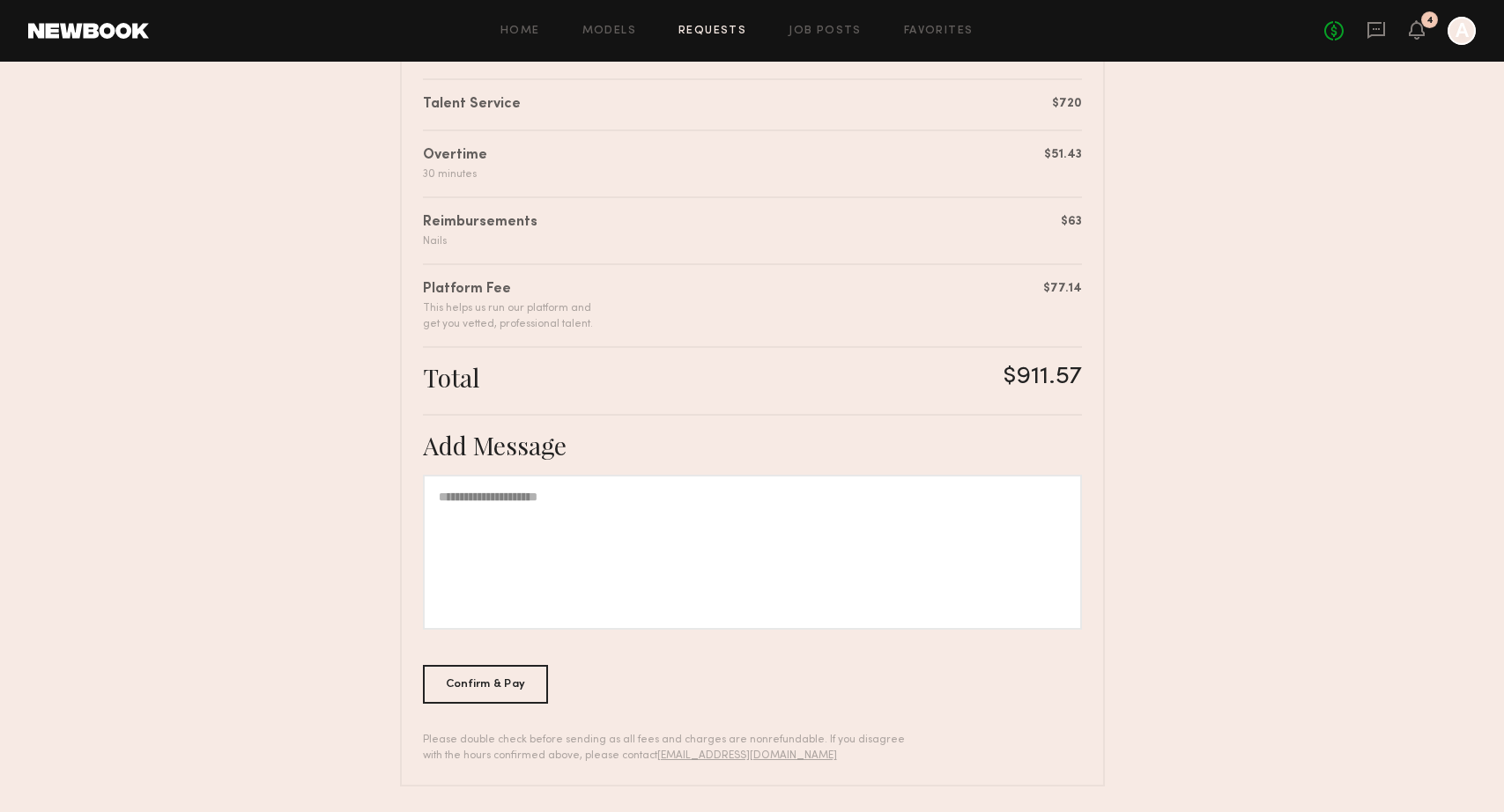
scroll to position [447, 0]
click at [1417, 36] on icon at bounding box center [1416, 30] width 16 height 19
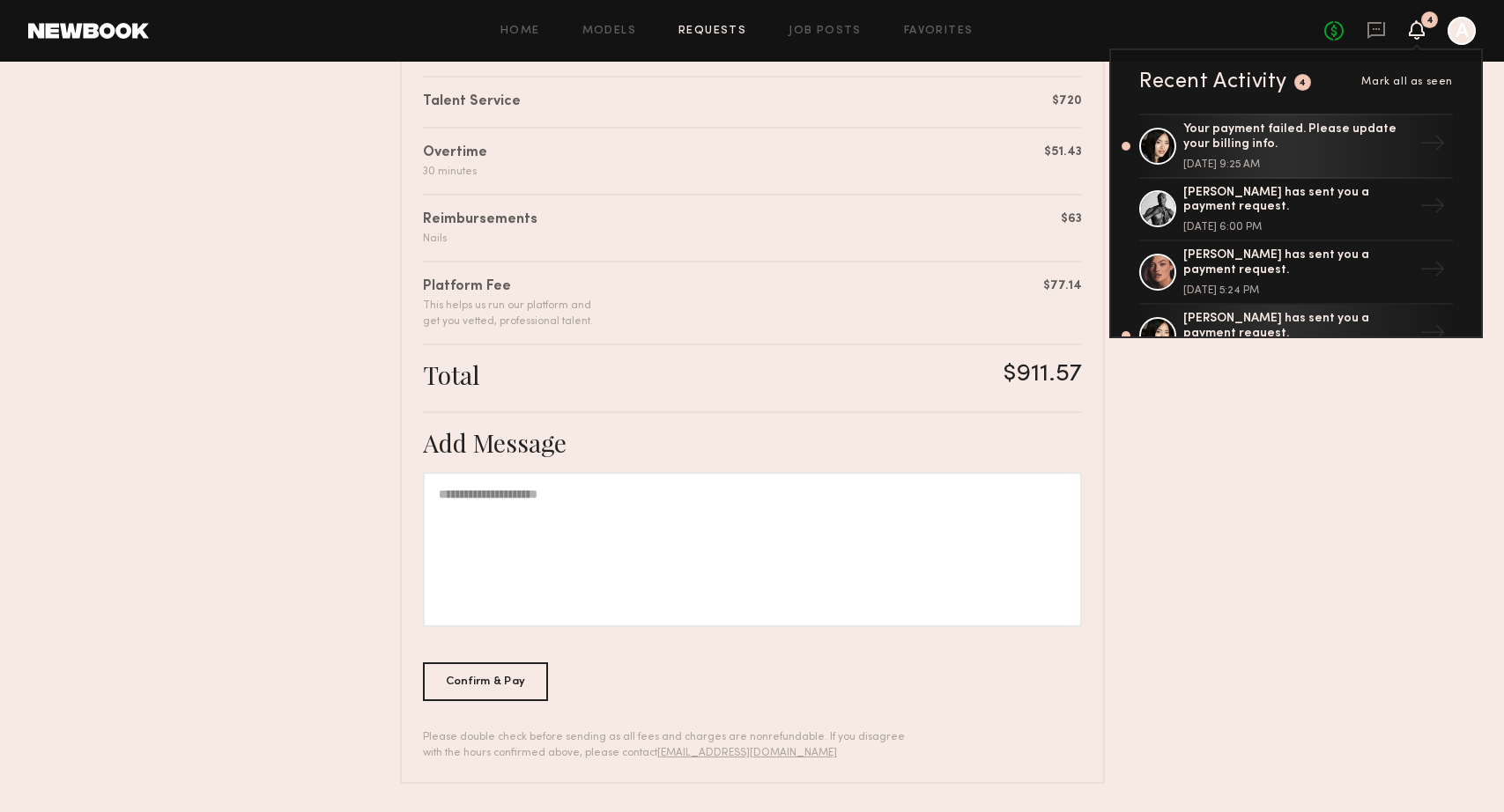
click at [1238, 419] on nb-booking-payment "Review & Pay Model Review & Pay Model Winter Shoot Summary [PERSON_NAME] has su…" at bounding box center [752, 212] width 1504 height 1141
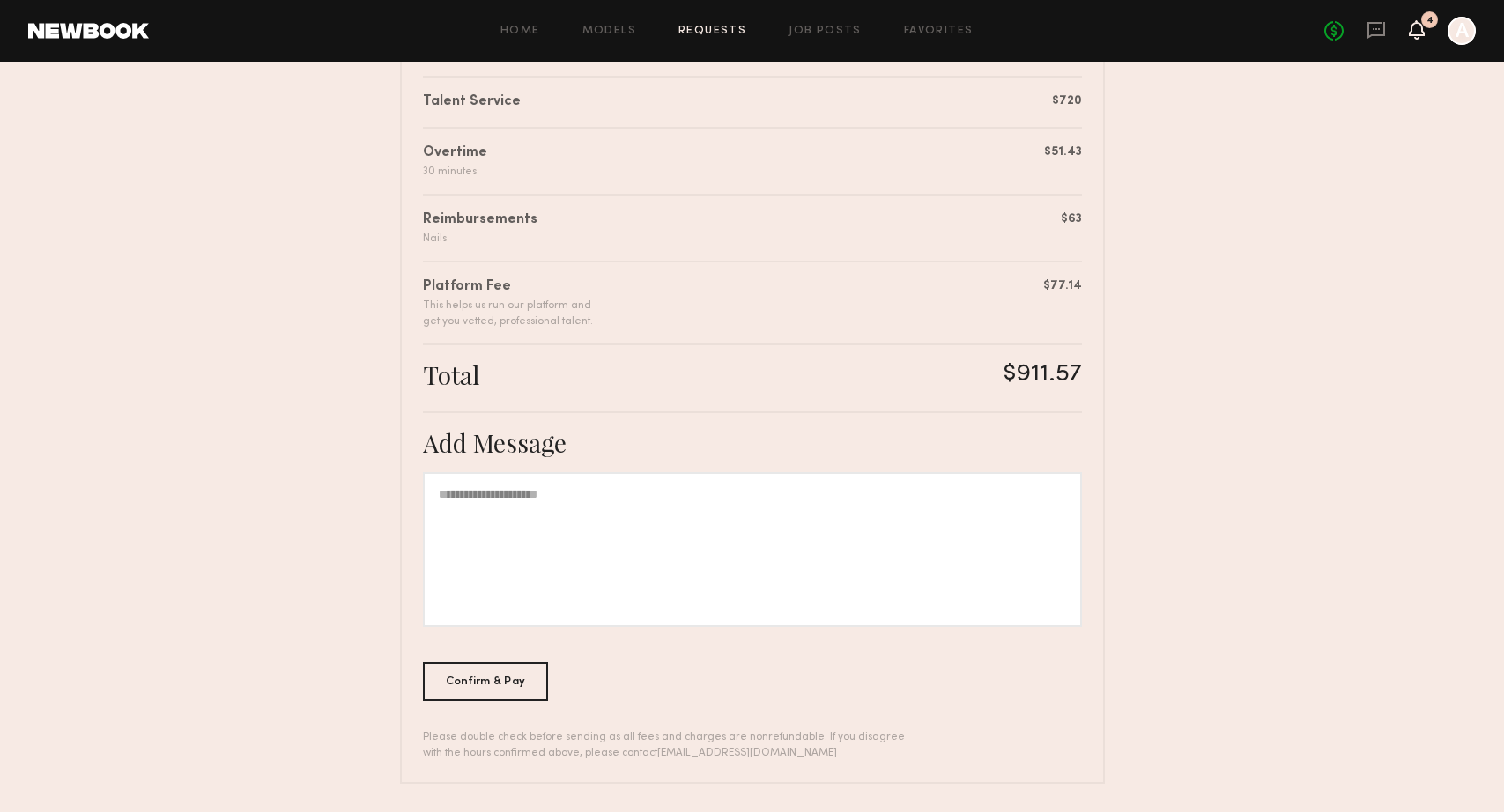
click at [1415, 38] on icon at bounding box center [1417, 38] width 6 height 3
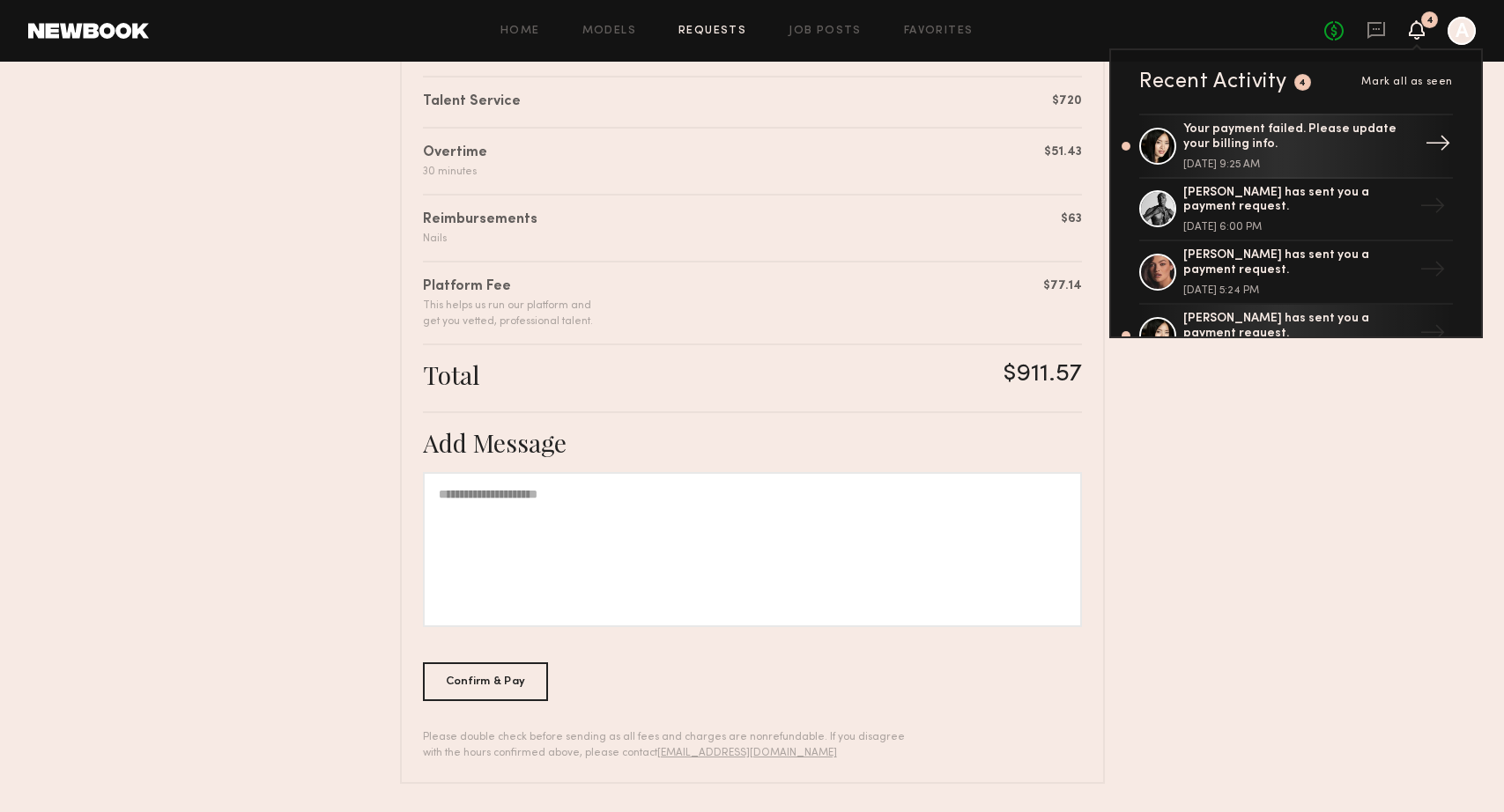
click at [1231, 126] on div "Your payment failed. Please update your billing info." at bounding box center [1297, 137] width 229 height 30
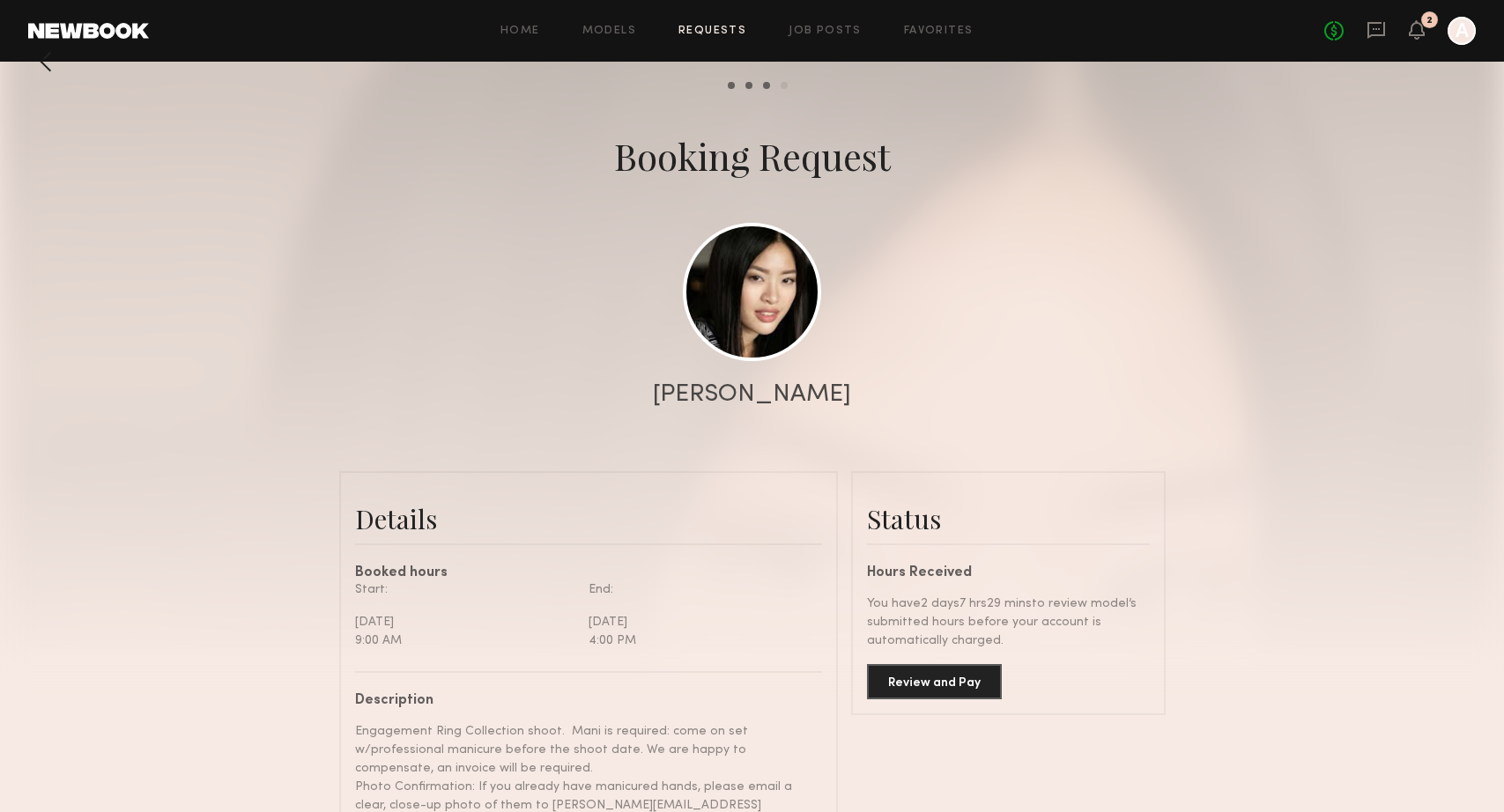
scroll to position [60, 0]
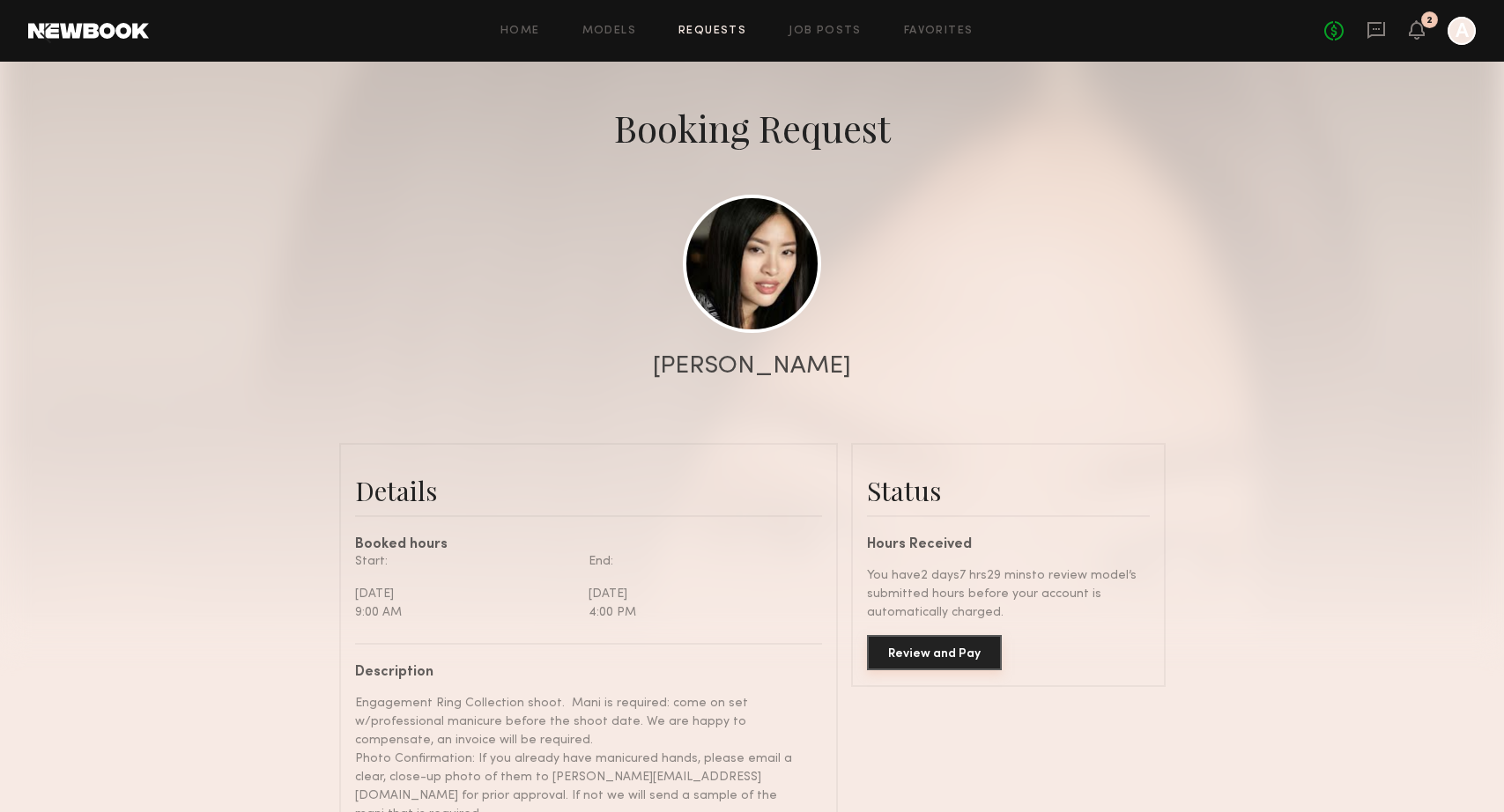
click at [940, 653] on button "Review and Pay" at bounding box center [934, 653] width 134 height 36
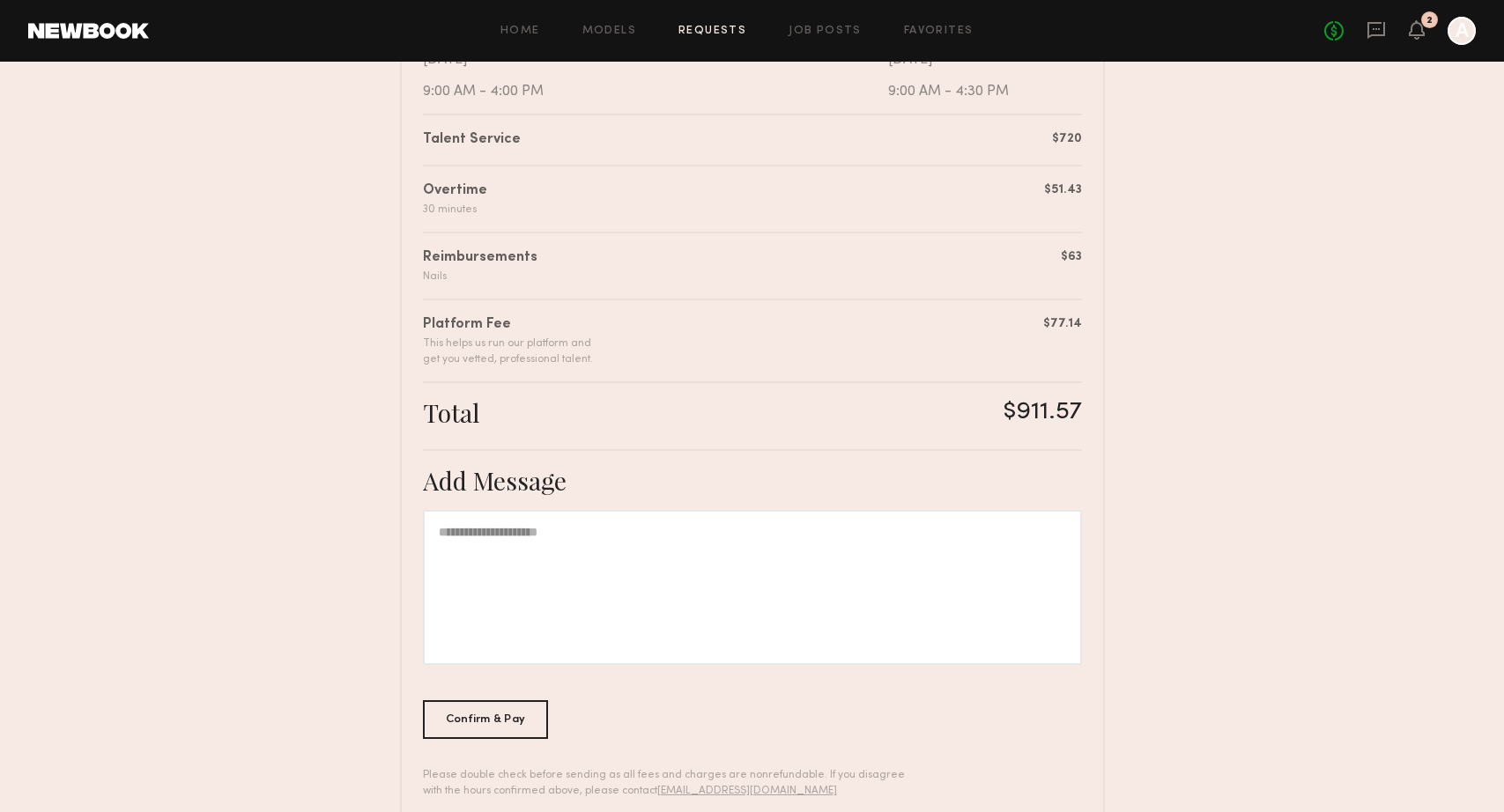
scroll to position [447, 0]
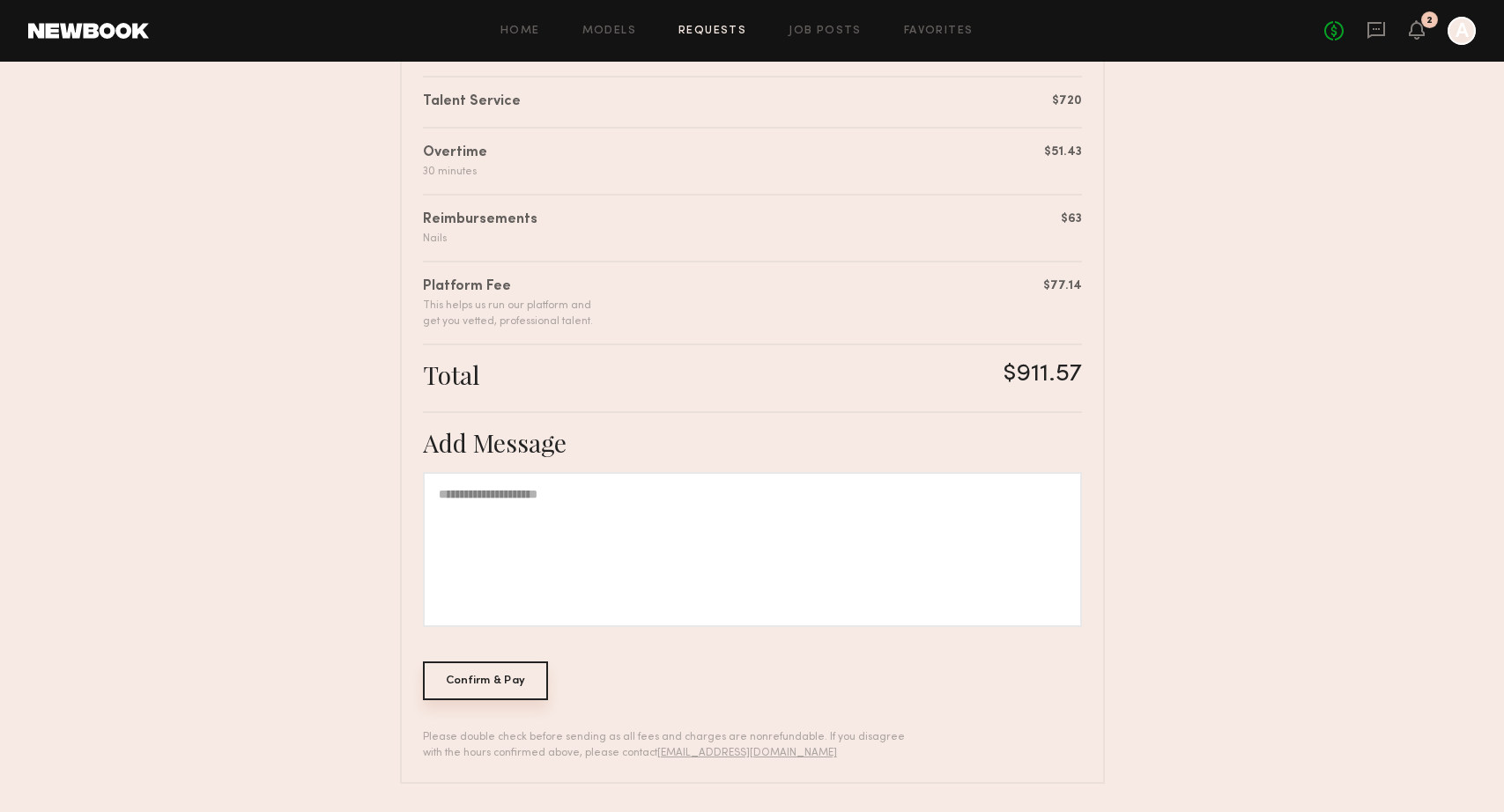
click at [490, 686] on div "Confirm & Pay" at bounding box center [485, 681] width 126 height 38
